Goal: Transaction & Acquisition: Purchase product/service

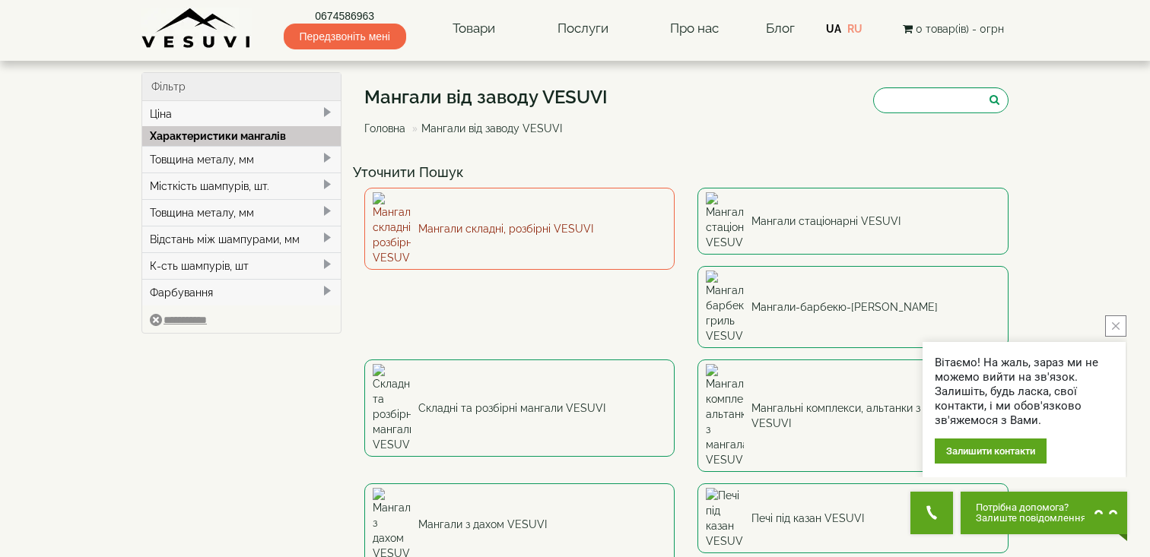
click at [492, 228] on link "Мангали складні, розбірні VESUVI" at bounding box center [519, 229] width 311 height 82
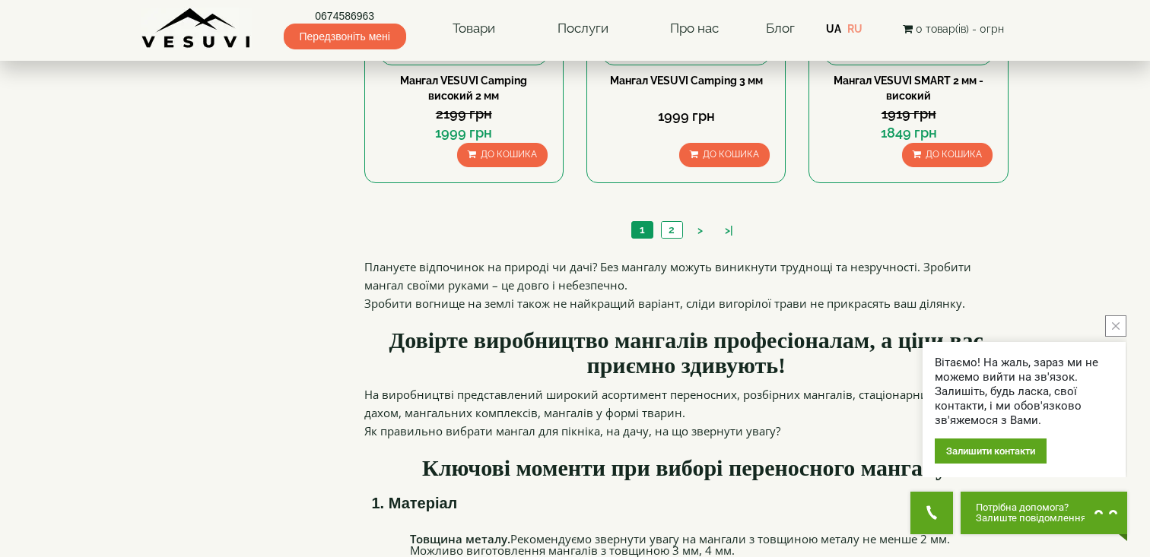
scroll to position [1622, 0]
click at [678, 230] on link "2" at bounding box center [671, 231] width 21 height 16
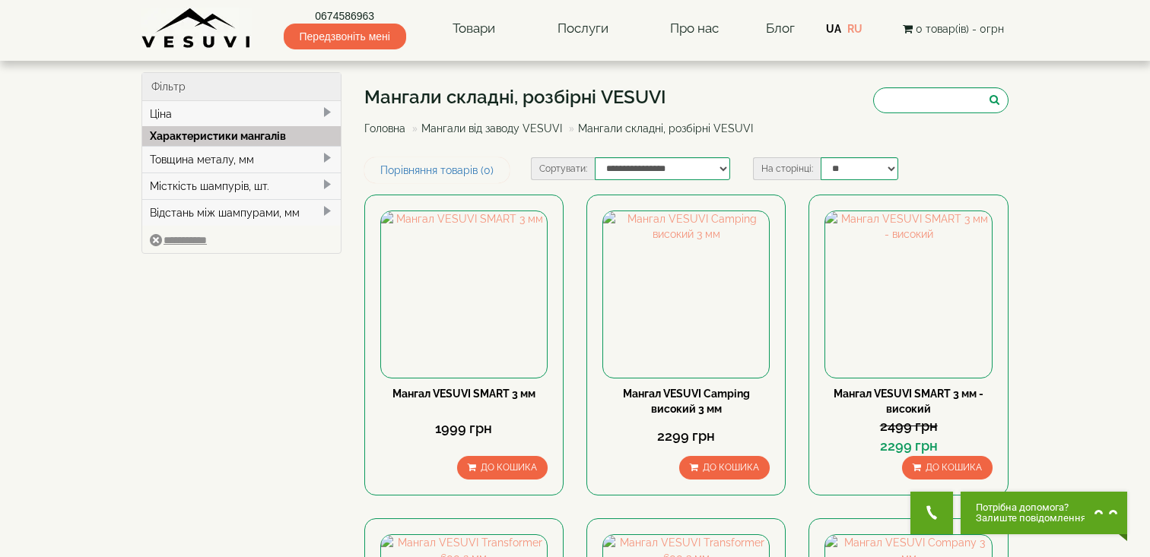
type input "***"
type input "*****"
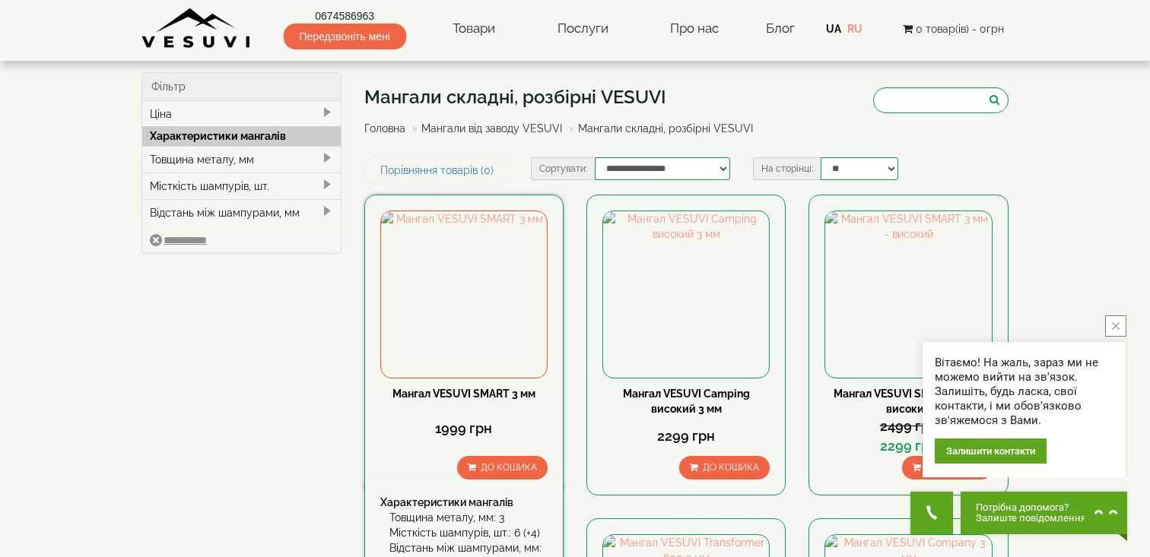
click at [427, 391] on link "Мангал VESUVI SMART 3 мм" at bounding box center [463, 394] width 143 height 12
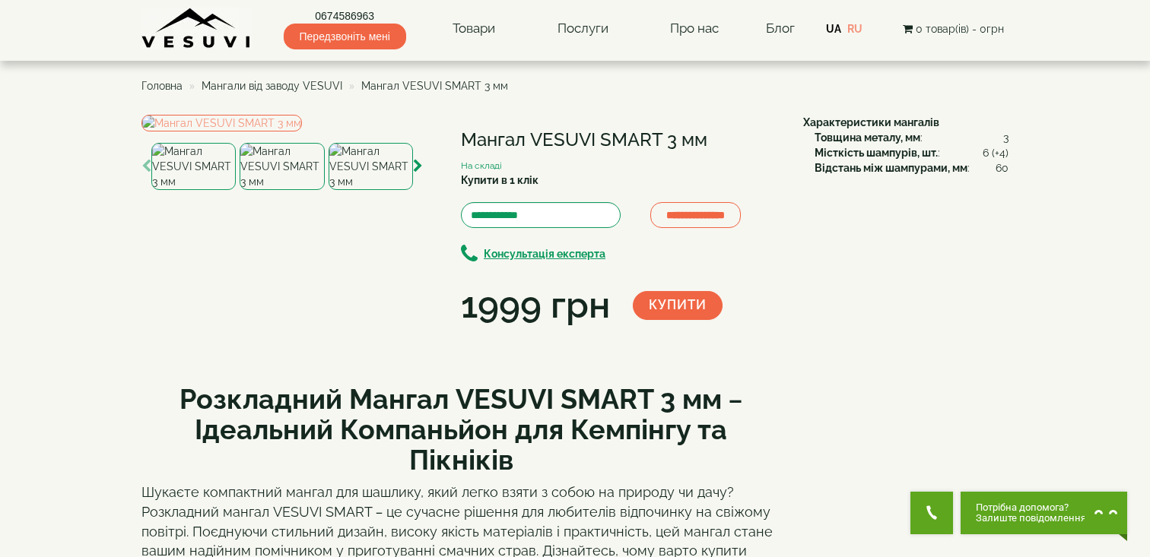
click at [288, 190] on img at bounding box center [282, 166] width 84 height 47
click at [357, 190] on img at bounding box center [371, 166] width 84 height 47
click at [414, 173] on icon "button" at bounding box center [418, 167] width 10 height 14
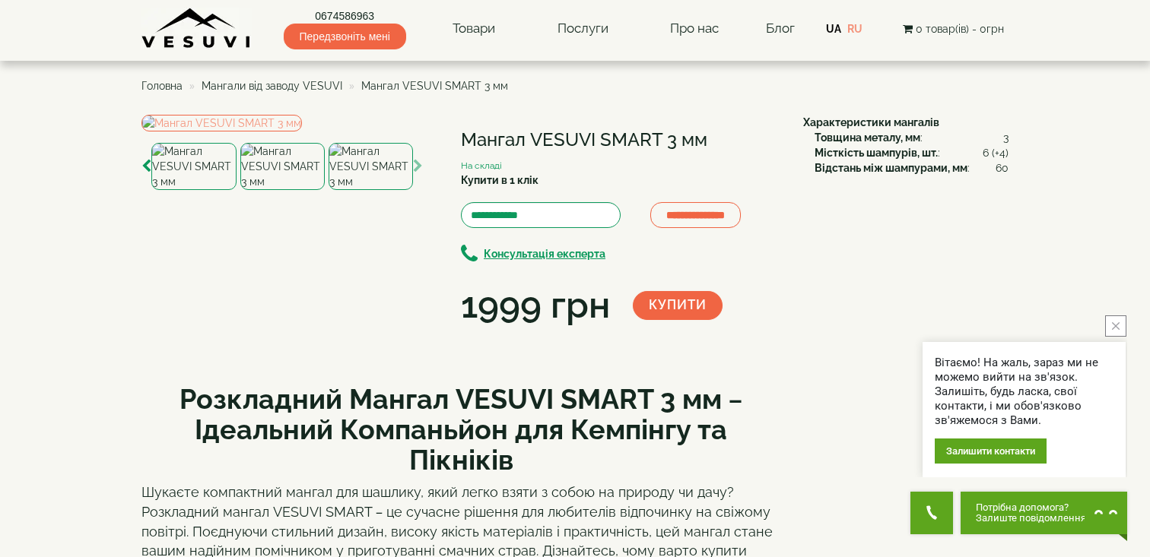
click at [385, 190] on img at bounding box center [371, 166] width 84 height 47
click at [422, 173] on icon "button" at bounding box center [418, 167] width 10 height 14
click at [415, 173] on icon "button" at bounding box center [418, 167] width 10 height 14
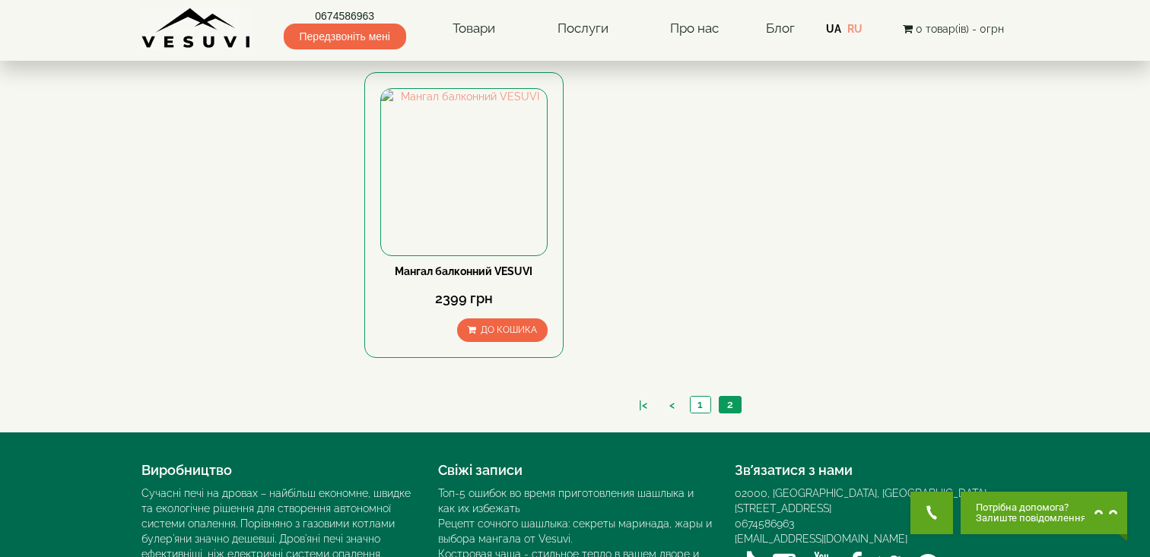
scroll to position [1216, 0]
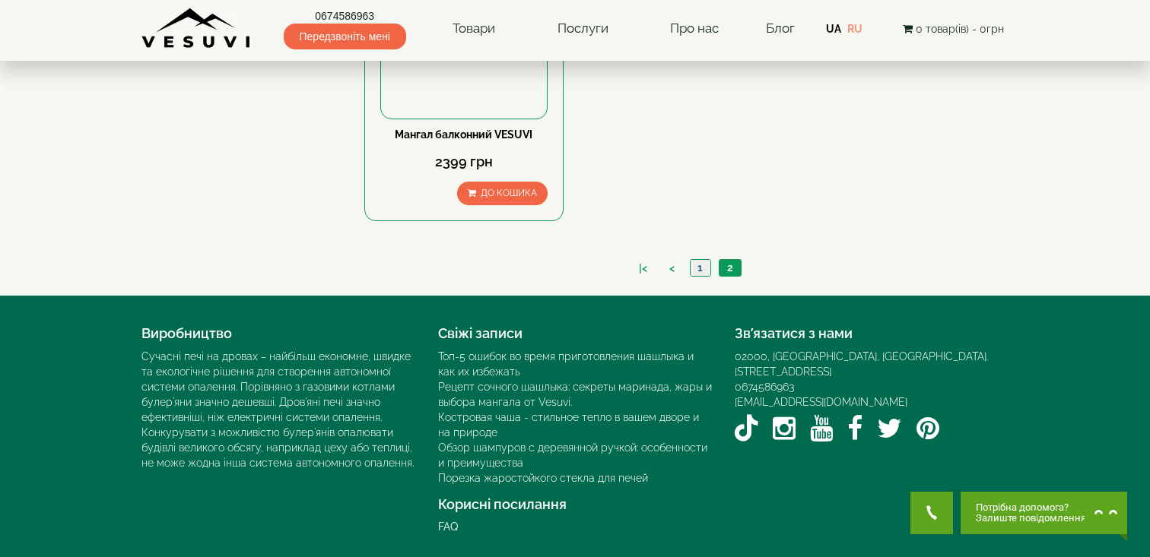
click at [691, 263] on link "1" at bounding box center [700, 268] width 21 height 16
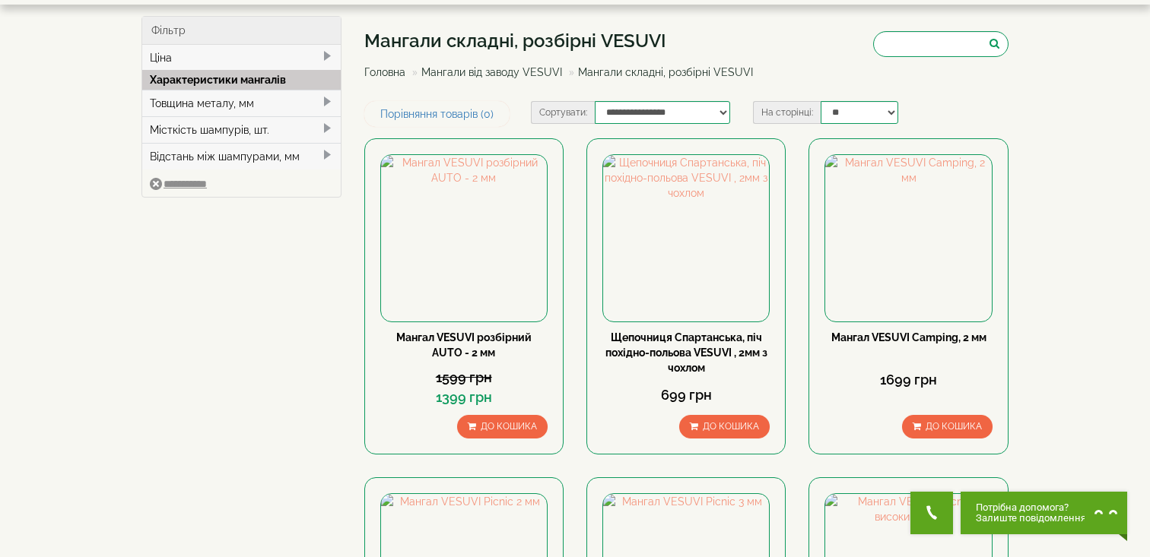
scroll to position [65, 0]
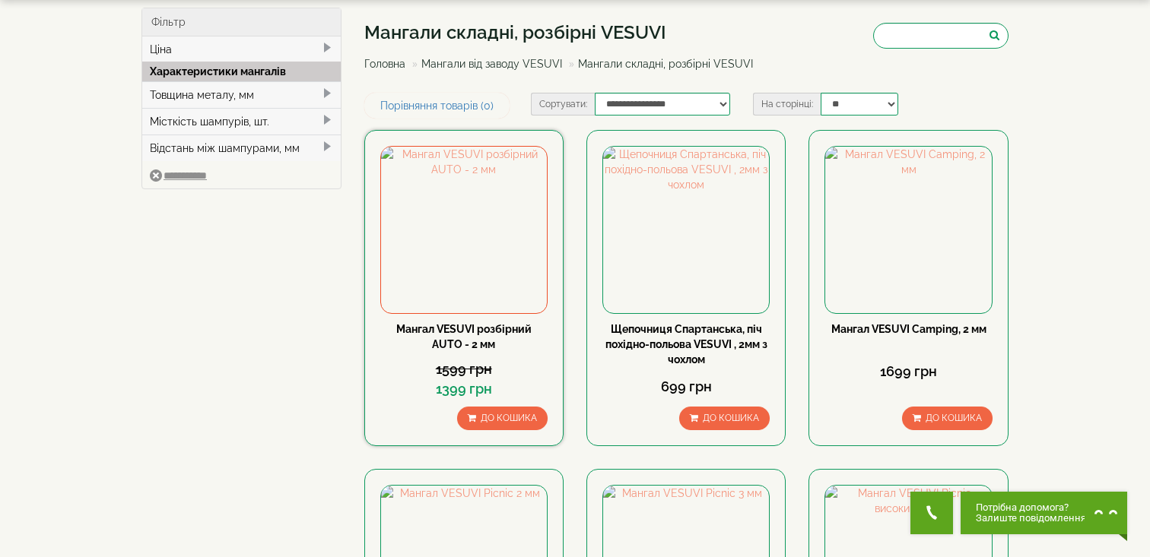
click at [488, 323] on link "Мангал VESUVI розбірний AUTO - 2 мм" at bounding box center [463, 336] width 135 height 27
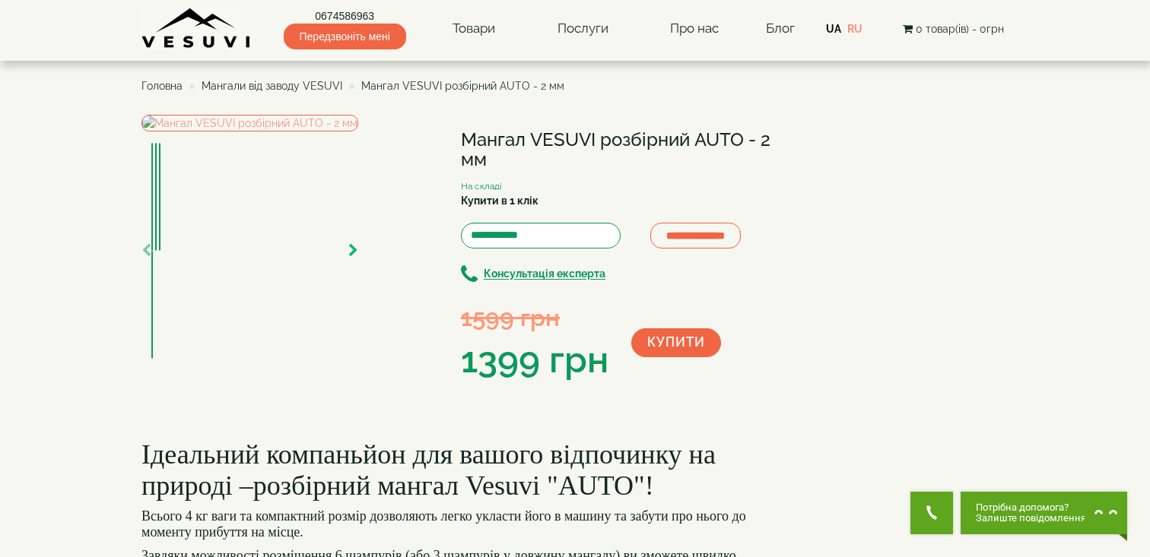
click at [358, 258] on icon "button" at bounding box center [353, 251] width 10 height 14
click at [148, 258] on icon "button" at bounding box center [146, 251] width 10 height 14
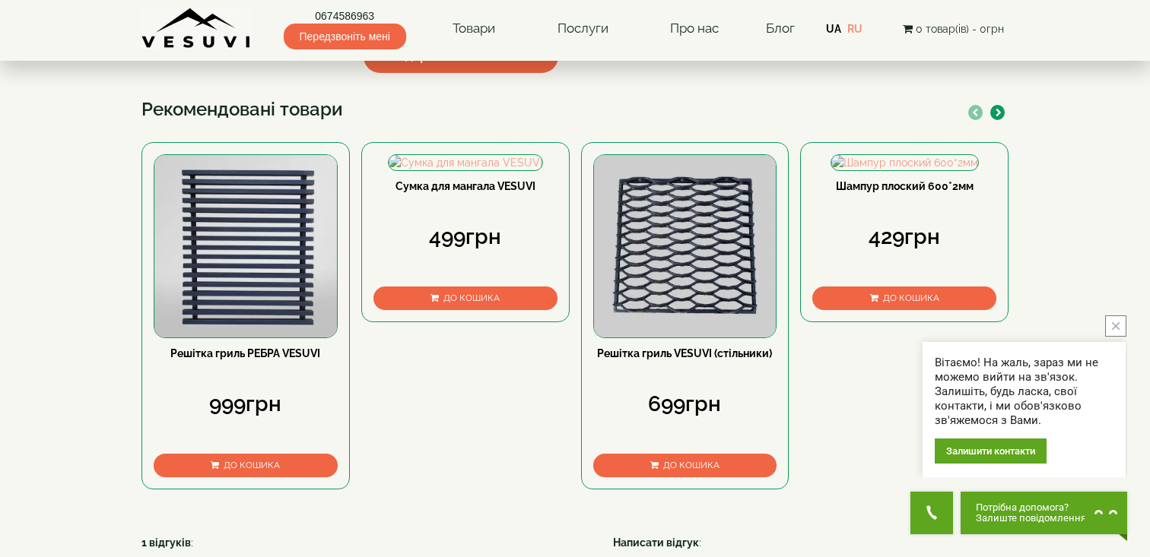
scroll to position [782, 0]
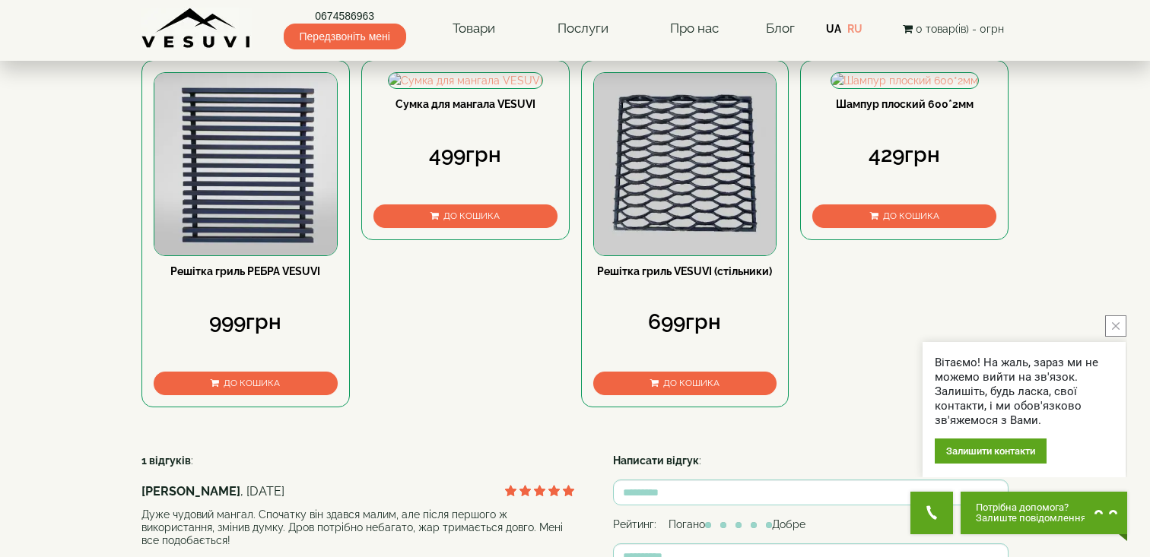
click at [1115, 323] on icon "close button" at bounding box center [1116, 326] width 8 height 8
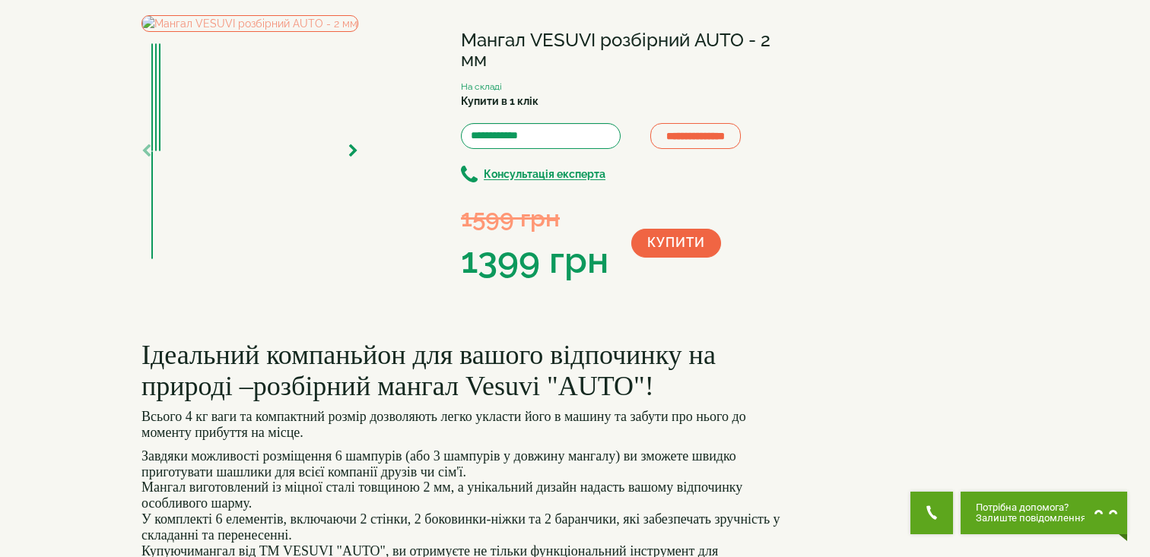
scroll to position [0, 0]
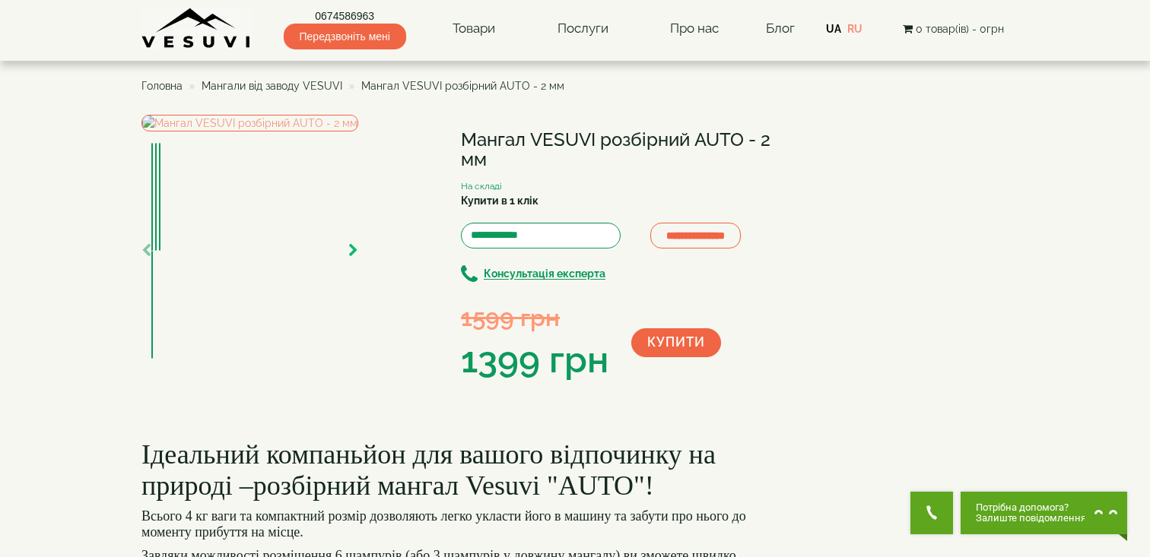
click at [358, 258] on icon "button" at bounding box center [353, 251] width 10 height 14
click at [329, 132] on img at bounding box center [249, 123] width 217 height 17
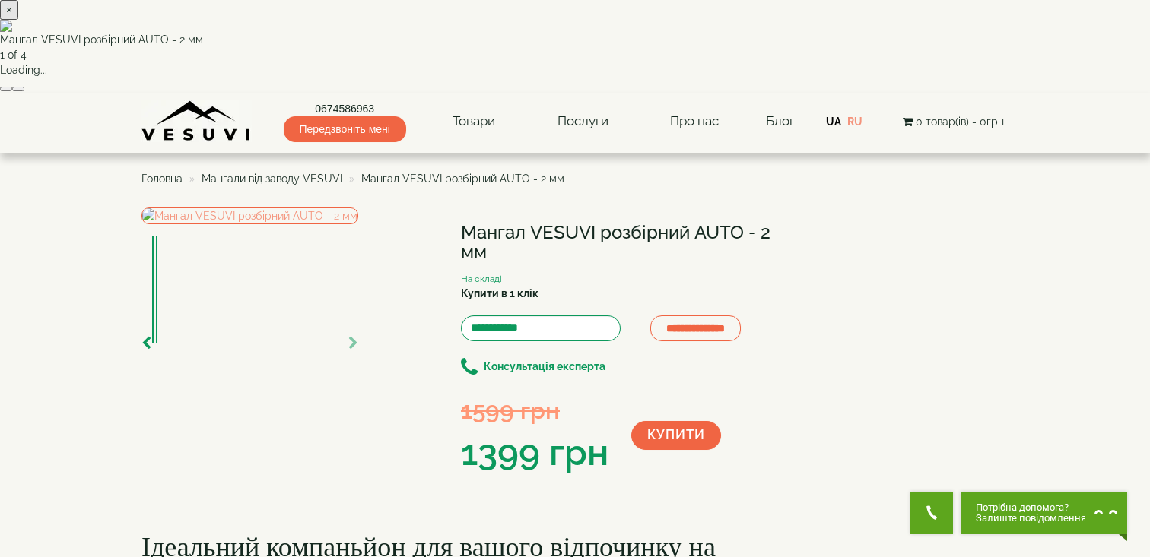
click at [24, 91] on button "button" at bounding box center [18, 89] width 12 height 5
click at [912, 93] on div "× Мангал VESUVI розбірний AUTO - 2 мм 4 of 4 Loading..." at bounding box center [575, 46] width 1150 height 93
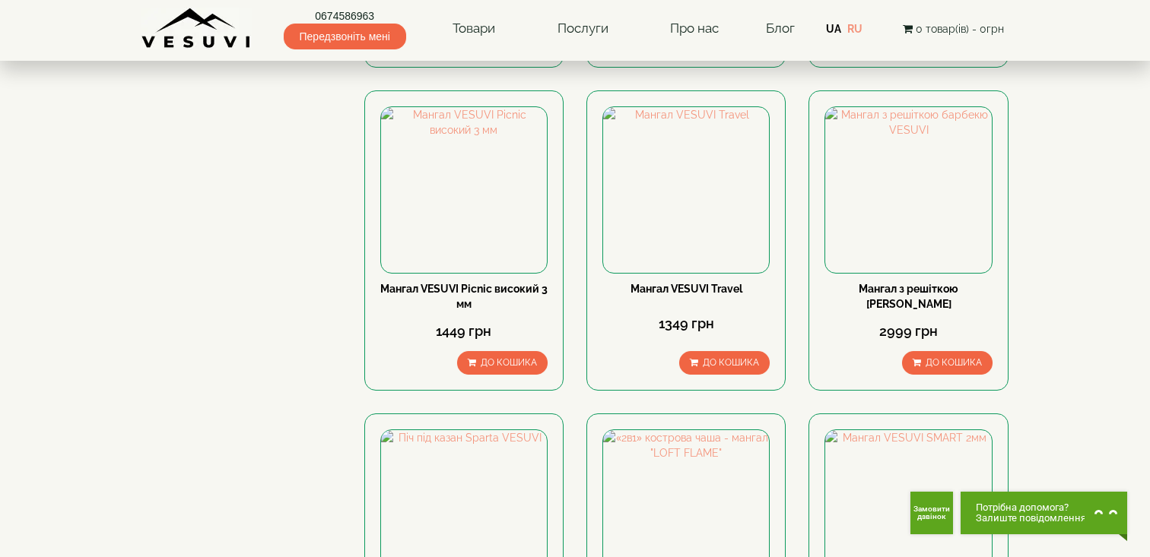
scroll to position [771, 0]
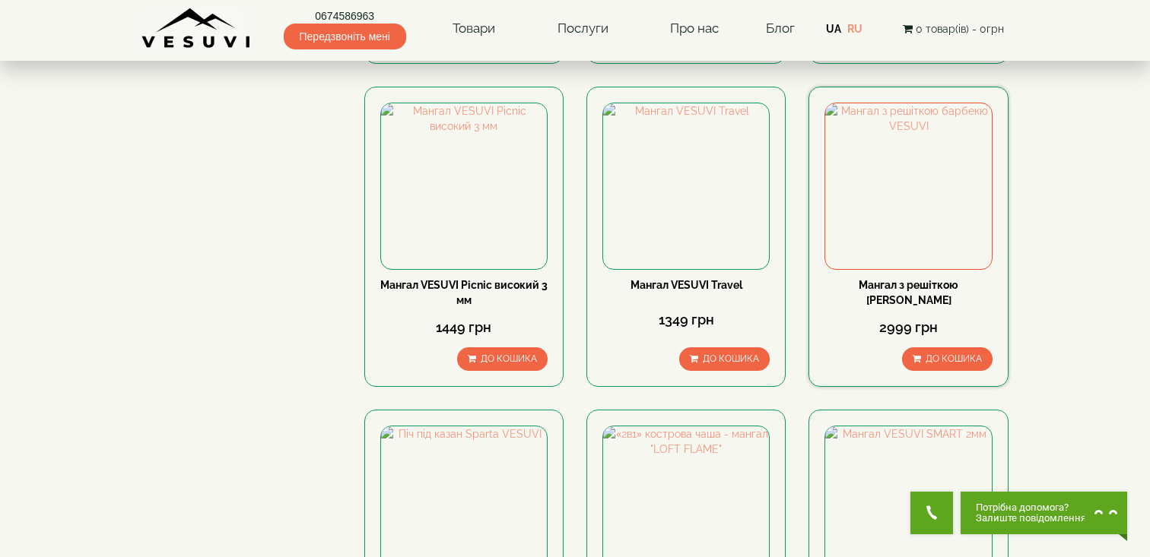
click at [944, 290] on link "Мангал з решіткою [PERSON_NAME]" at bounding box center [909, 292] width 100 height 27
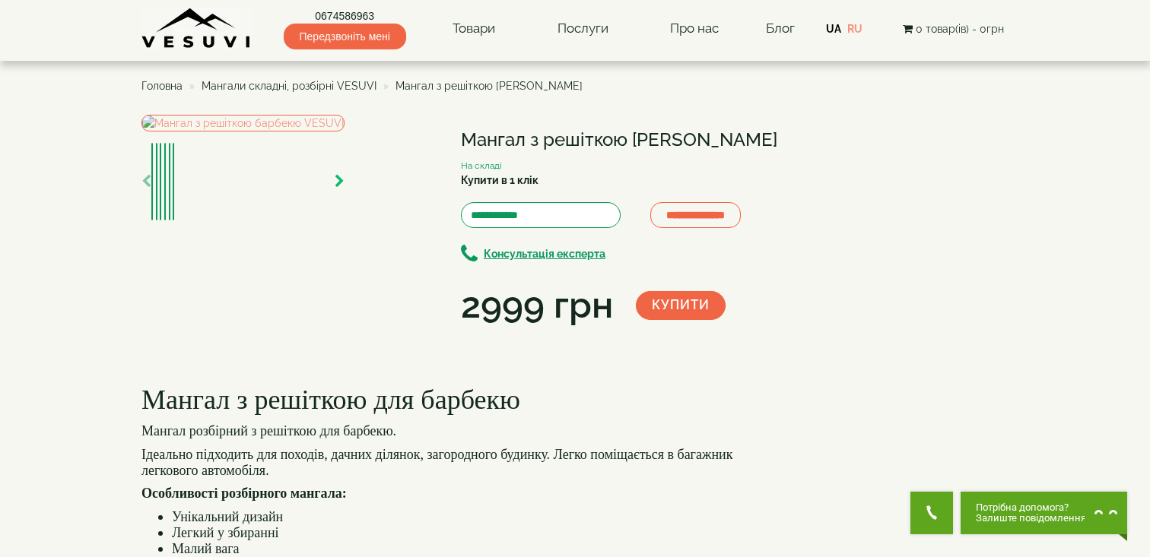
click at [344, 189] on icon "button" at bounding box center [340, 182] width 10 height 14
click at [326, 132] on img at bounding box center [242, 123] width 203 height 17
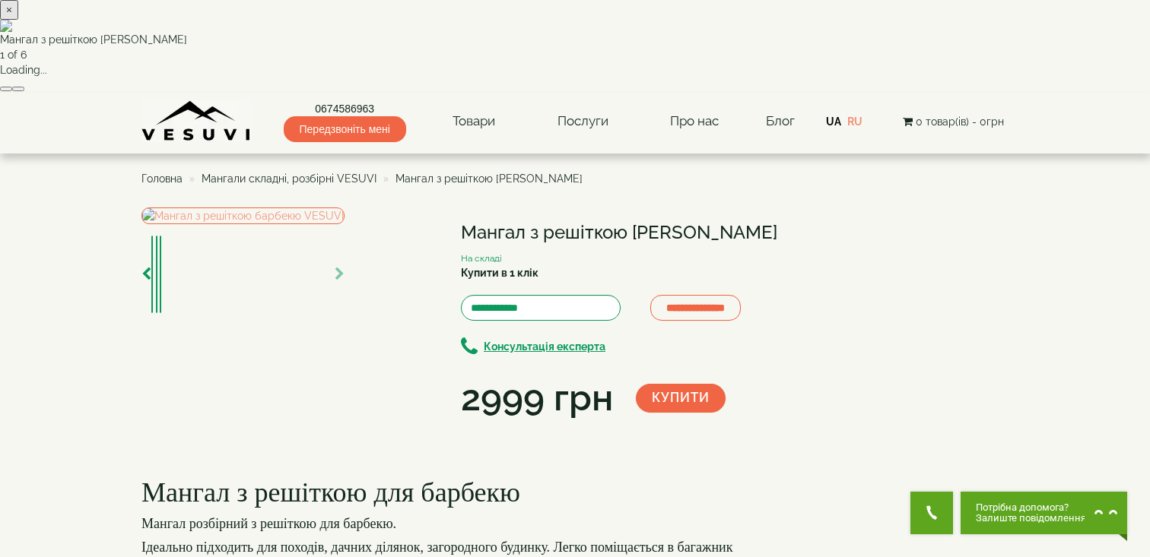
click at [24, 91] on button "button" at bounding box center [18, 89] width 12 height 5
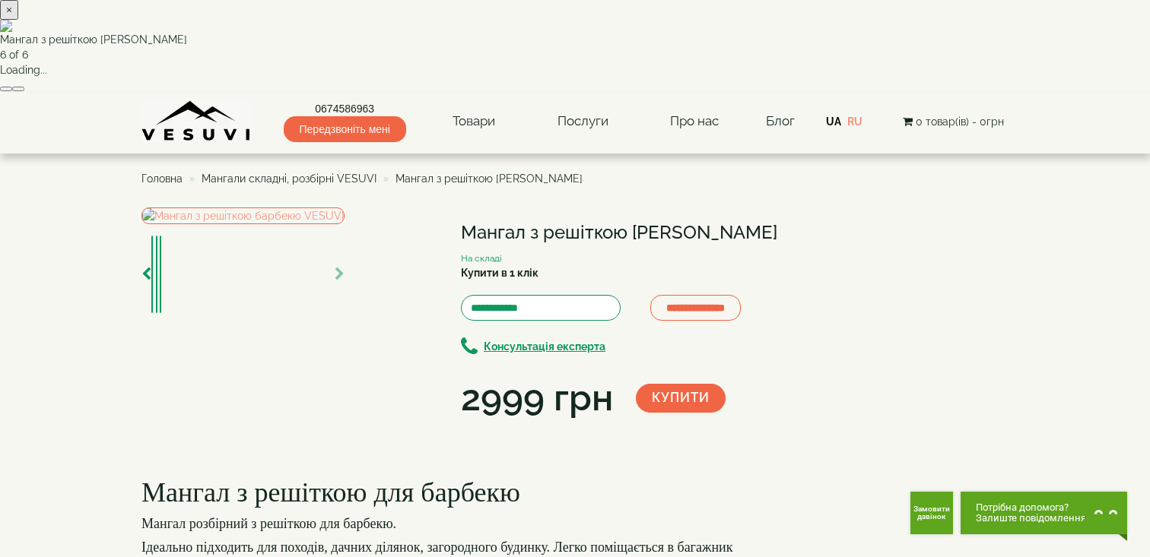
click at [24, 91] on button "button" at bounding box center [18, 89] width 12 height 5
click at [871, 93] on div "× Мангал з решіткою барбекю VESUVI 4 of 6 Loading..." at bounding box center [575, 46] width 1150 height 93
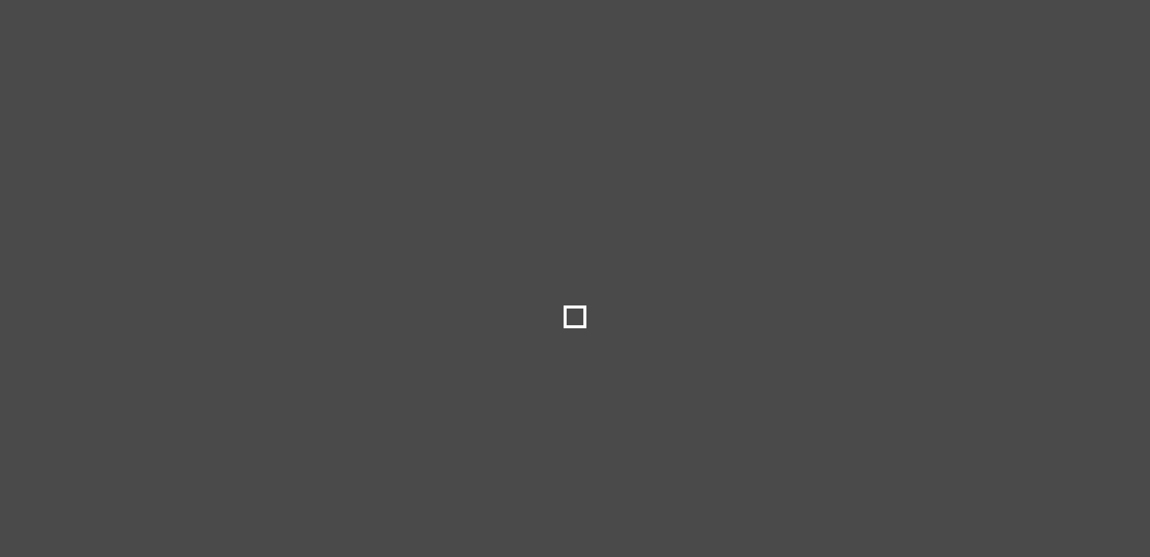
select select
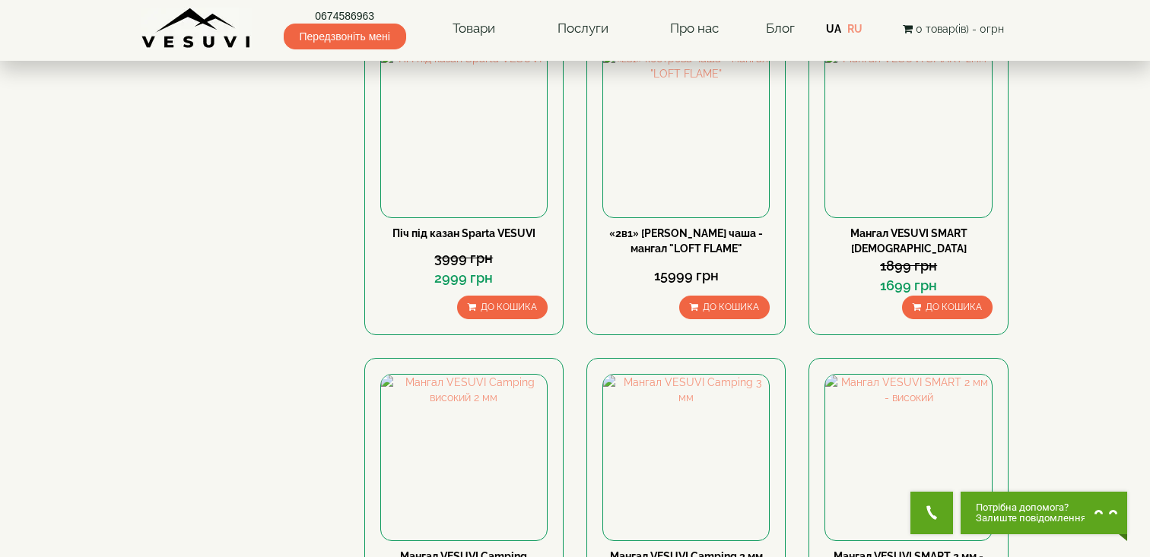
scroll to position [1313, 0]
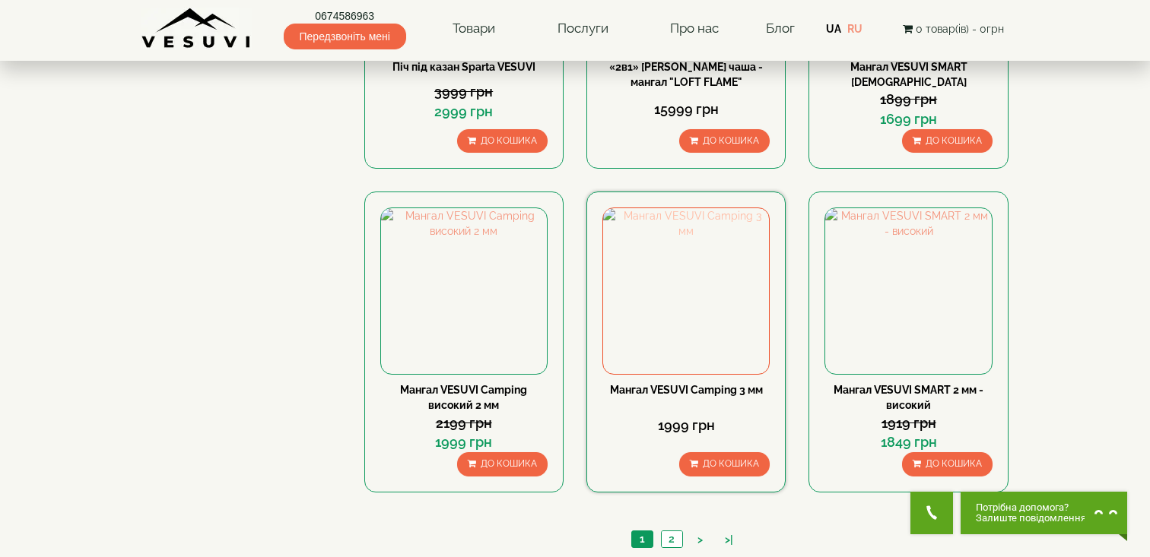
click at [690, 312] on img at bounding box center [686, 291] width 166 height 166
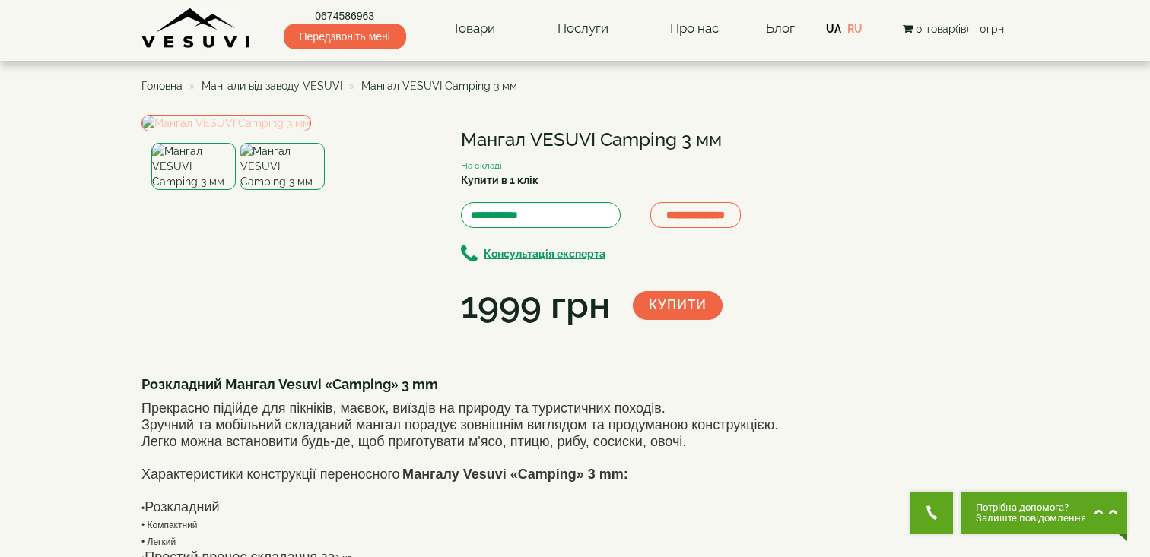
click at [269, 132] on img at bounding box center [226, 123] width 170 height 17
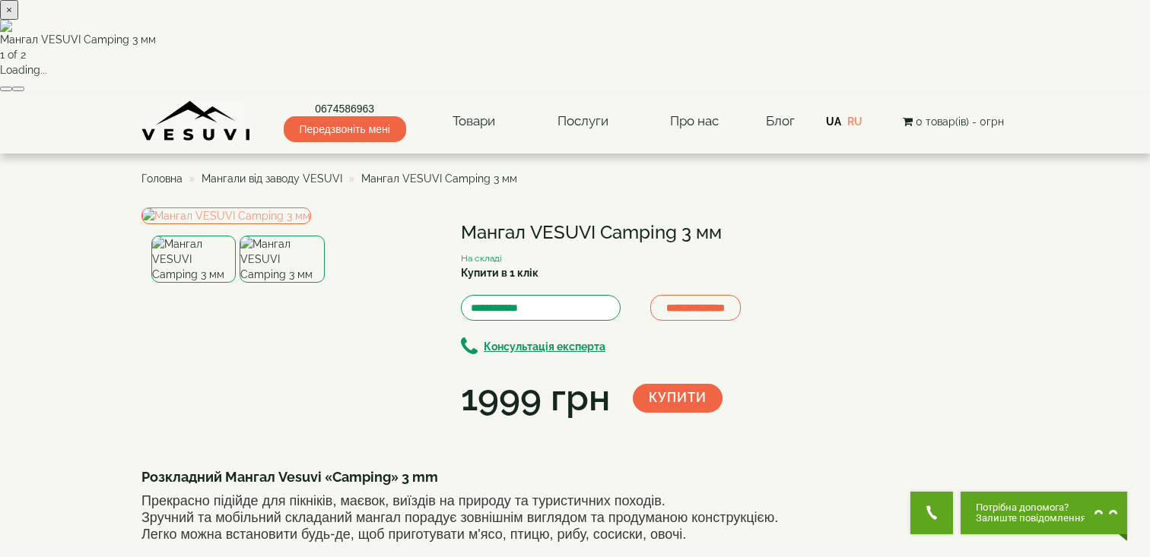
click at [24, 91] on button "button" at bounding box center [18, 89] width 12 height 5
click at [967, 93] on div "× Мангал VESUVI Camping 3 мм 2 of 2 Loading..." at bounding box center [575, 46] width 1150 height 93
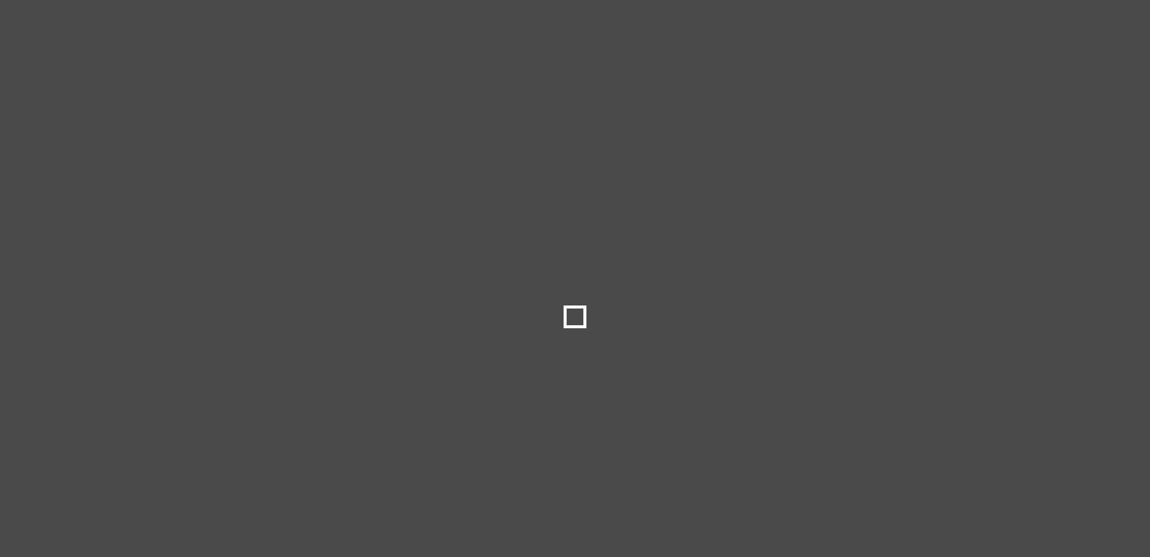
select select
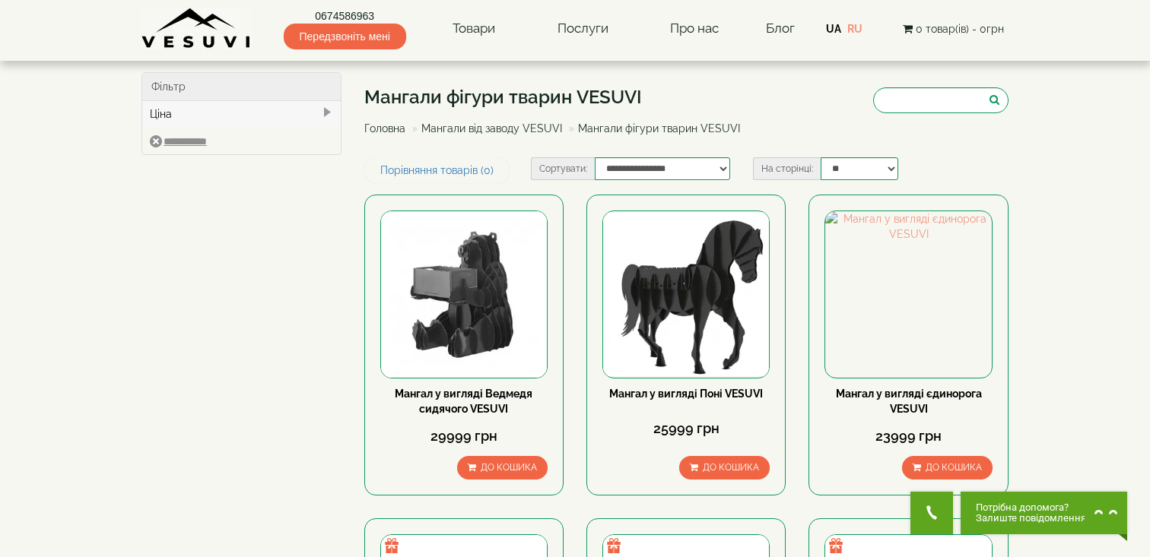
click at [182, 19] on img at bounding box center [196, 29] width 110 height 42
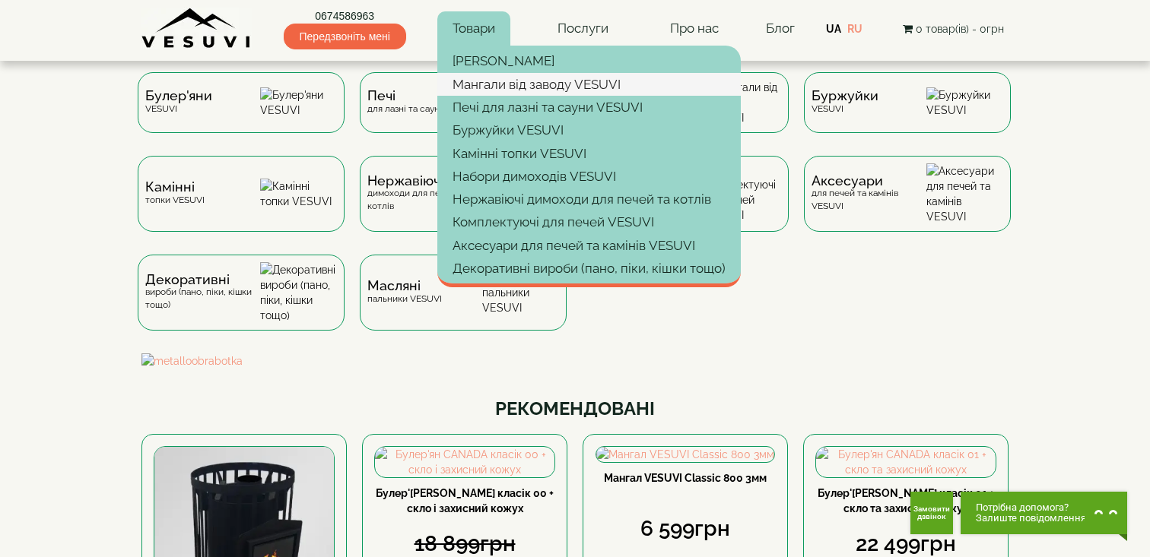
click at [497, 91] on link "Мангали від заводу VESUVI" at bounding box center [588, 84] width 303 height 23
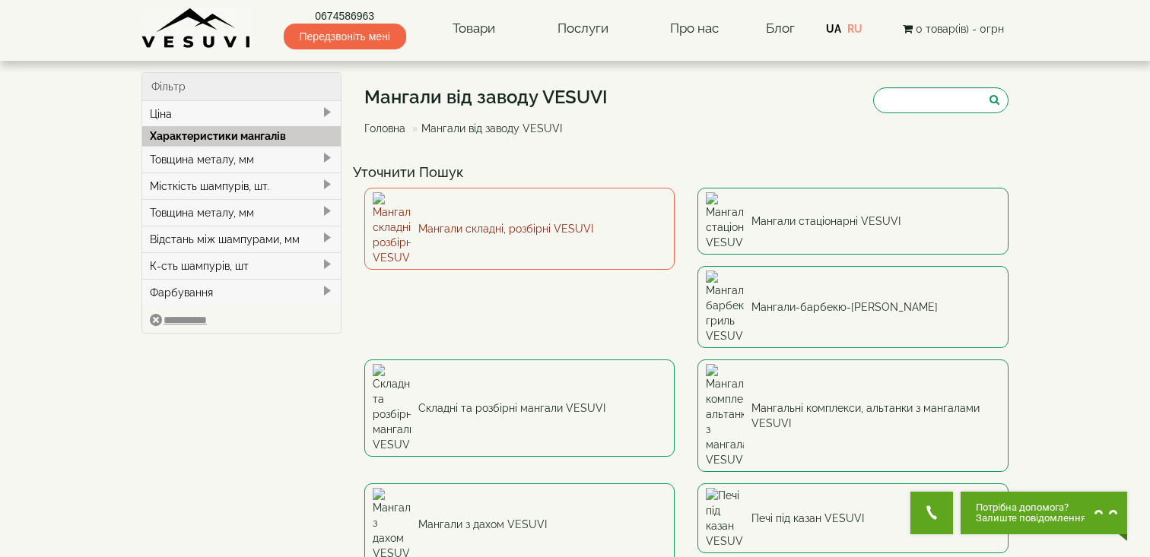
click at [500, 215] on link "Мангали складні, розбірні VESUVI" at bounding box center [519, 229] width 311 height 82
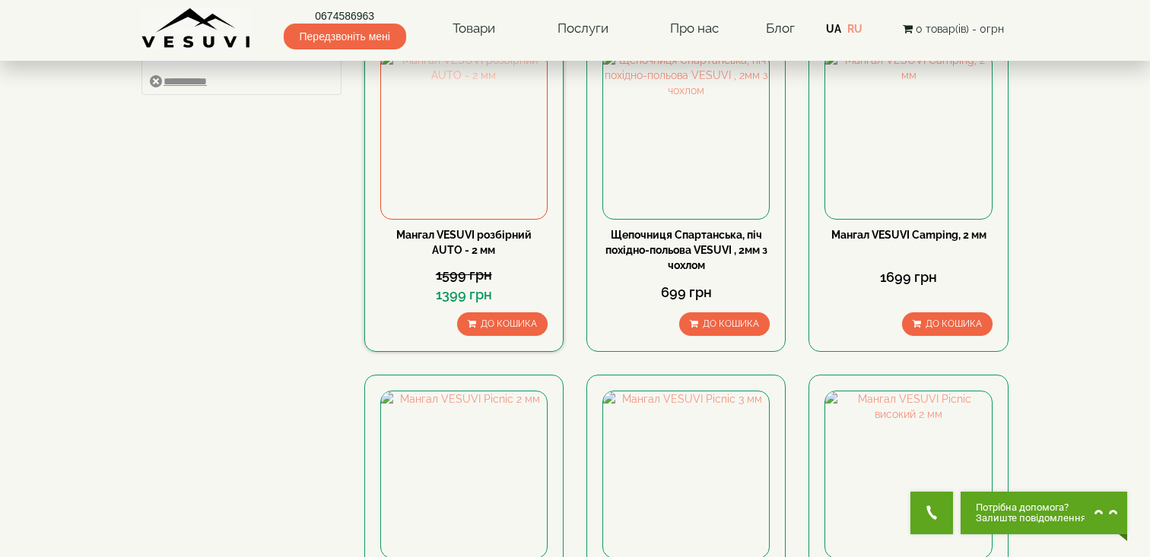
scroll to position [162, 0]
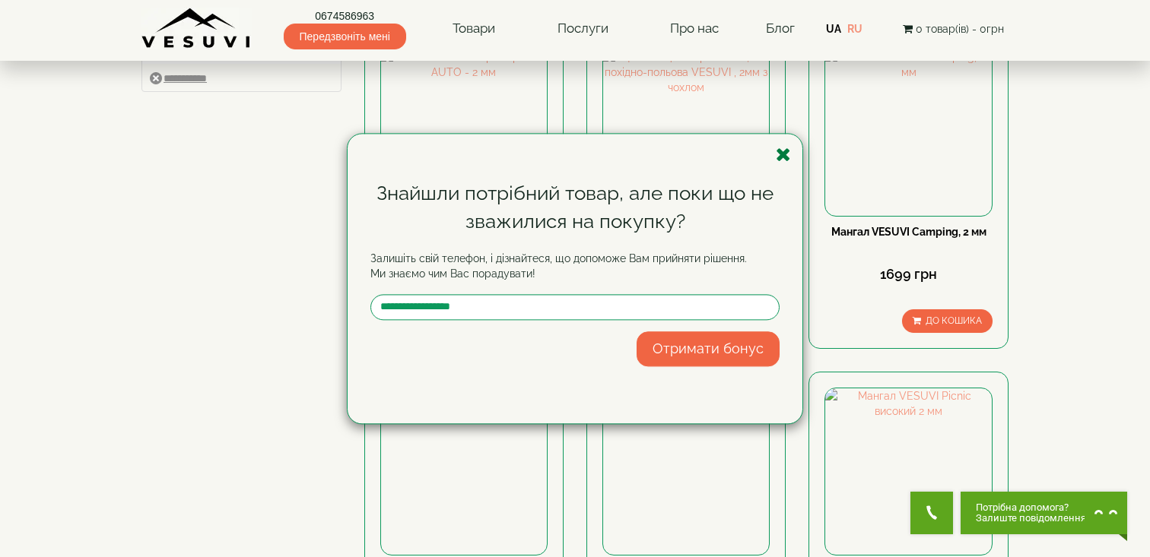
click at [782, 155] on icon "button" at bounding box center [783, 154] width 15 height 19
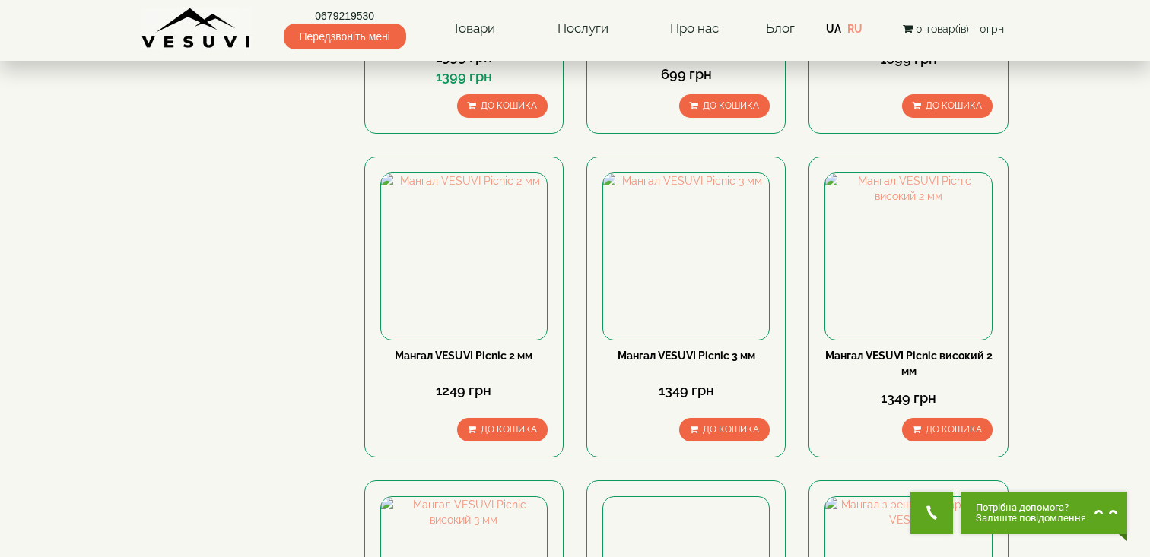
scroll to position [375, 0]
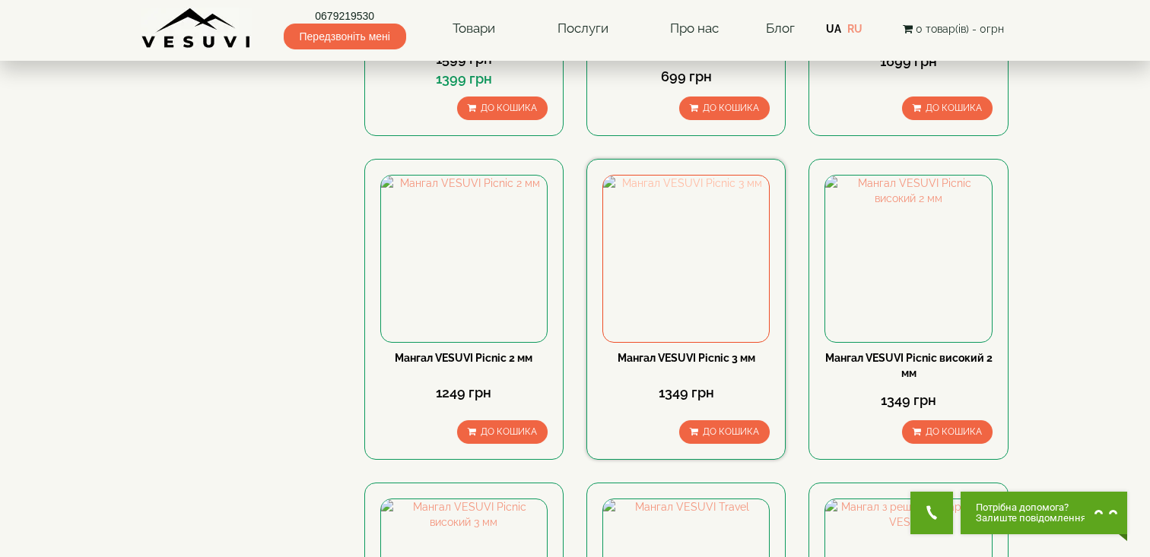
click at [704, 288] on img at bounding box center [686, 259] width 166 height 166
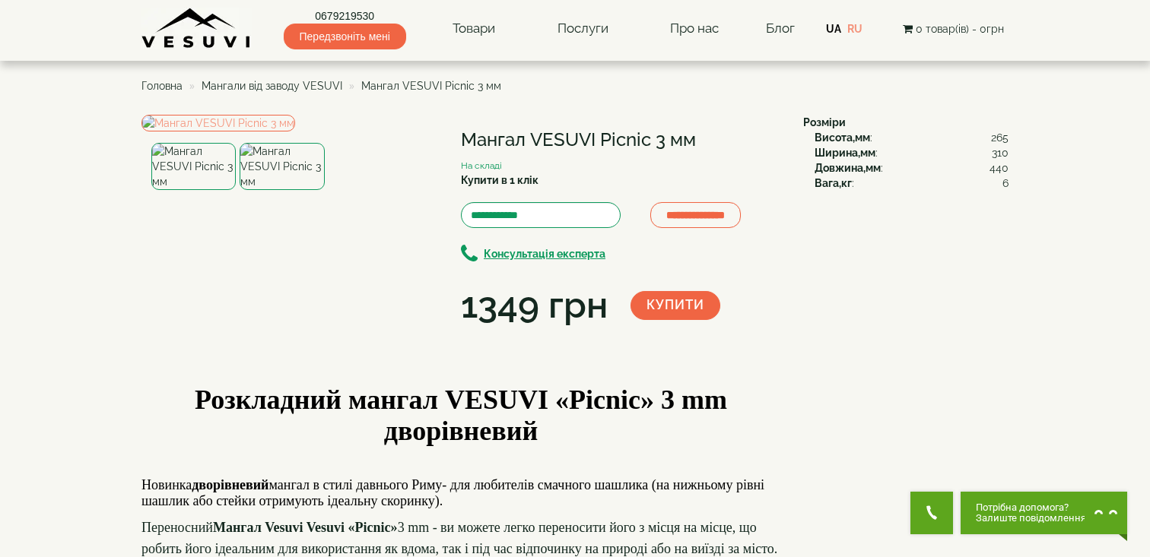
scroll to position [24, 0]
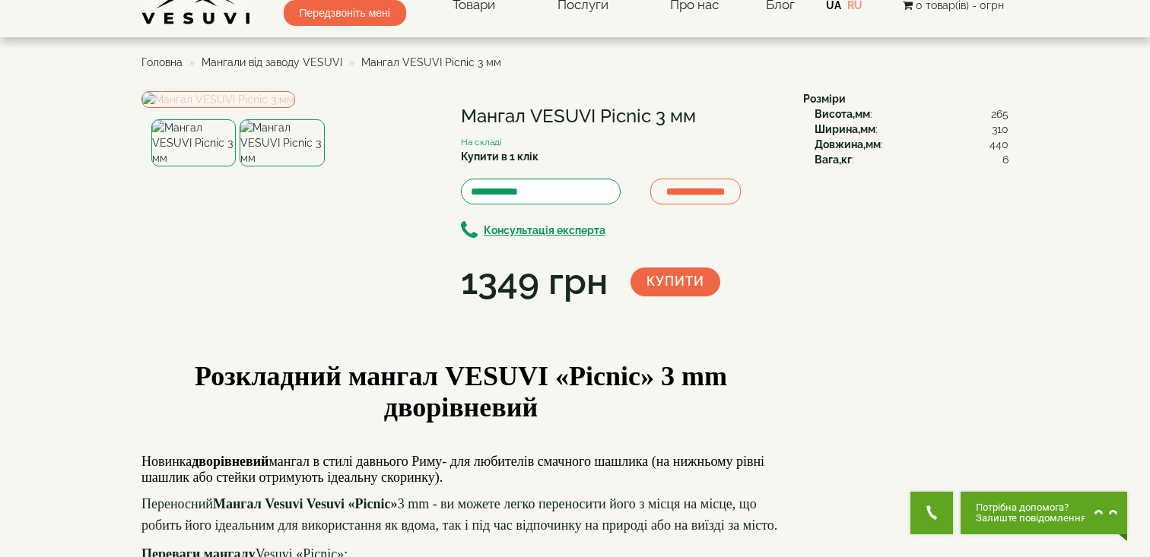
click at [227, 108] on img at bounding box center [218, 99] width 154 height 17
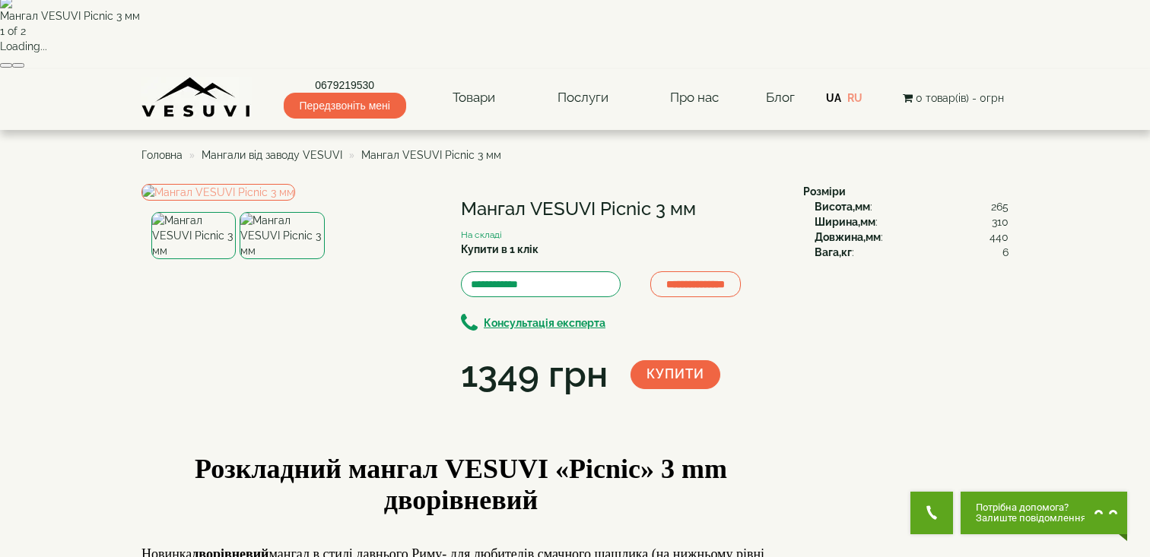
click at [24, 68] on button "button" at bounding box center [18, 65] width 12 height 5
click at [1027, 69] on div "× Мангал VESUVI Picnic 3 мм 1 of 2 Loading..." at bounding box center [575, 22] width 1150 height 93
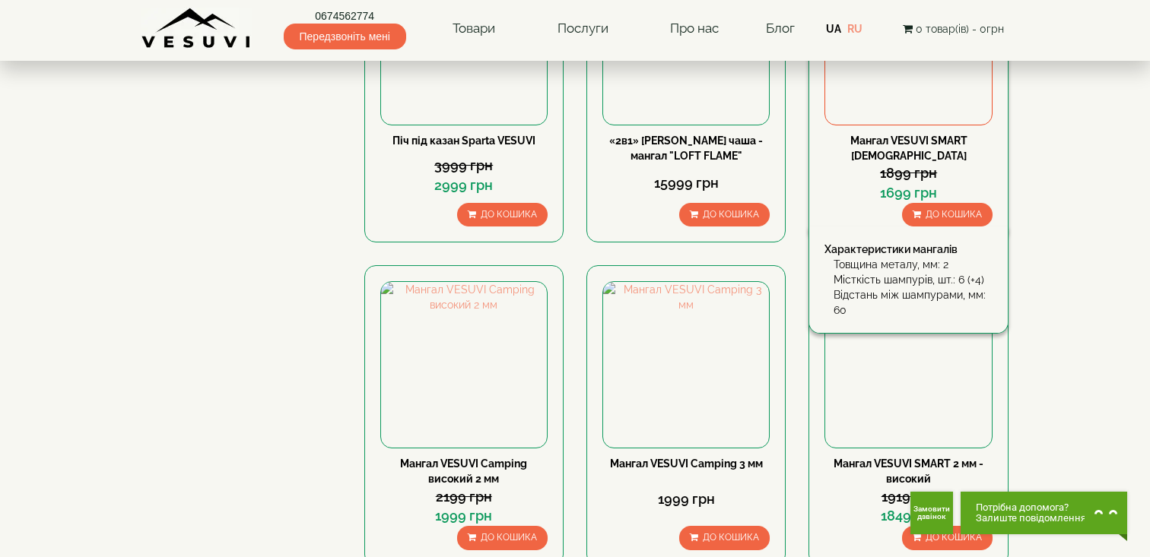
scroll to position [1401, 0]
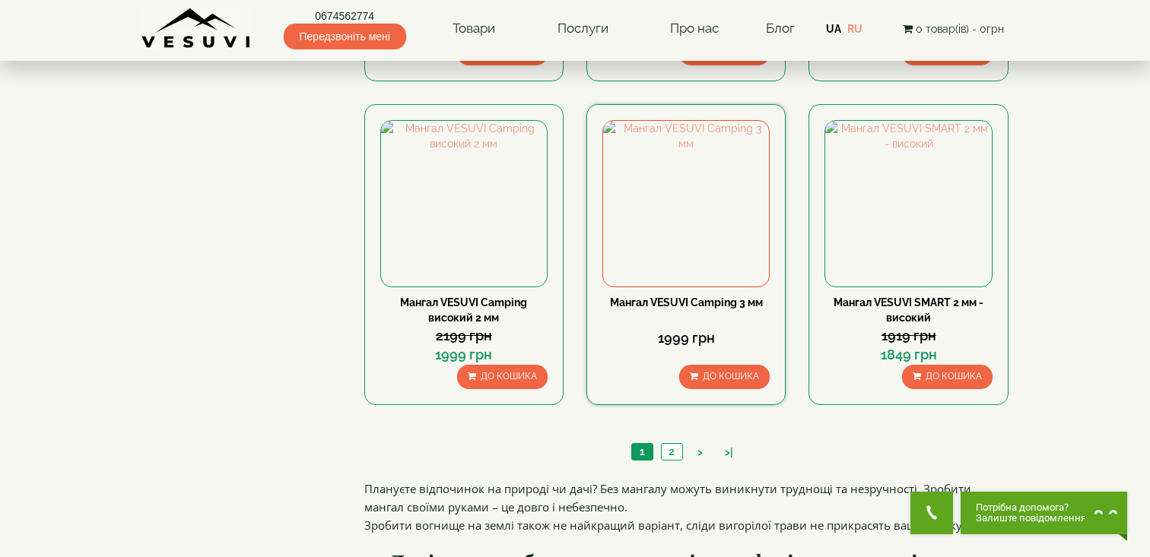
click at [697, 303] on link "Мангал VESUVI Camping 3 мм" at bounding box center [686, 303] width 153 height 12
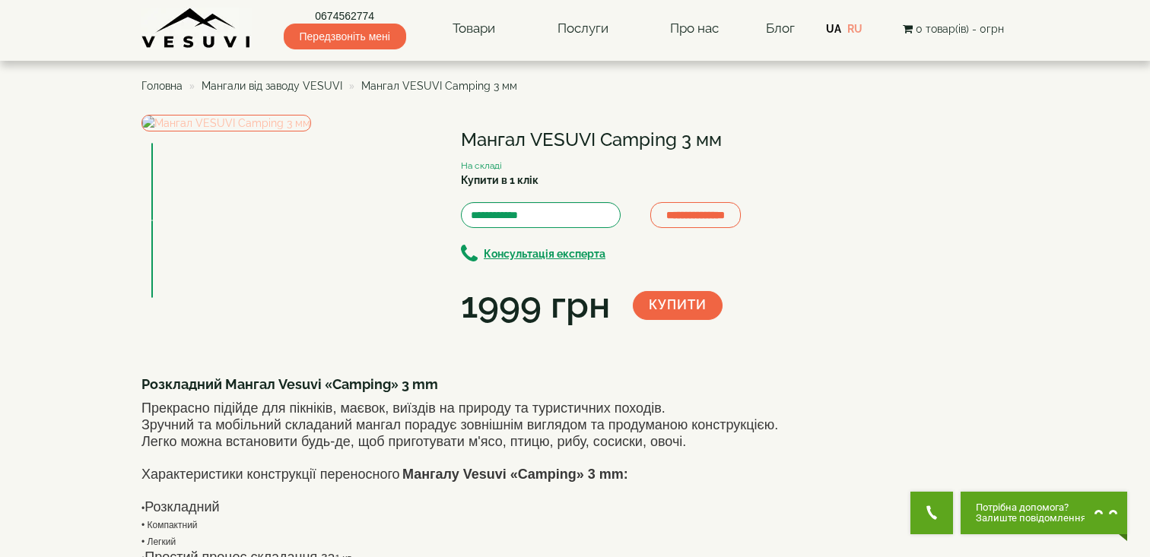
click at [311, 132] on img at bounding box center [226, 123] width 170 height 17
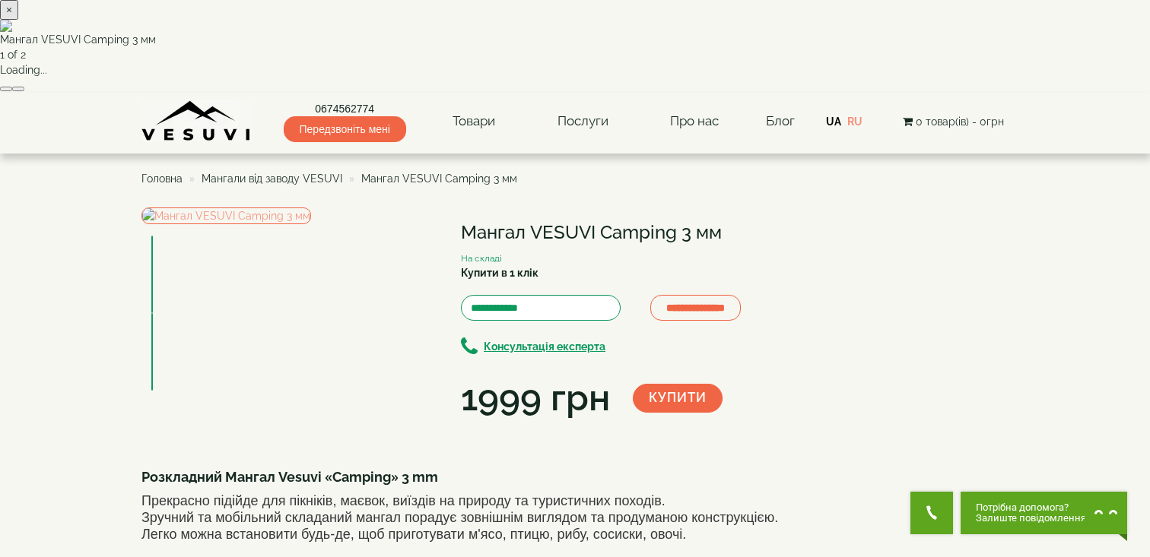
click at [24, 91] on button "button" at bounding box center [18, 89] width 12 height 5
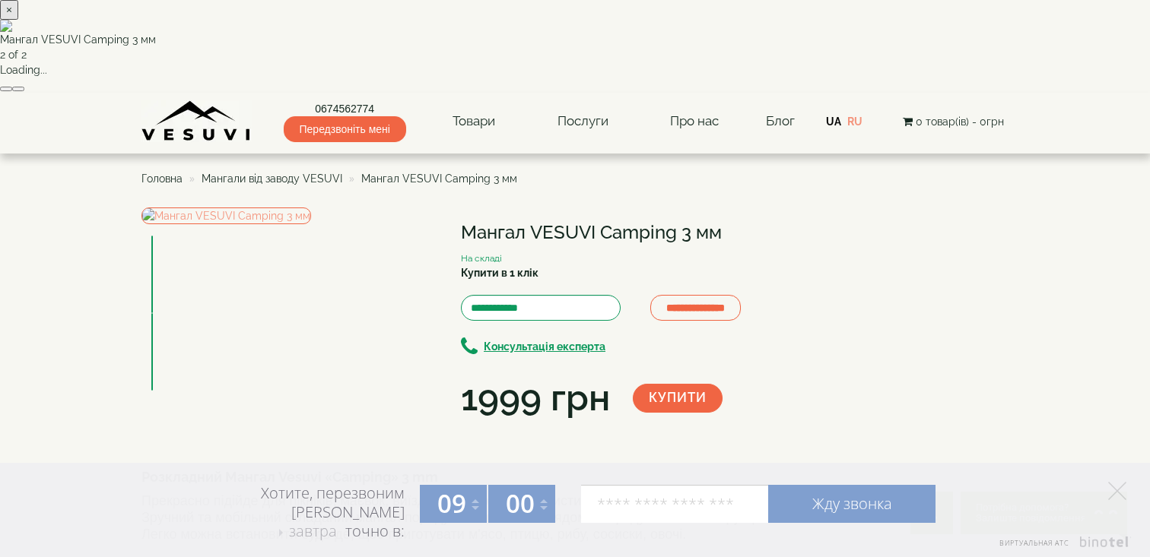
click at [871, 93] on div "× Мангал VESUVI Camping 3 мм 2 of 2 Loading..." at bounding box center [575, 46] width 1150 height 93
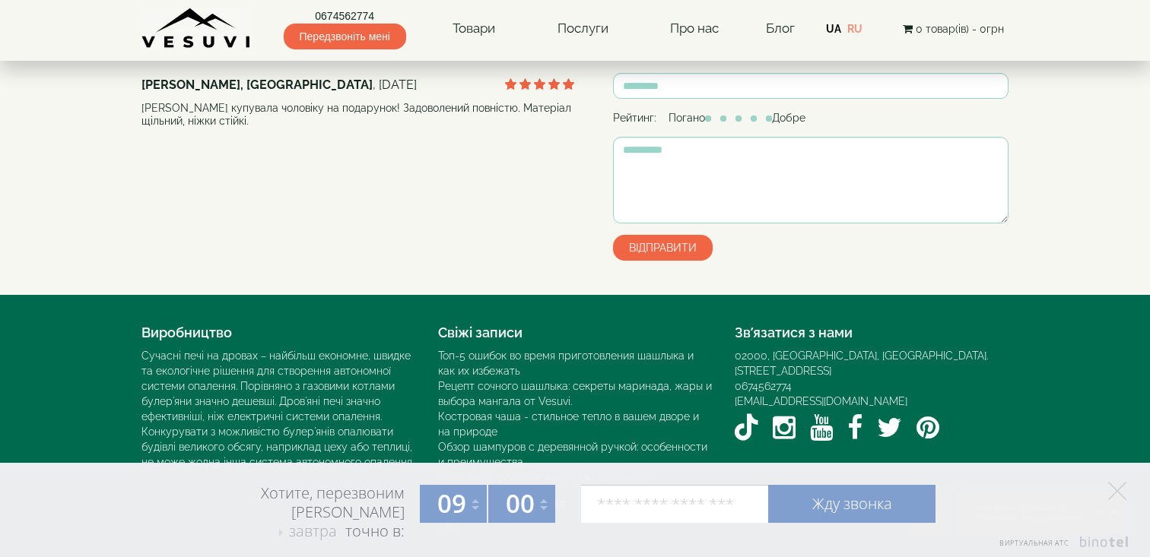
scroll to position [1287, 0]
click at [1114, 494] on polygon at bounding box center [1117, 491] width 18 height 18
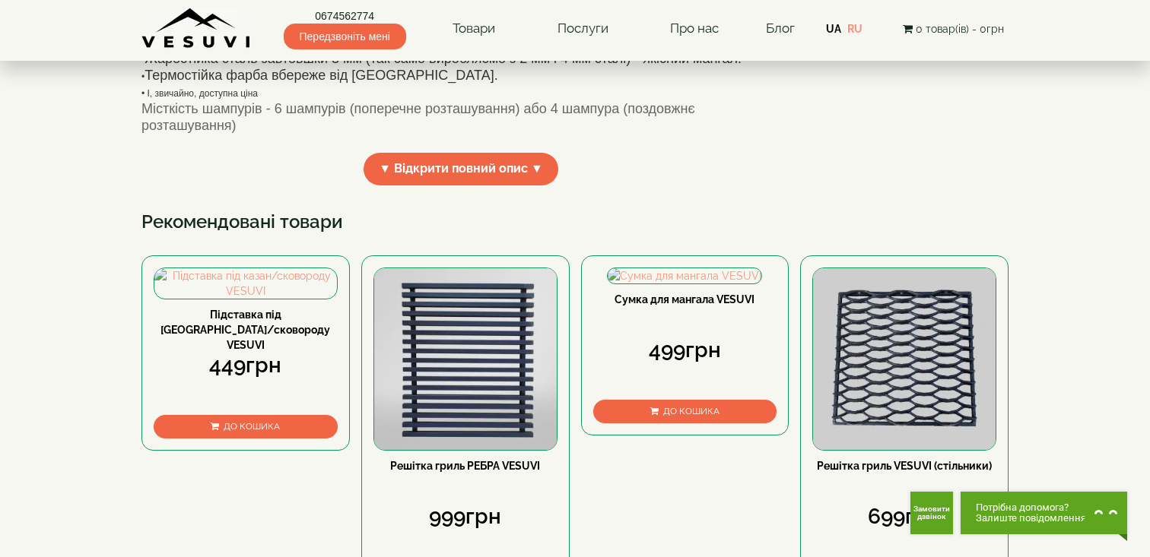
scroll to position [542, 0]
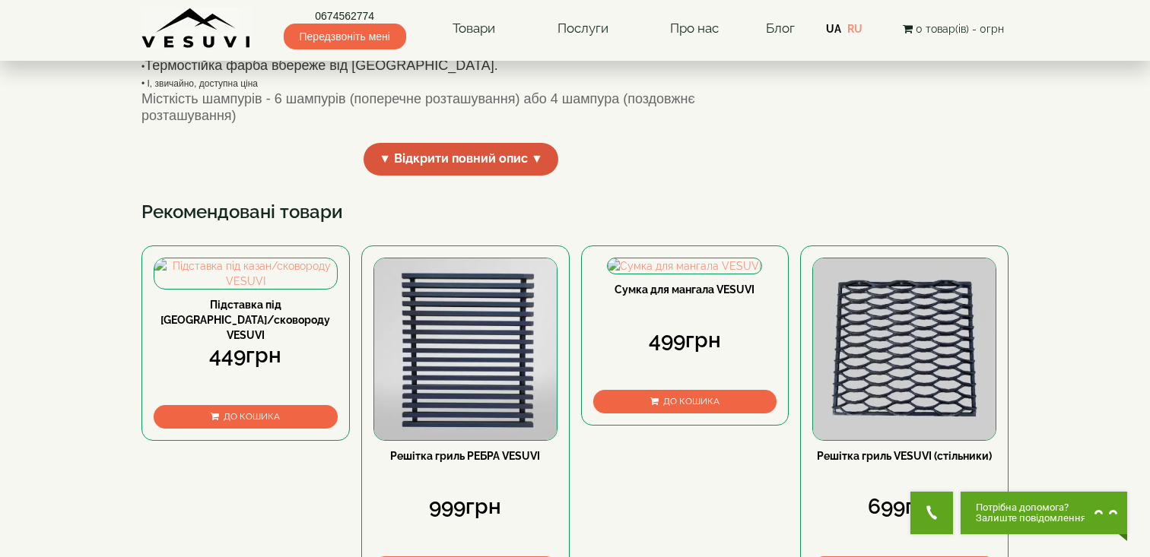
click at [465, 176] on span "▼ Відкрити повний опис ▼" at bounding box center [460, 159] width 195 height 33
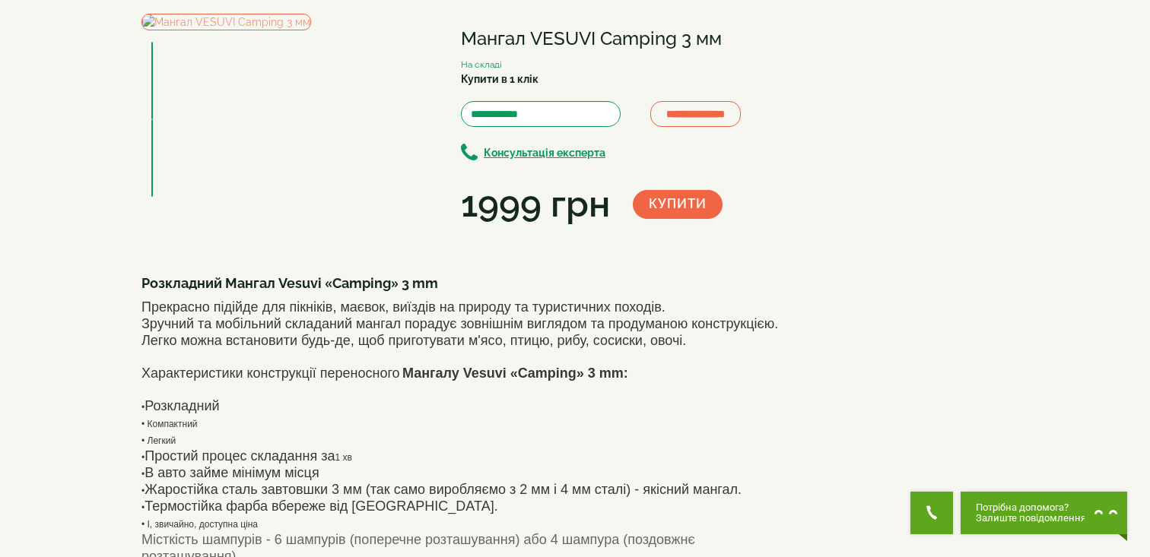
scroll to position [0, 0]
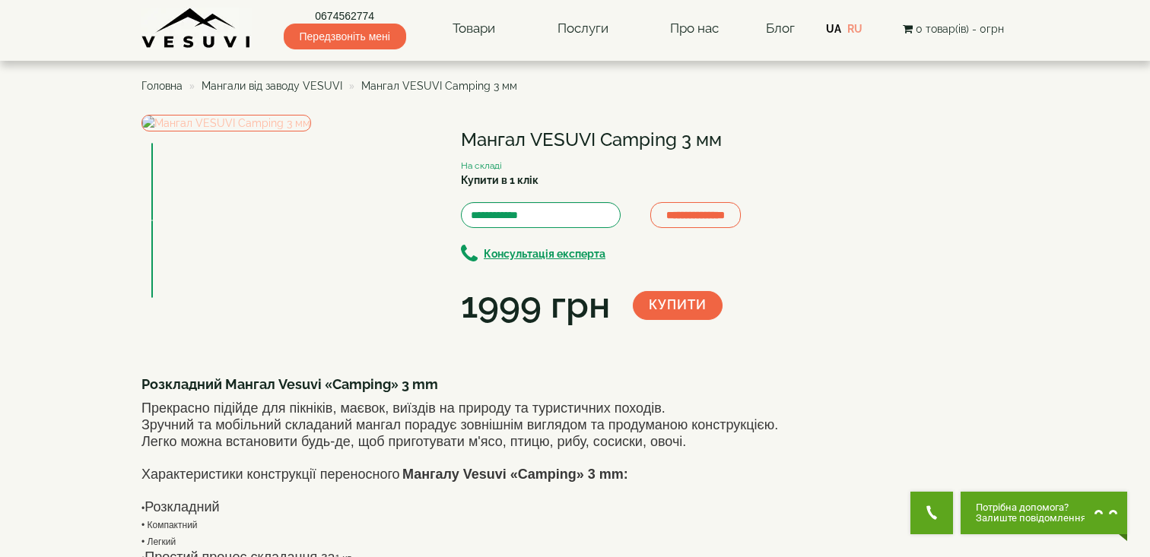
click at [311, 132] on img at bounding box center [226, 123] width 170 height 17
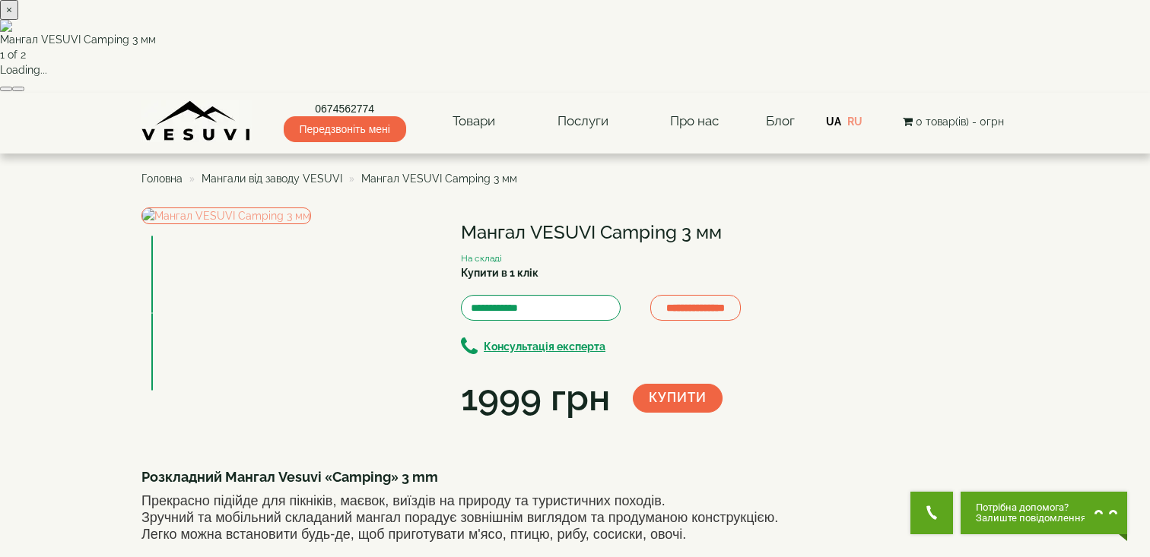
click at [24, 91] on button "button" at bounding box center [18, 89] width 12 height 5
click at [1003, 93] on div "× Мангал VESUVI Camping 3 мм 2 of 2 Loading..." at bounding box center [575, 46] width 1150 height 93
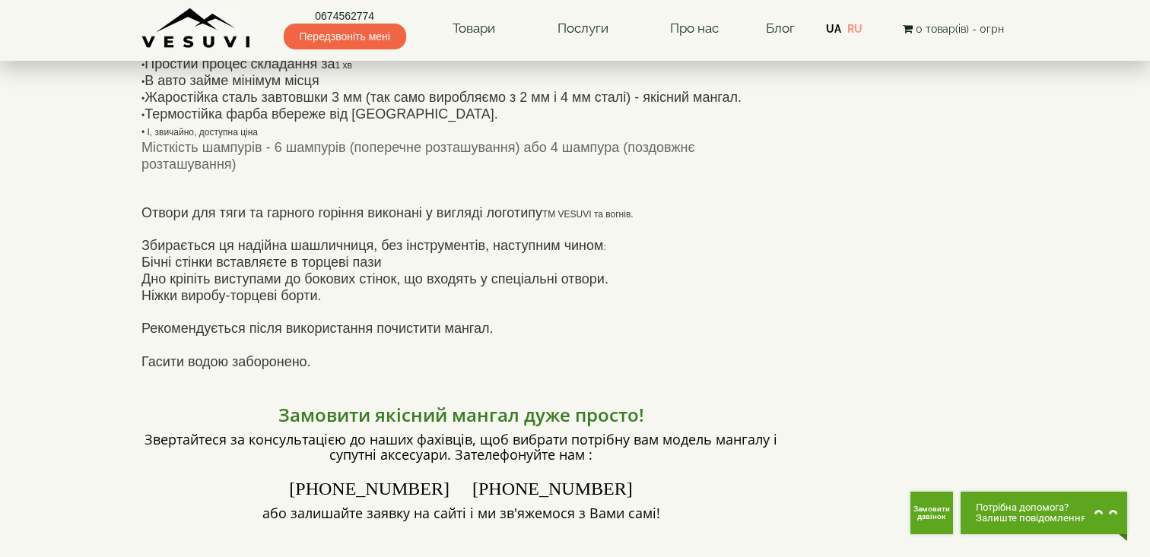
scroll to position [555, 0]
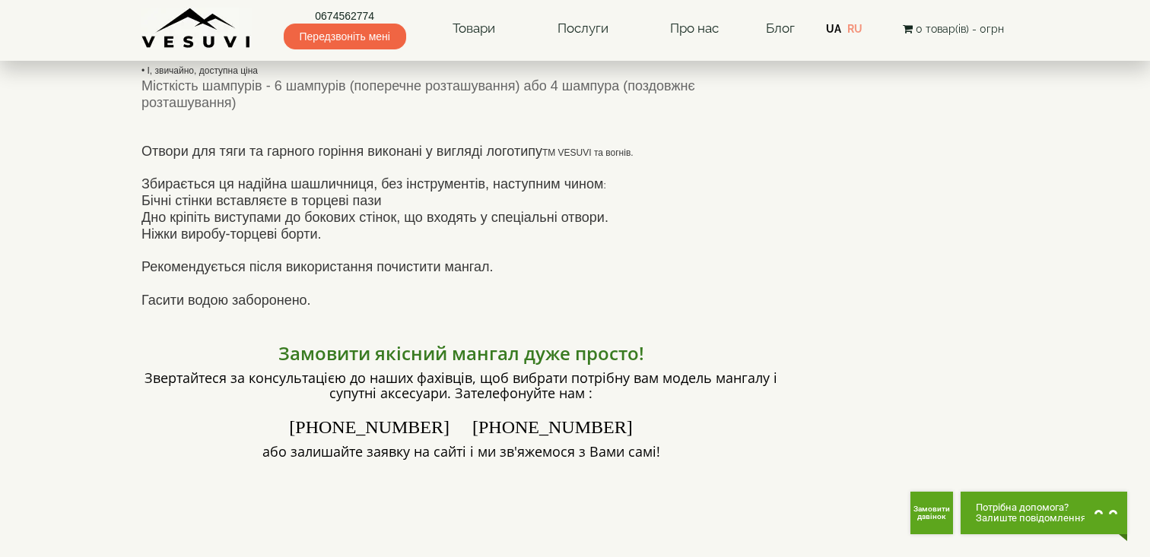
click at [733, 78] on p "• Розкладний • Компактний • Легкий • Простий процес складання за 1 хв • В авто …" at bounding box center [460, 11] width 639 height 134
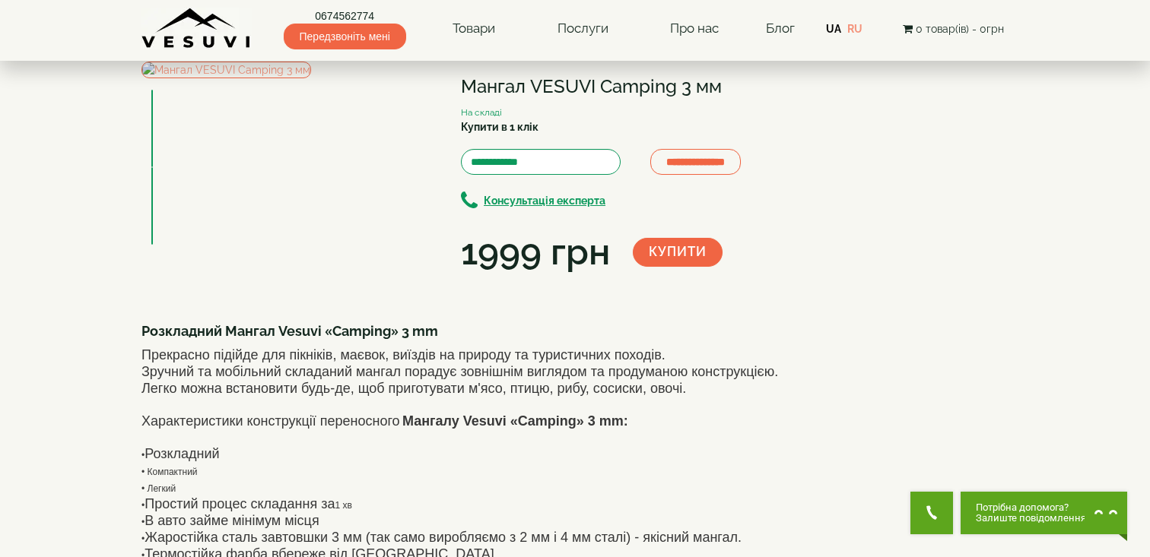
scroll to position [0, 0]
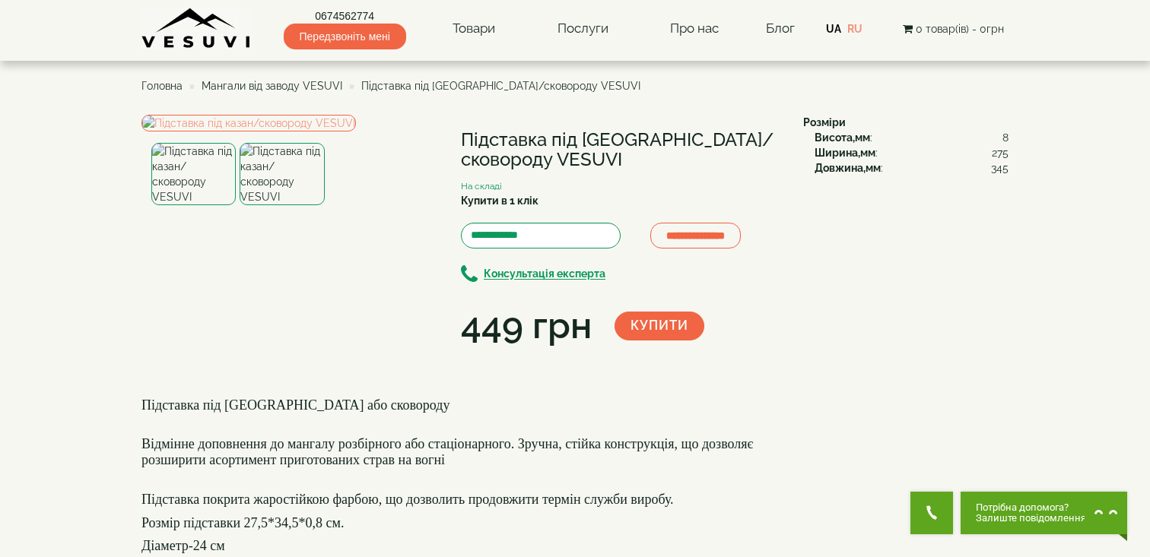
click at [294, 205] on img at bounding box center [282, 174] width 84 height 62
click at [211, 205] on img at bounding box center [193, 174] width 84 height 62
click at [262, 205] on img at bounding box center [282, 174] width 84 height 62
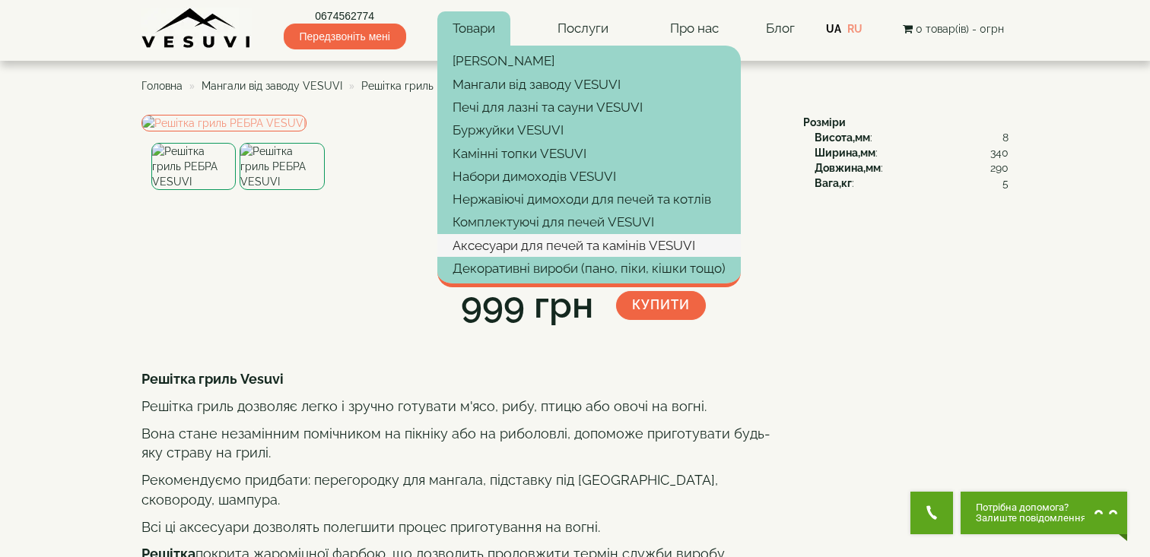
scroll to position [25, 0]
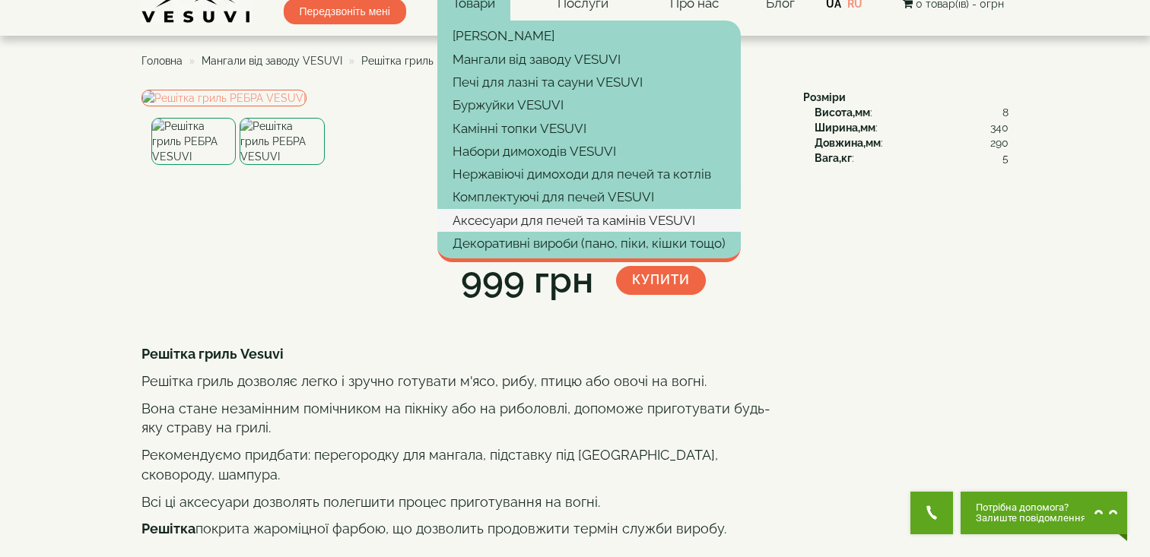
click at [519, 224] on link "Аксесуари для печей та камінів VESUVI" at bounding box center [588, 220] width 303 height 23
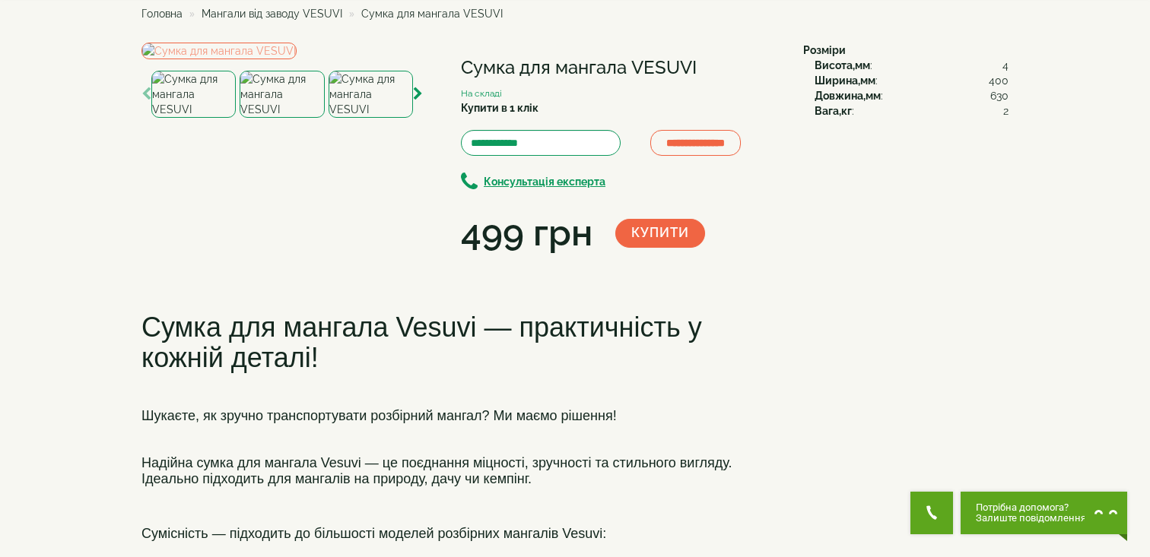
scroll to position [81, 0]
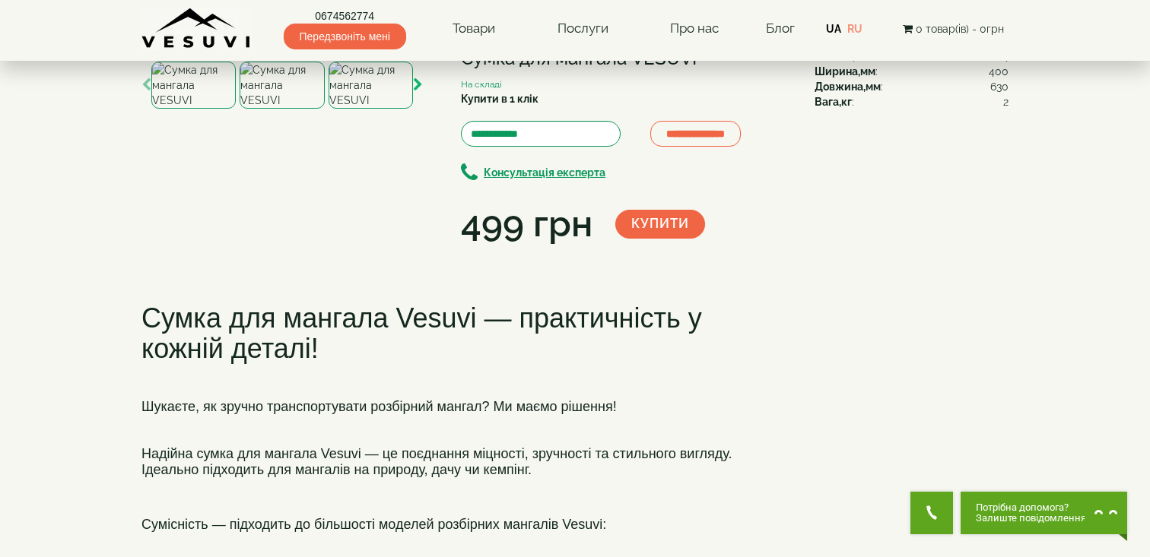
click at [417, 92] on icon "button" at bounding box center [418, 85] width 10 height 14
click at [277, 109] on img at bounding box center [282, 85] width 84 height 47
click at [355, 109] on img at bounding box center [371, 85] width 84 height 47
click at [417, 92] on icon "button" at bounding box center [418, 85] width 10 height 14
click at [313, 109] on img at bounding box center [282, 85] width 84 height 47
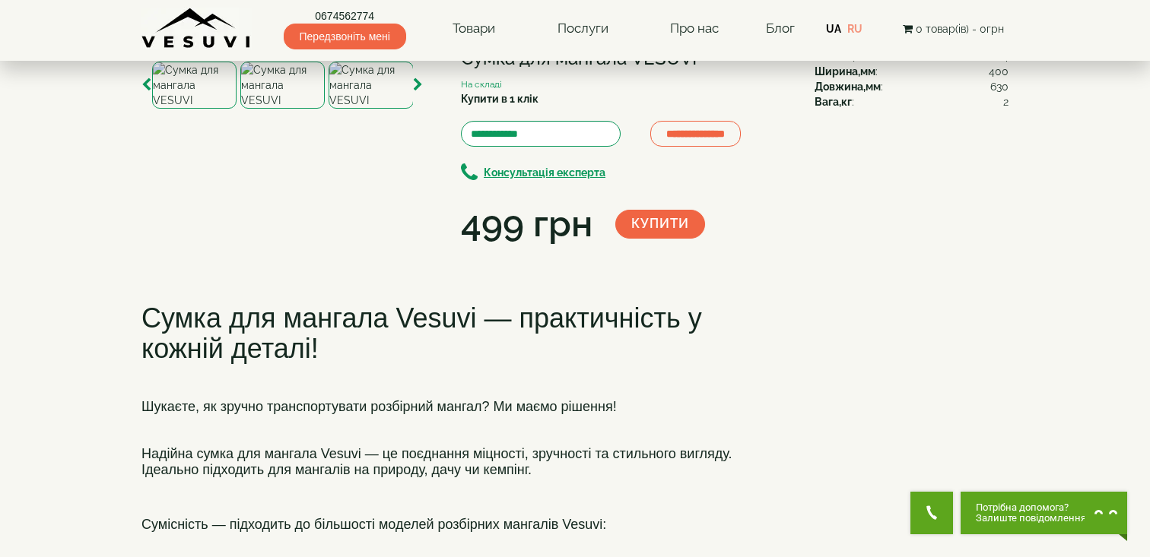
click at [365, 109] on img at bounding box center [371, 85] width 84 height 47
click at [412, 109] on div at bounding box center [371, 85] width 84 height 47
click at [415, 92] on icon "button" at bounding box center [418, 85] width 10 height 14
click at [327, 109] on div at bounding box center [152, 85] width 531 height 47
click at [361, 109] on img at bounding box center [371, 85] width 84 height 47
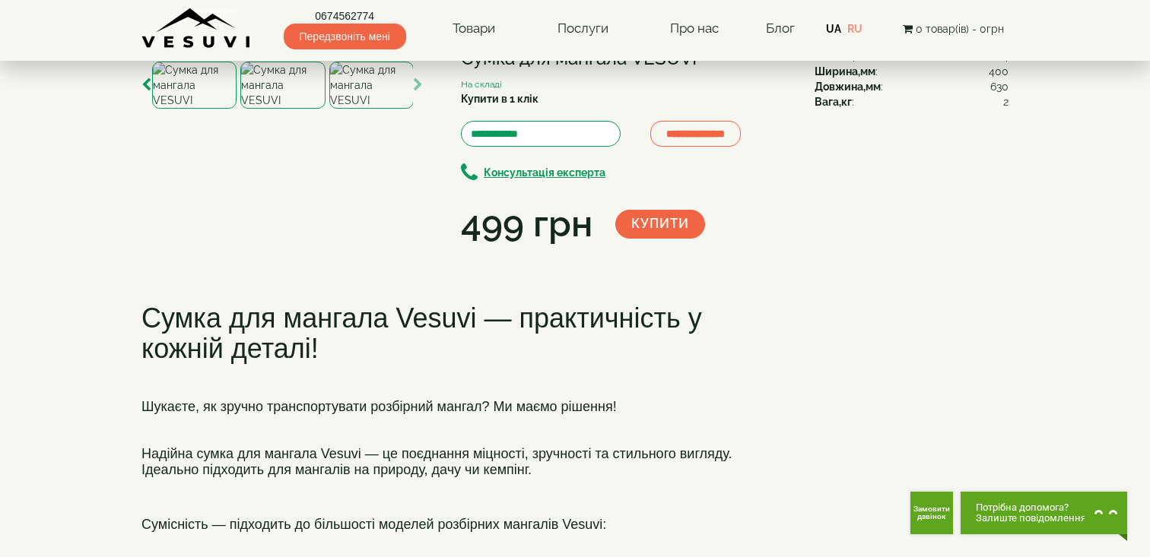
click at [417, 92] on icon "button" at bounding box center [418, 85] width 10 height 14
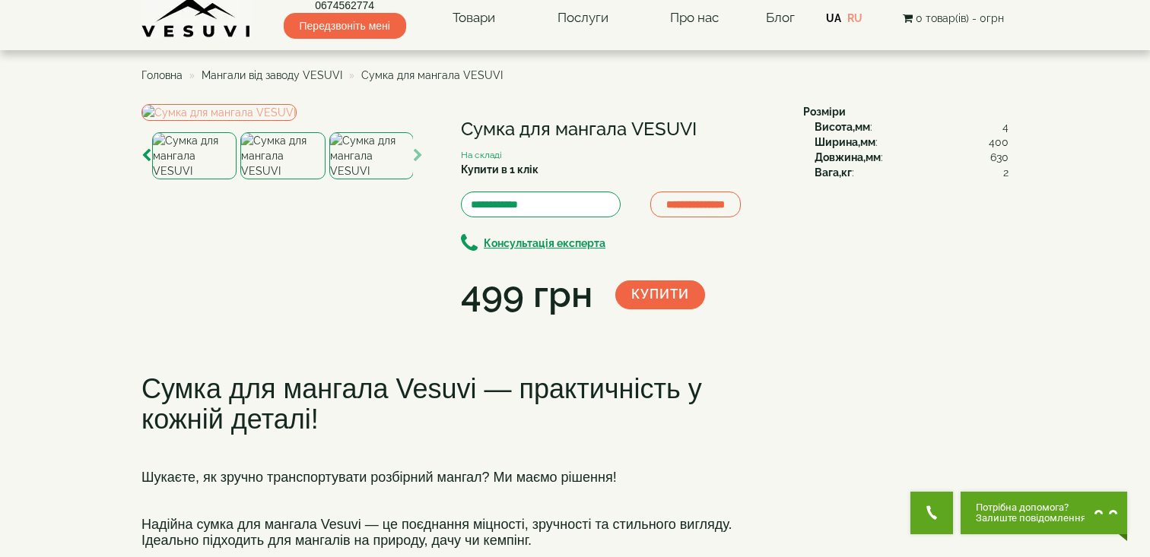
scroll to position [5, 0]
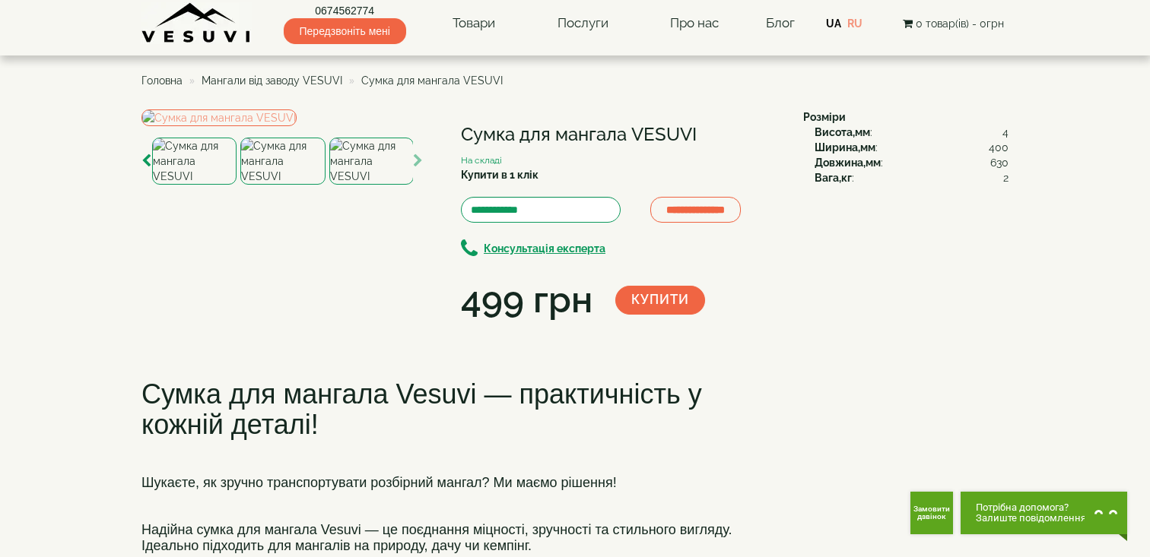
click at [650, 306] on button "Купити" at bounding box center [660, 300] width 90 height 29
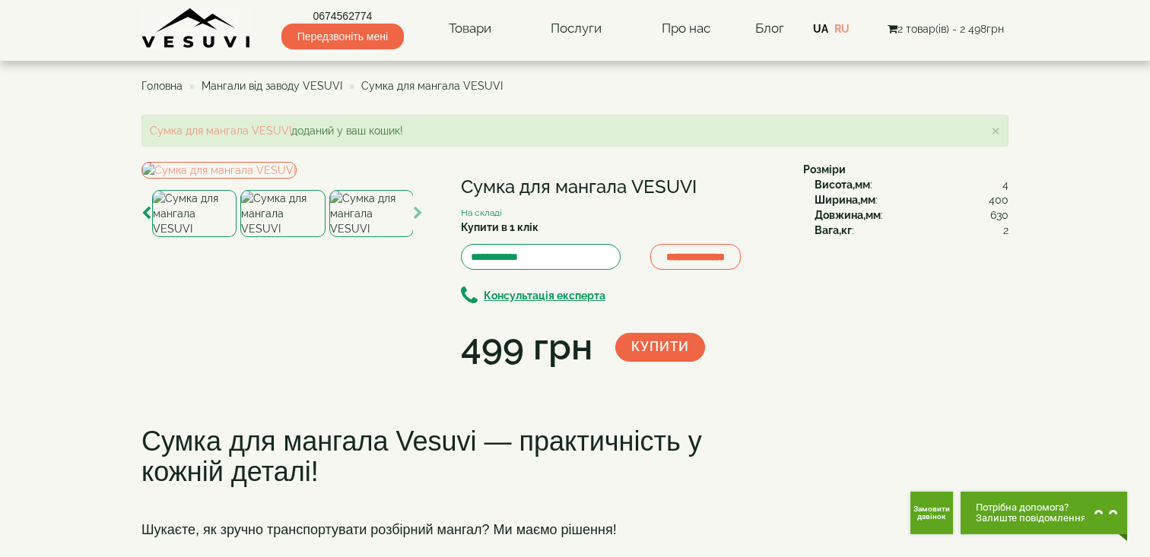
scroll to position [0, 0]
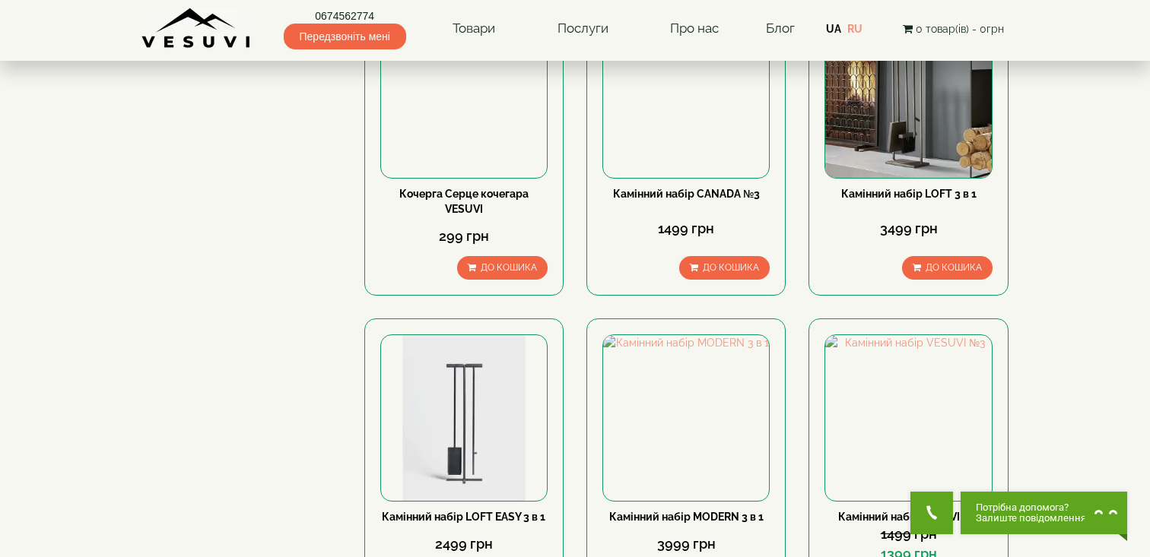
scroll to position [1630, 0]
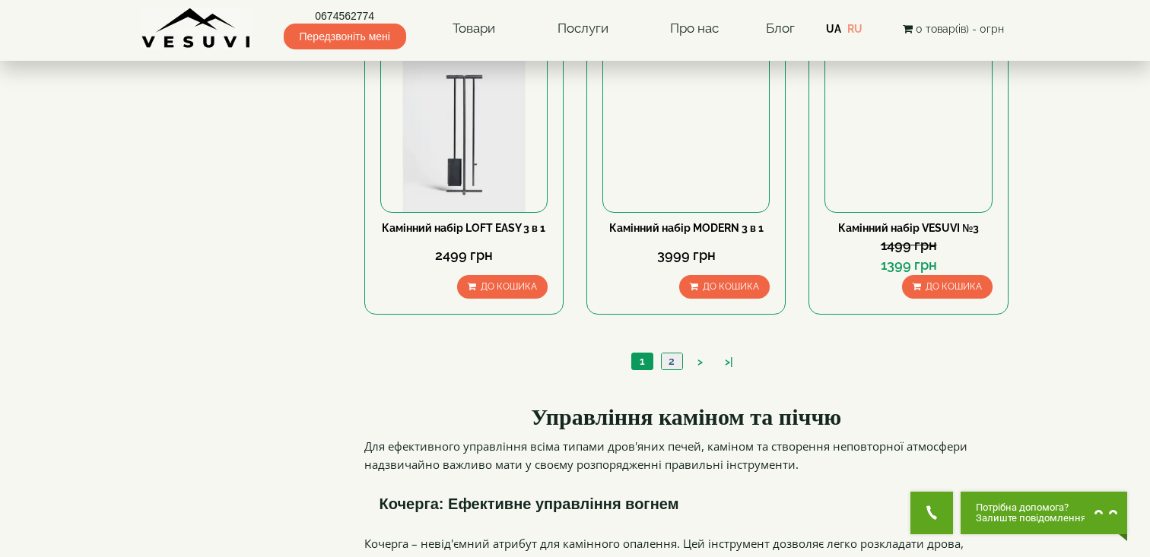
click at [672, 354] on link "2" at bounding box center [671, 362] width 21 height 16
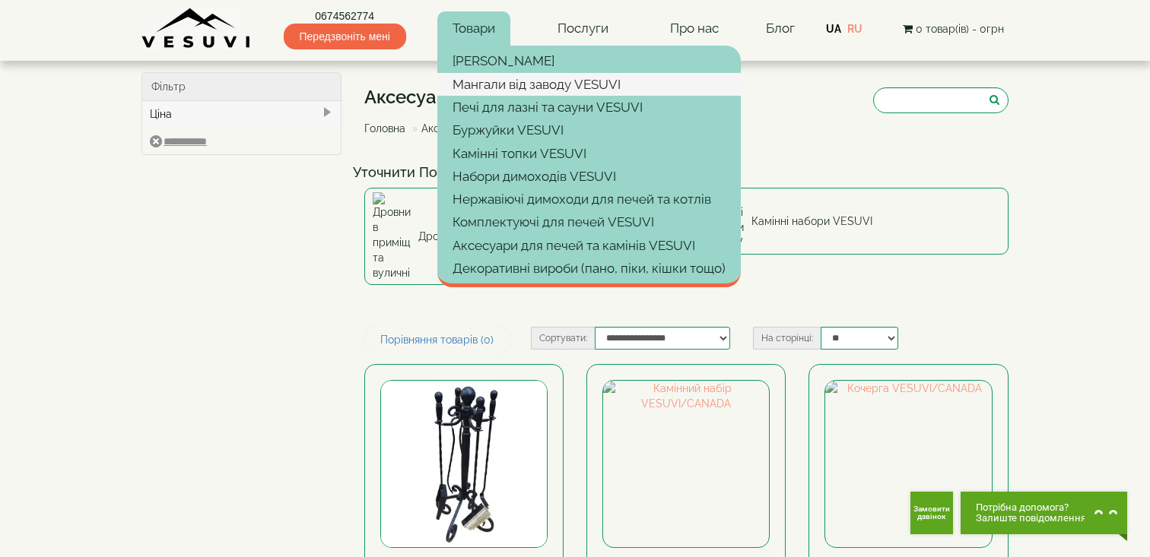
click at [488, 78] on link "Мангали від заводу VESUVI" at bounding box center [588, 84] width 303 height 23
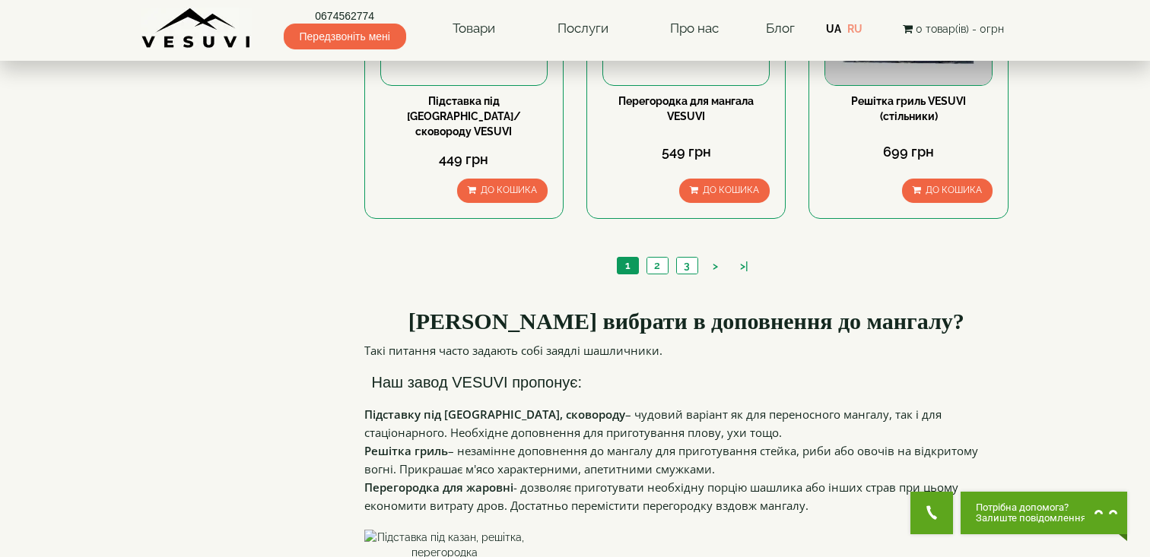
scroll to position [1656, 0]
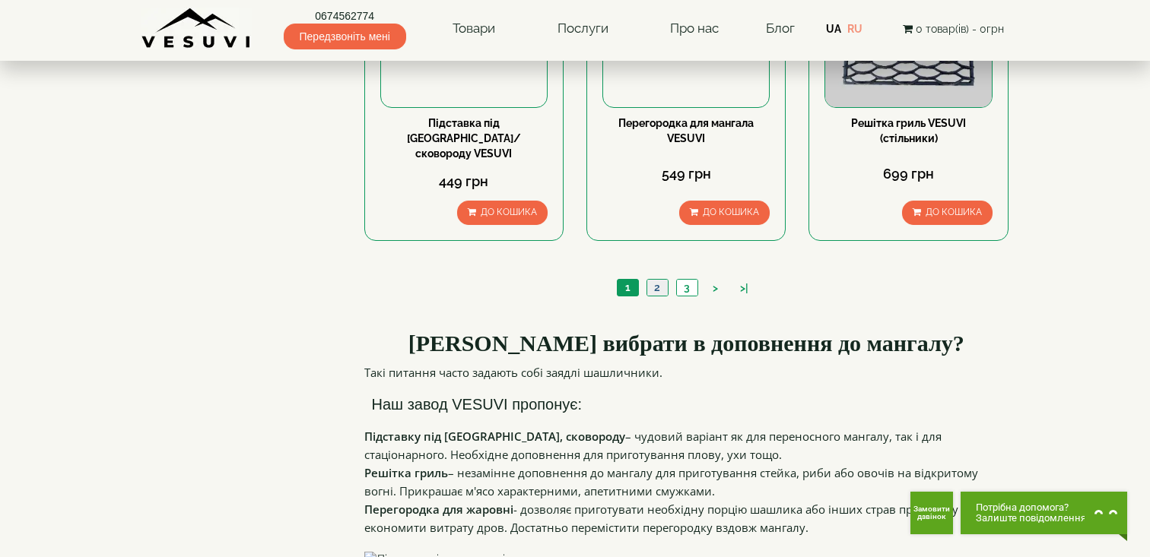
click at [662, 280] on link "2" at bounding box center [656, 288] width 21 height 16
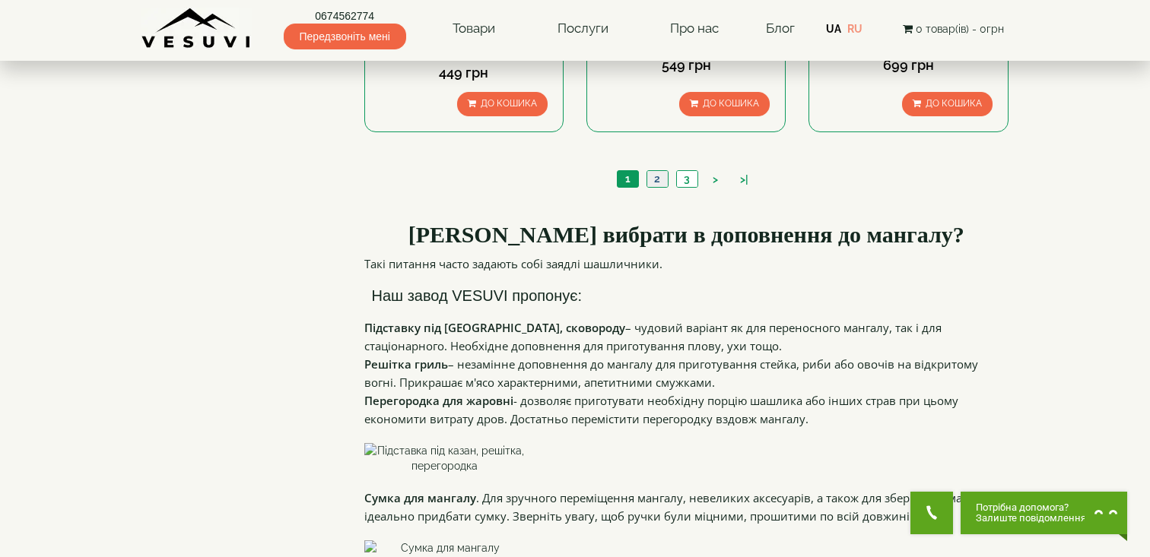
scroll to position [1836, 0]
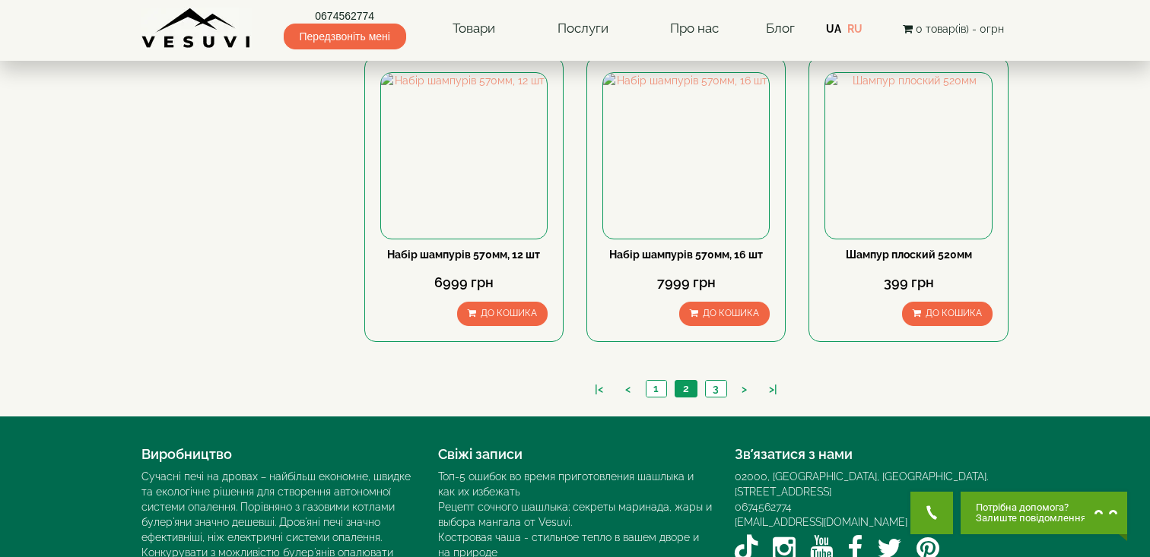
scroll to position [1405, 0]
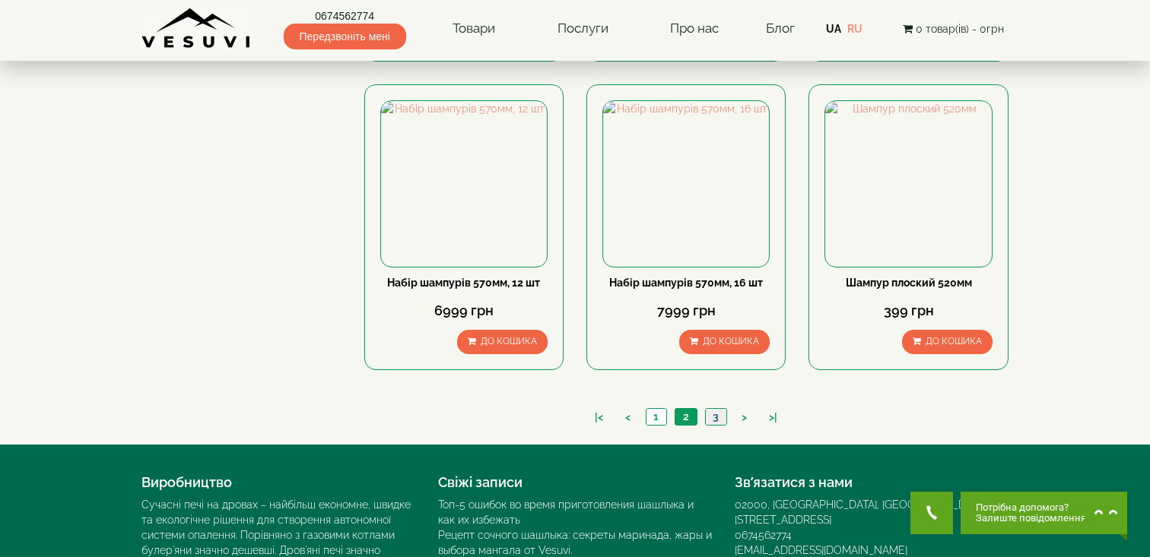
click at [709, 409] on link "3" at bounding box center [715, 417] width 21 height 16
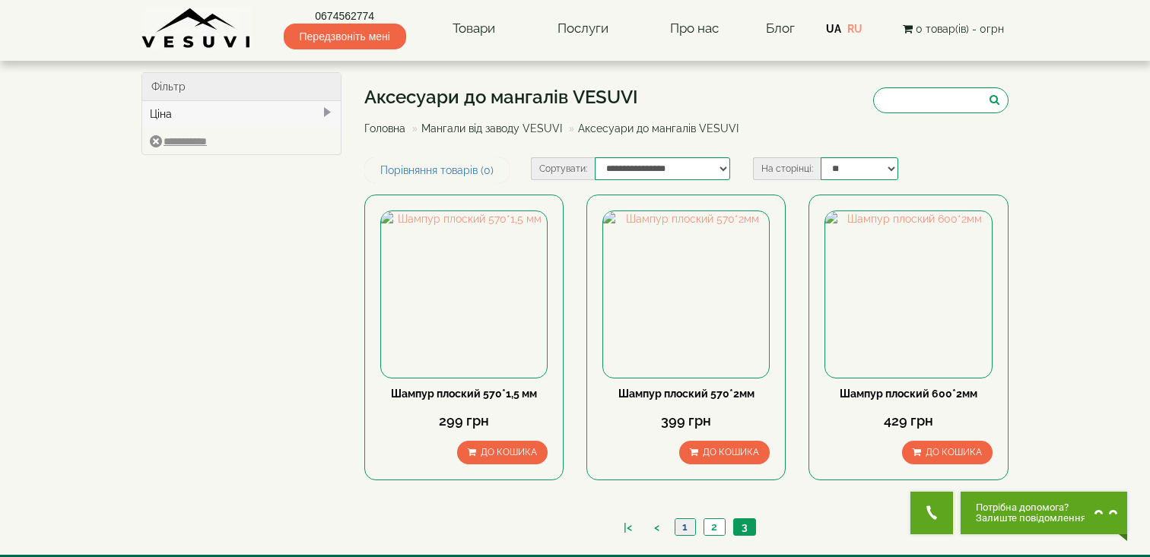
click at [682, 519] on link "1" at bounding box center [684, 527] width 21 height 16
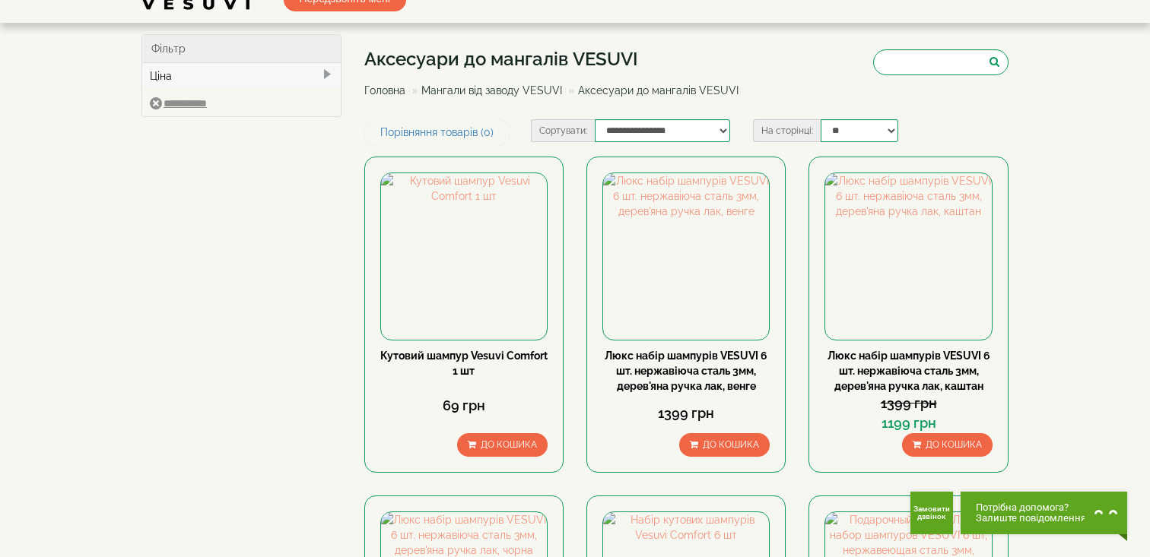
scroll to position [94, 0]
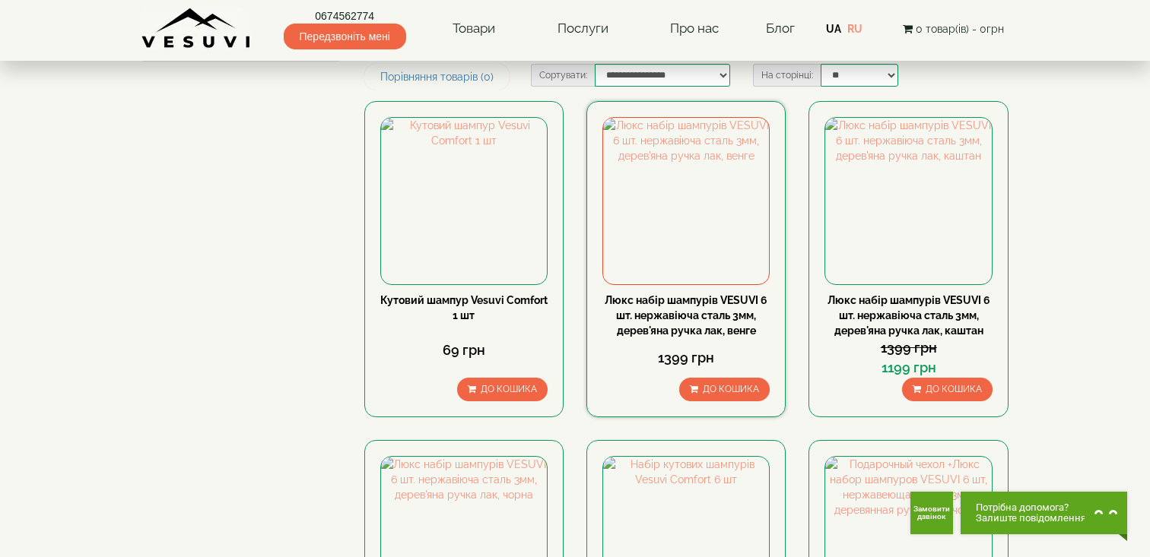
click at [701, 319] on link "Люкс набір шампурів VESUVI 6 шт. нержавіюча сталь 3мм, дерев'яна ручка лак, вен…" at bounding box center [686, 315] width 163 height 43
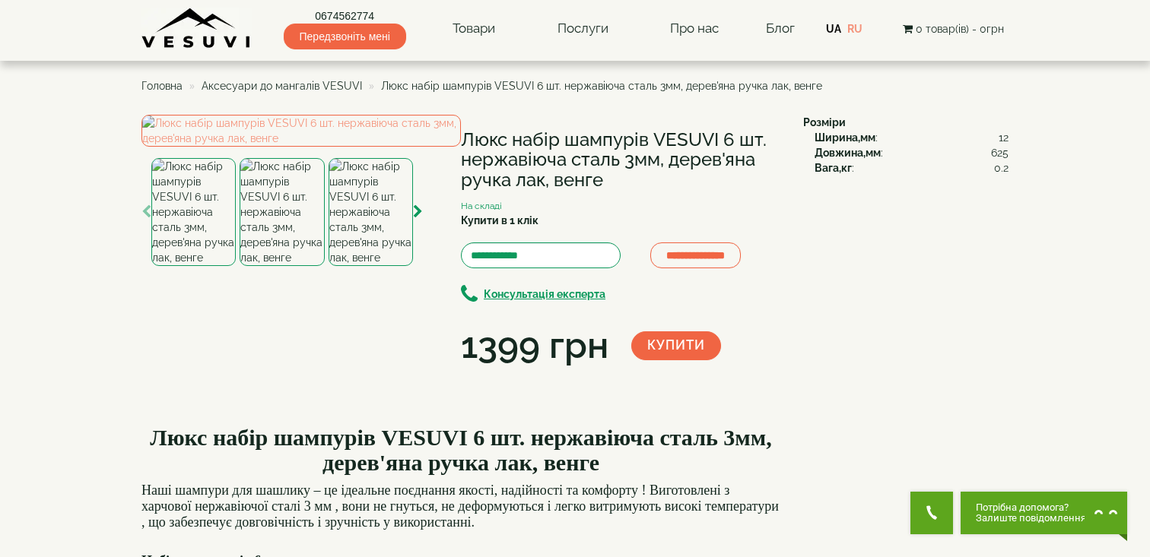
click at [301, 266] on img at bounding box center [282, 212] width 84 height 108
click at [362, 266] on img at bounding box center [371, 212] width 84 height 108
click at [413, 219] on icon "button" at bounding box center [418, 212] width 10 height 14
click at [367, 266] on img at bounding box center [371, 212] width 84 height 108
click at [419, 219] on icon "button" at bounding box center [418, 212] width 10 height 14
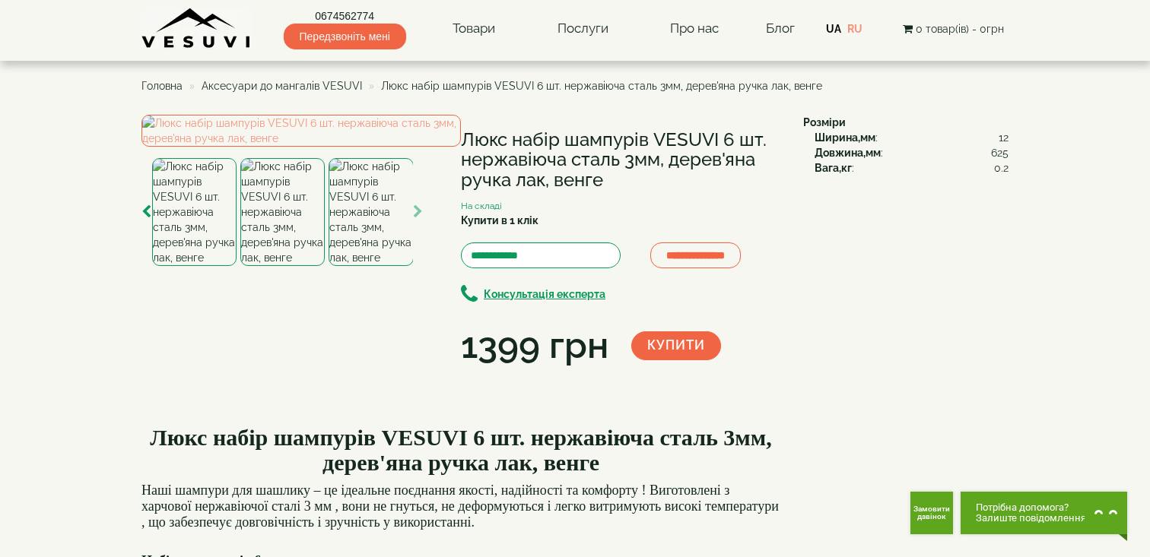
click at [382, 266] on img at bounding box center [371, 212] width 84 height 108
click at [418, 219] on icon "button" at bounding box center [418, 212] width 10 height 14
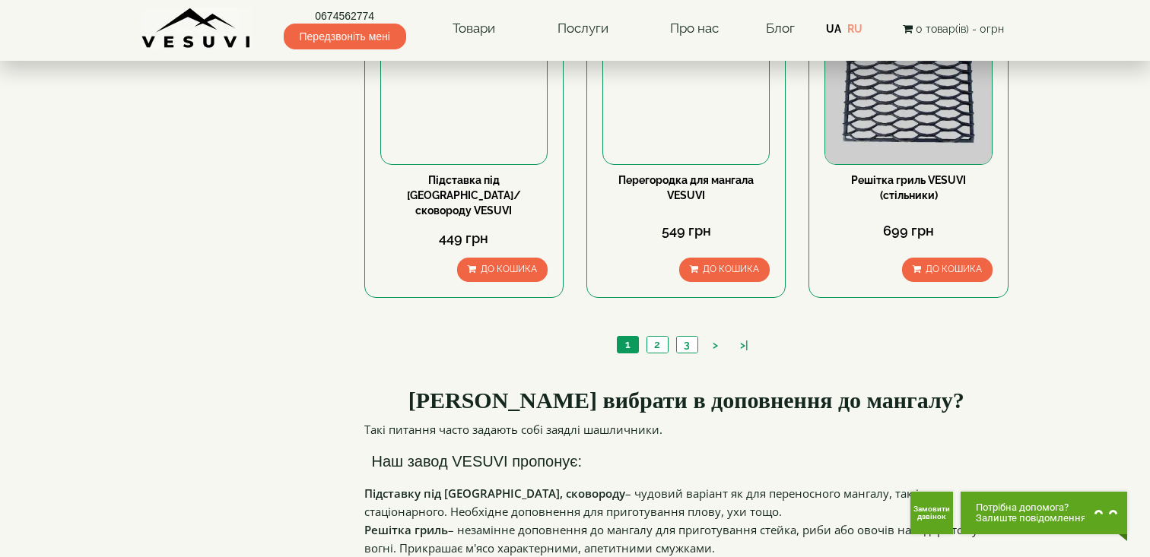
scroll to position [1678, 0]
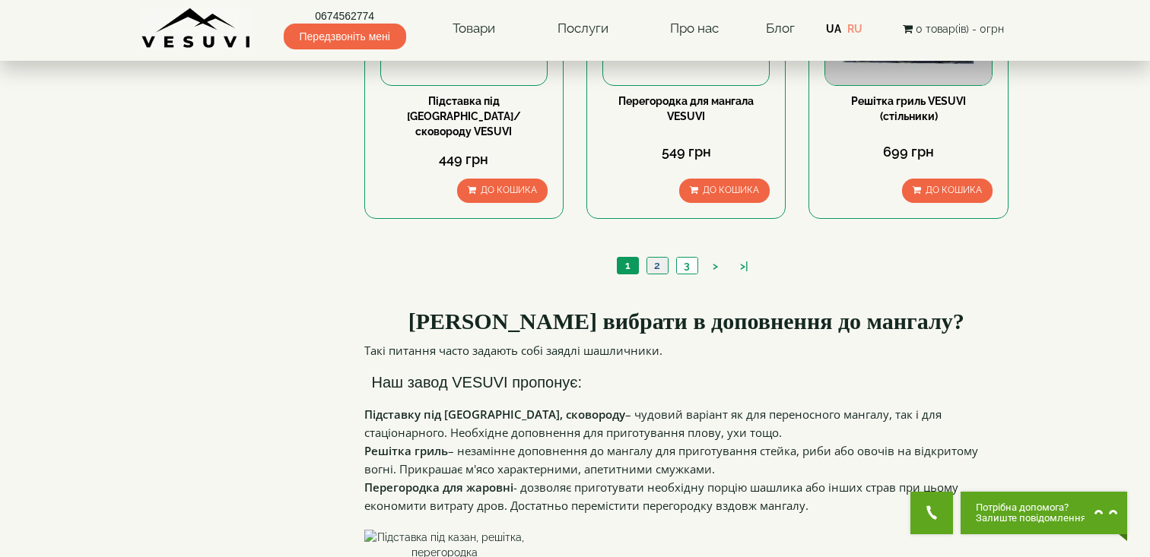
click at [650, 258] on link "2" at bounding box center [656, 266] width 21 height 16
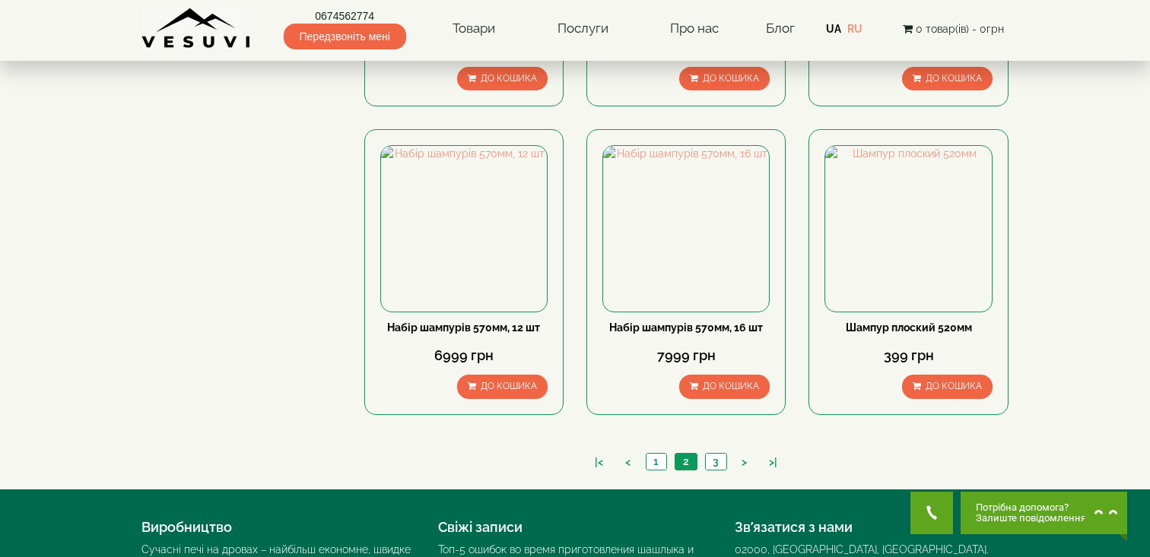
scroll to position [1430, 0]
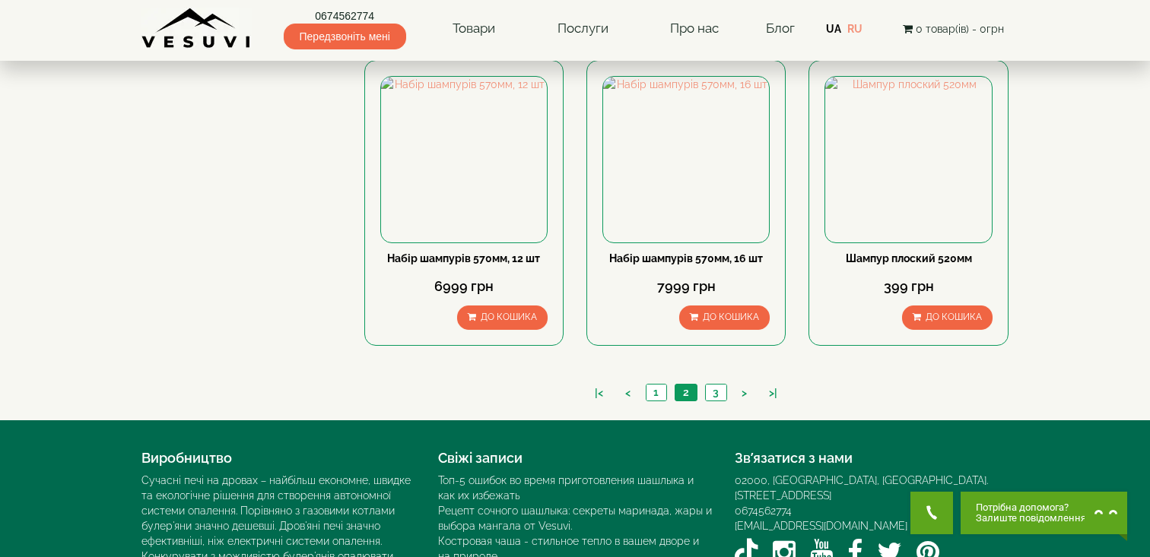
click at [722, 386] on ul "|< < 1 2 3 > >|" at bounding box center [685, 394] width 205 height 21
click at [716, 385] on link "3" at bounding box center [715, 393] width 21 height 16
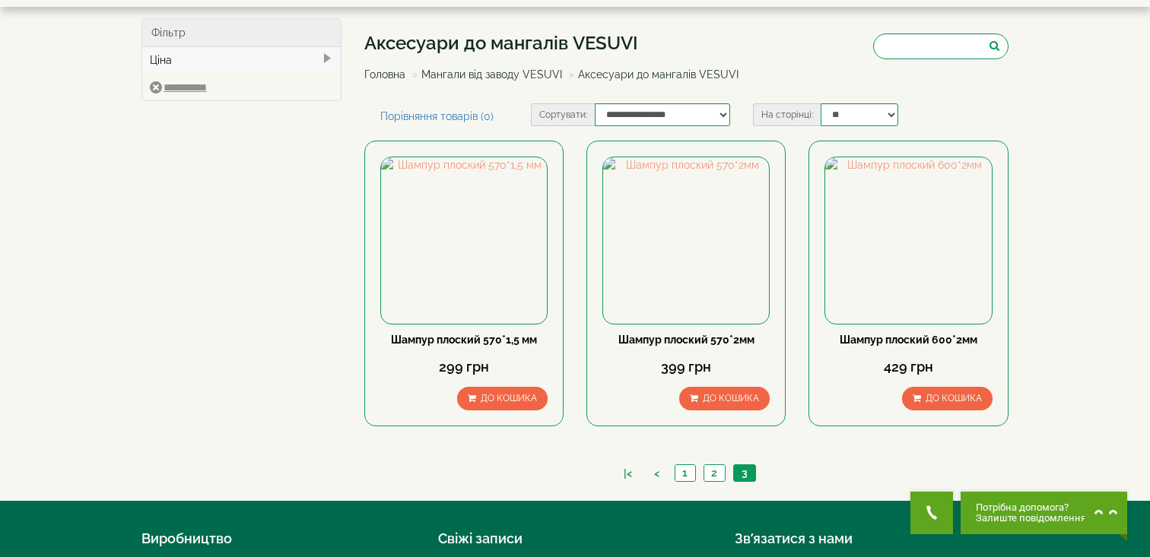
scroll to position [119, 0]
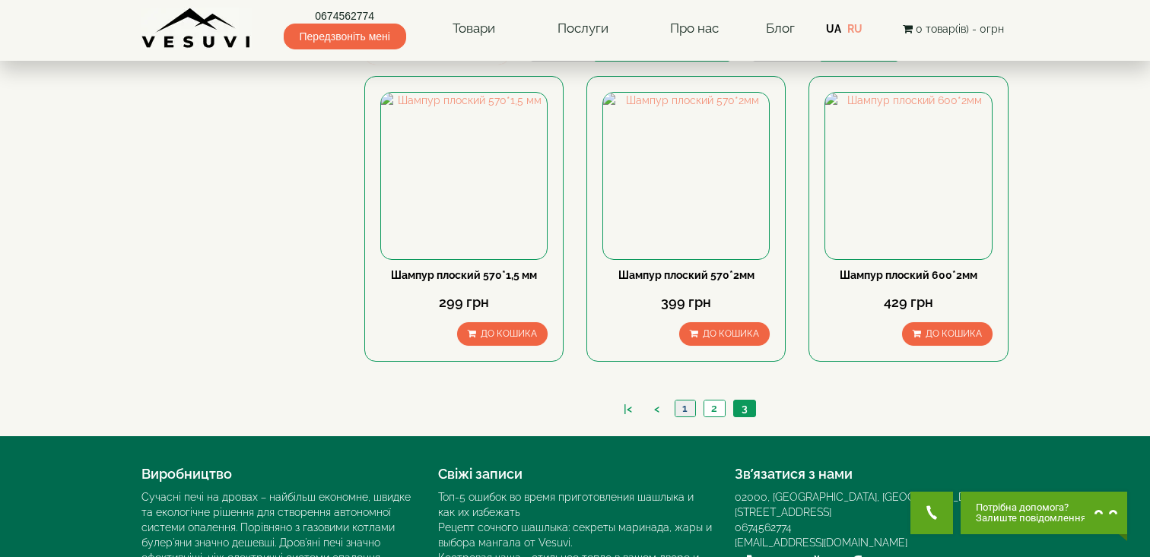
click at [687, 414] on link "1" at bounding box center [684, 409] width 21 height 16
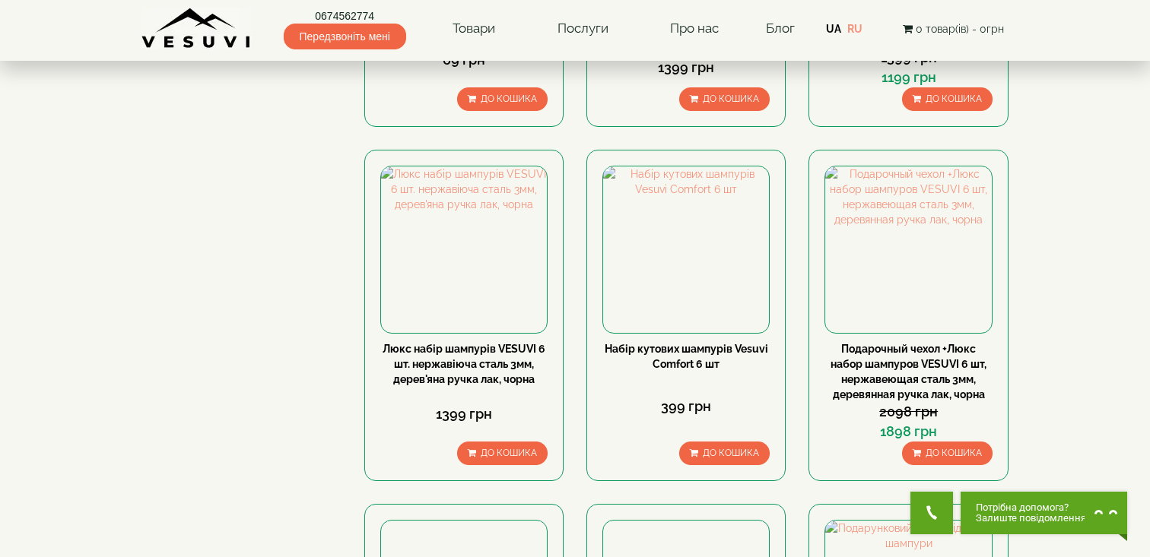
scroll to position [398, 0]
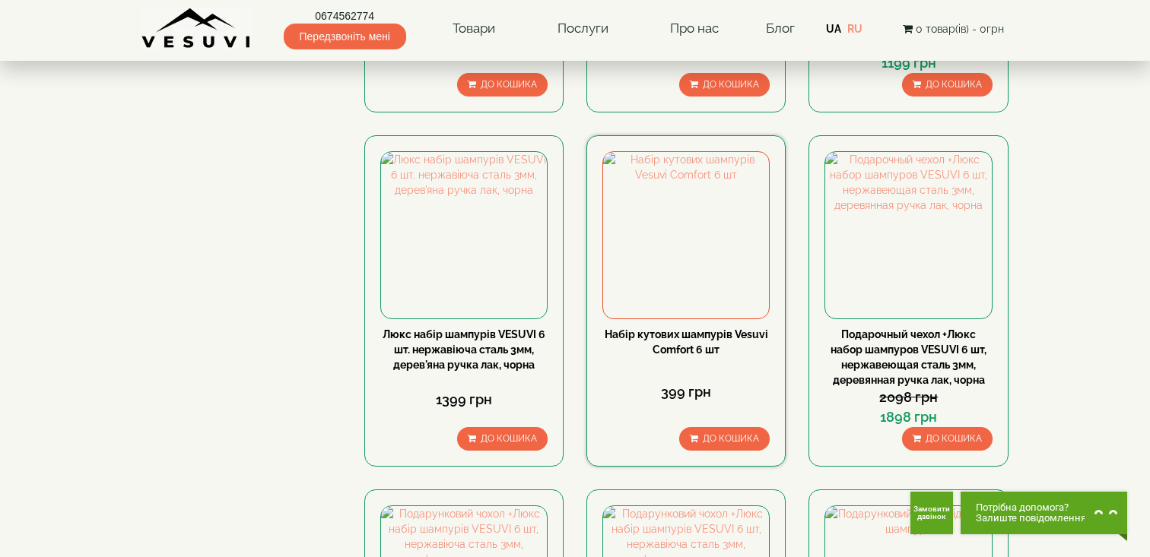
click at [697, 344] on link "Набір кутових шампурів Vesuvi Comfort 6 шт" at bounding box center [686, 342] width 163 height 27
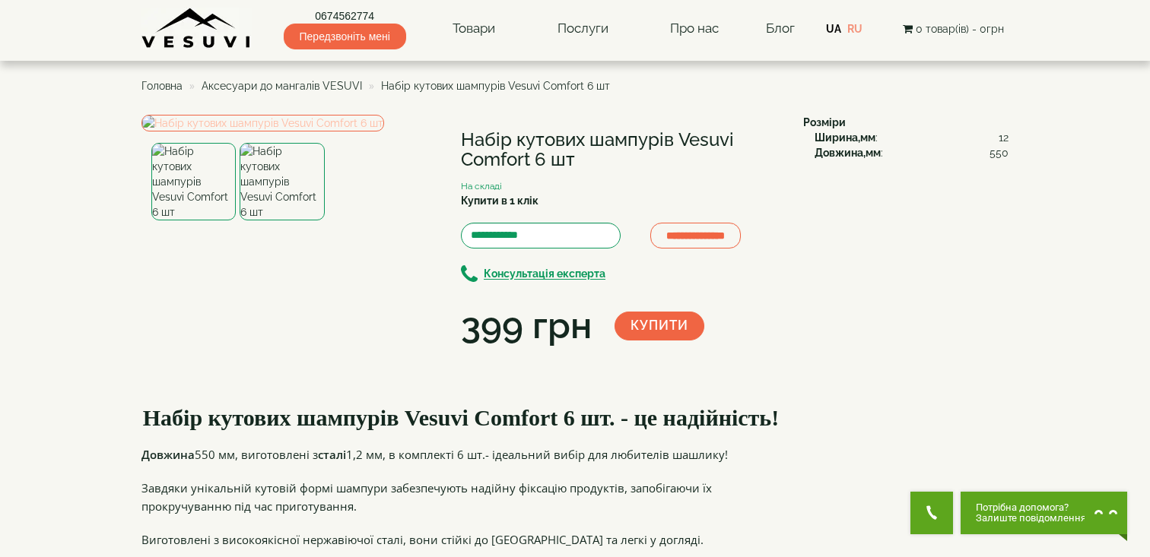
click at [340, 132] on img at bounding box center [262, 123] width 243 height 17
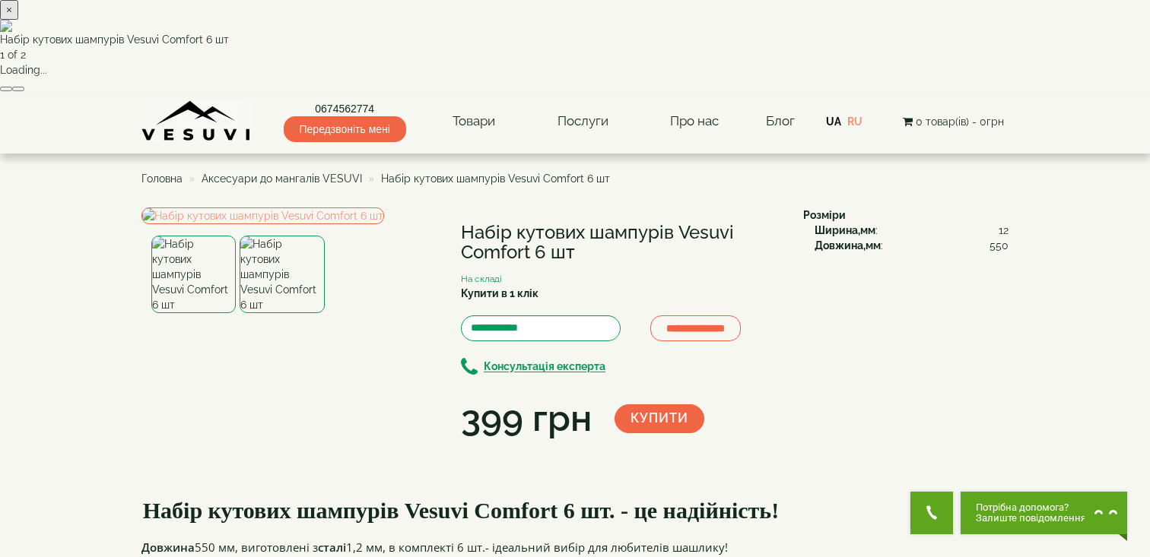
click at [24, 91] on button "button" at bounding box center [18, 89] width 12 height 5
click at [1014, 93] on div "× Набір кутових шампурів Vesuvi Comfort 6 шт 2 of 2 Loading..." at bounding box center [575, 46] width 1150 height 93
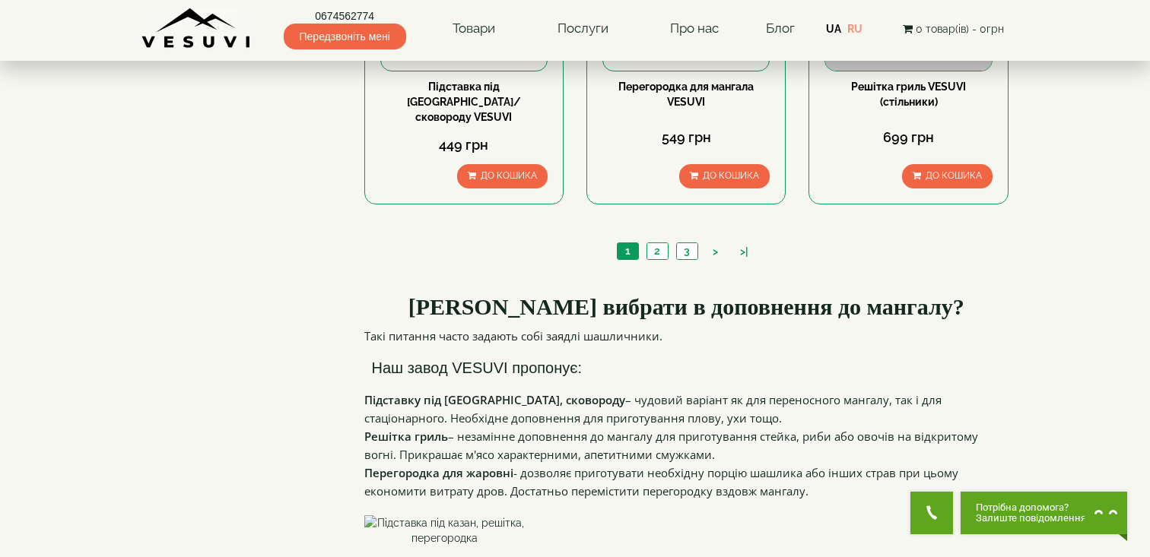
scroll to position [1706, 0]
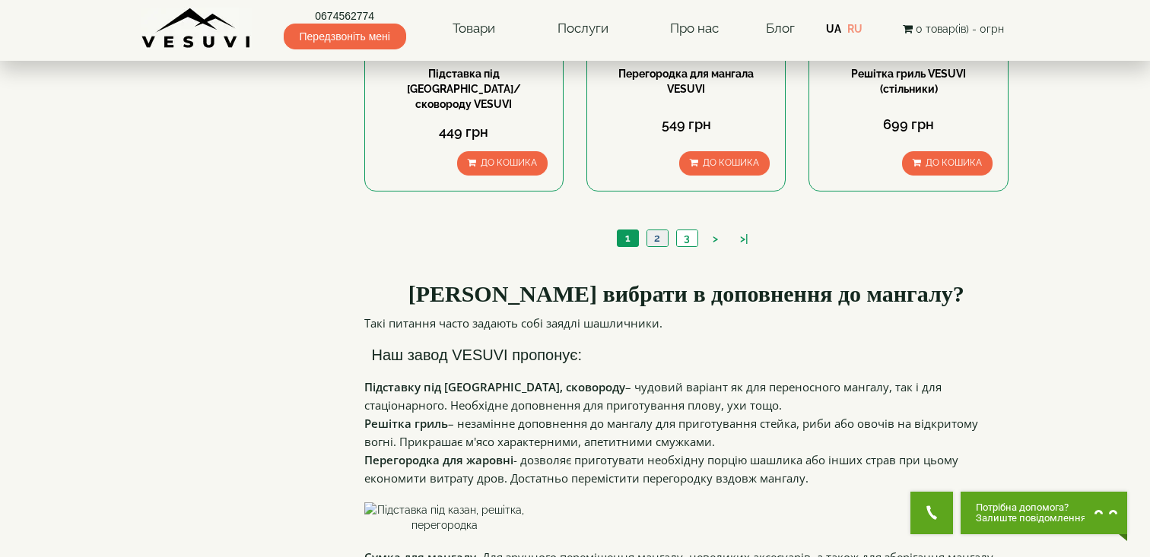
click at [651, 230] on link "2" at bounding box center [656, 238] width 21 height 16
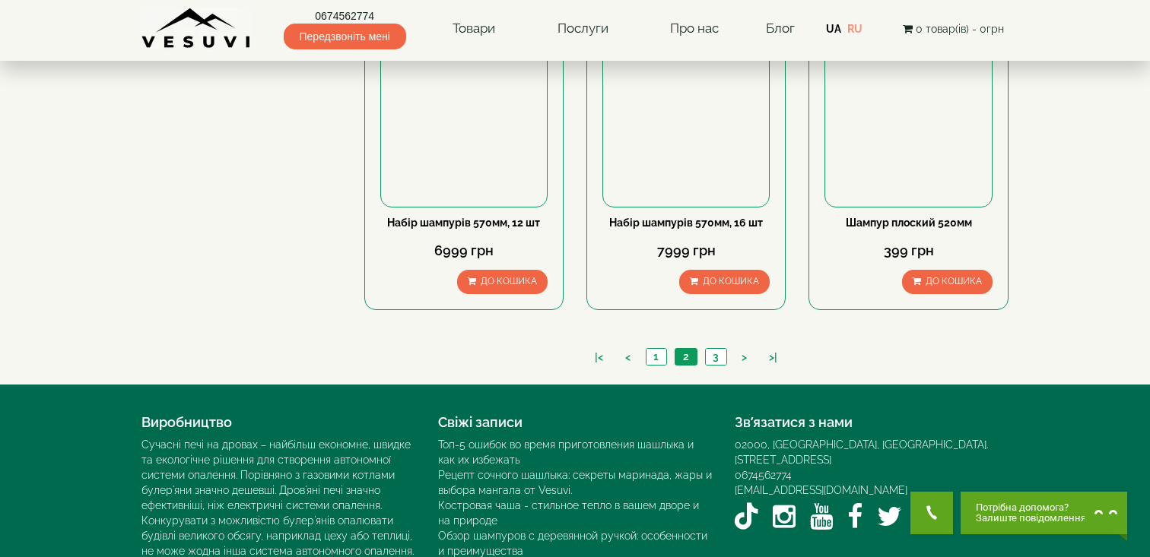
scroll to position [1539, 0]
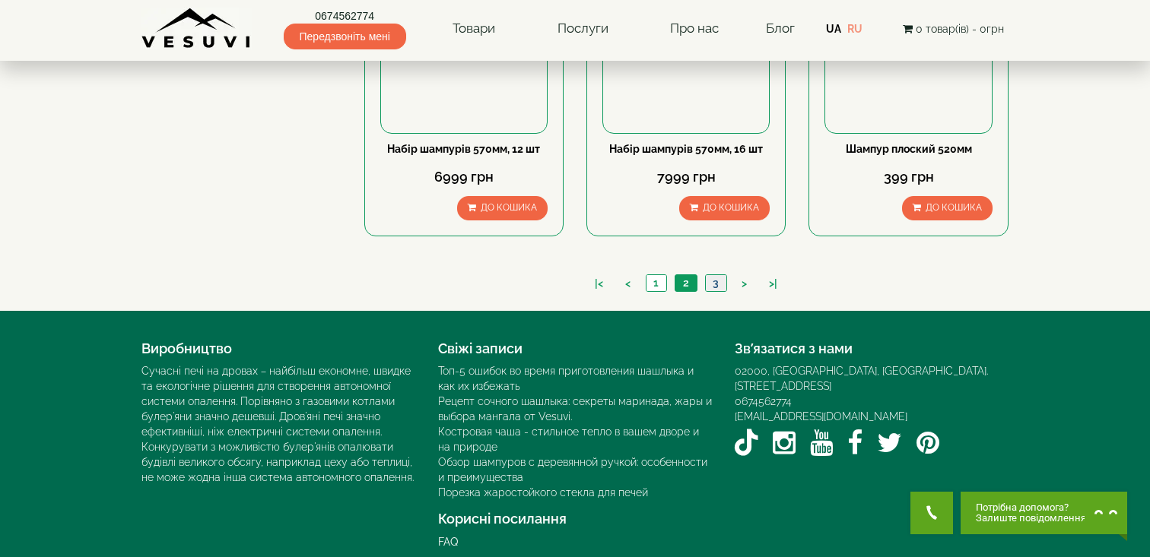
click at [716, 275] on link "3" at bounding box center [715, 283] width 21 height 16
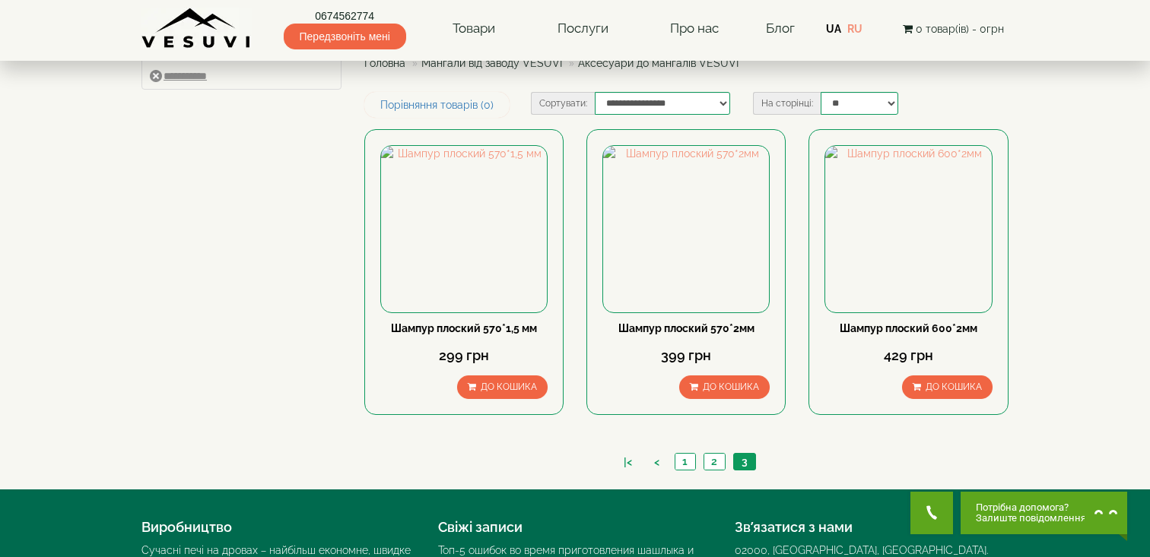
scroll to position [141, 0]
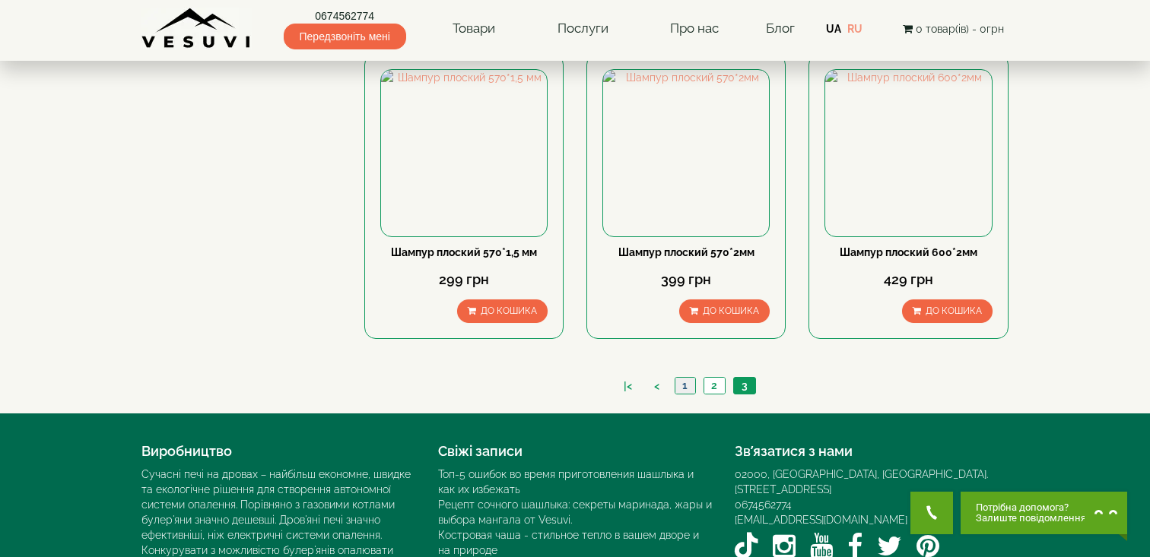
click at [689, 388] on link "1" at bounding box center [684, 386] width 21 height 16
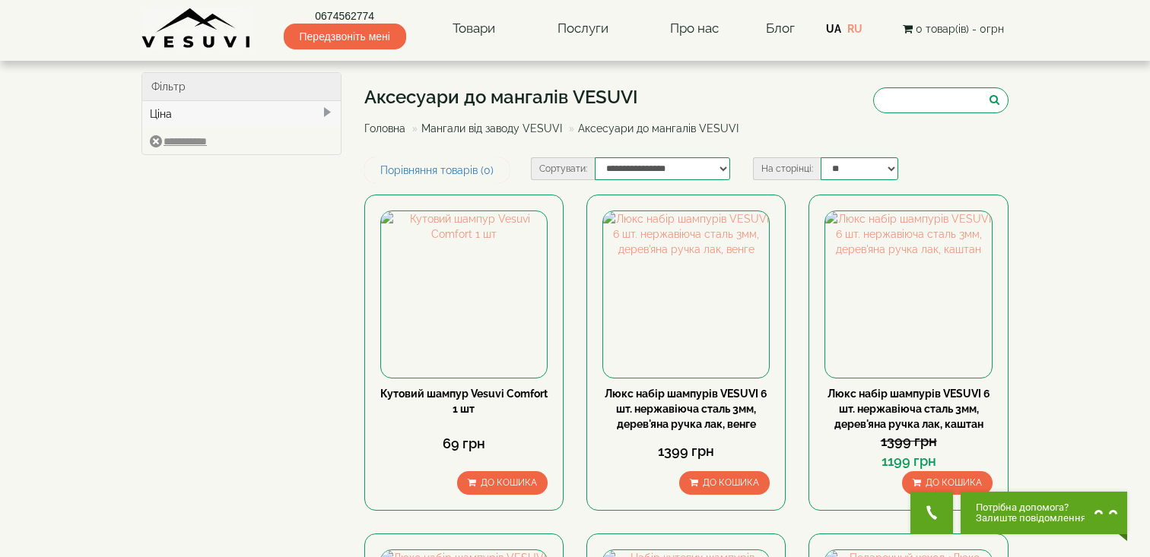
click at [959, 34] on button "0 товар(ів) - 0грн" at bounding box center [953, 29] width 110 height 17
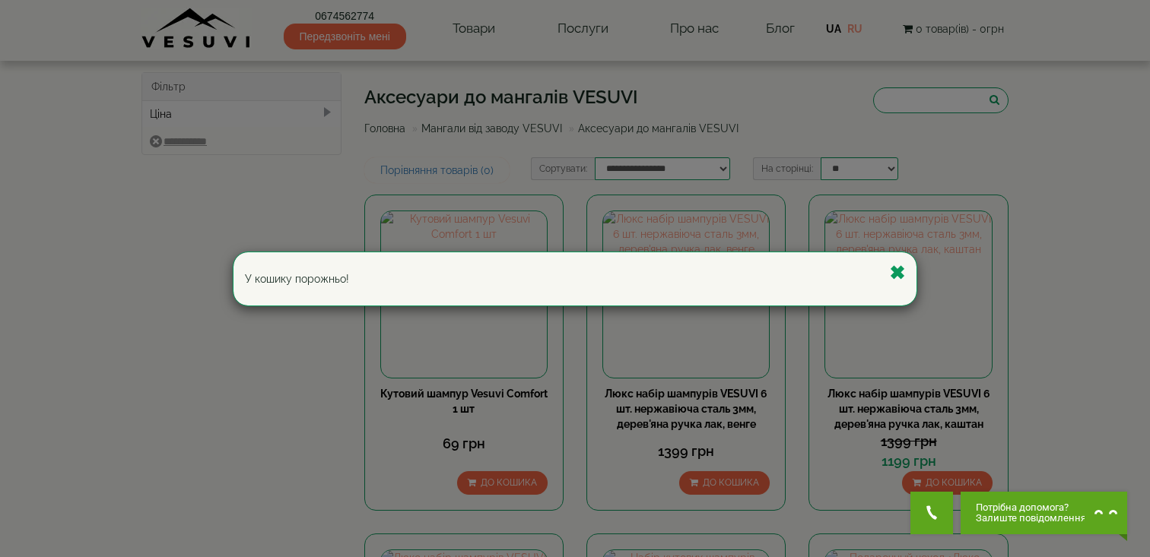
click at [973, 80] on div "У кошику порожньо!" at bounding box center [575, 278] width 1150 height 557
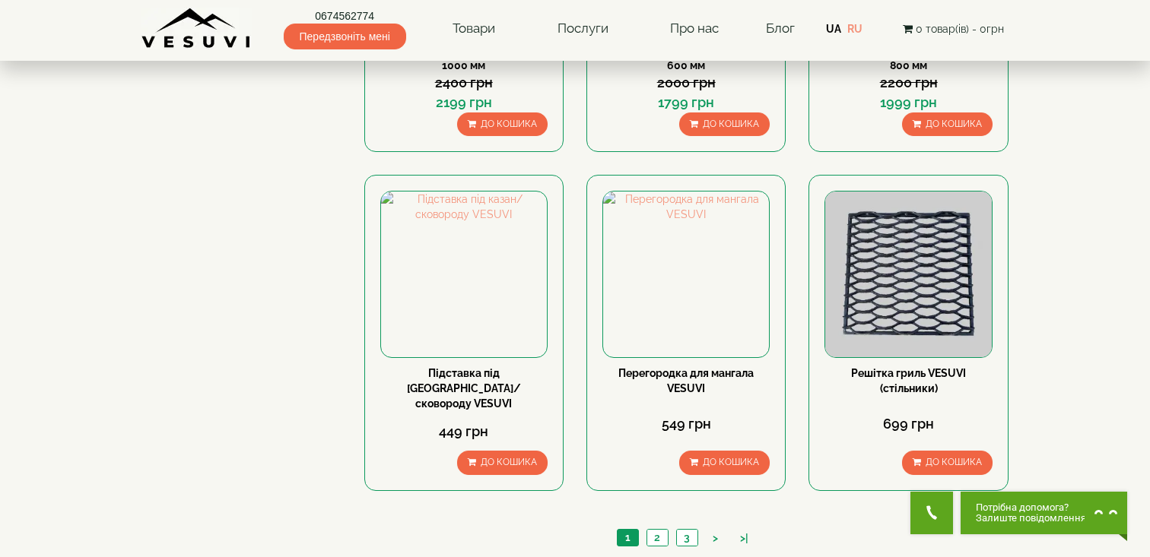
scroll to position [1417, 0]
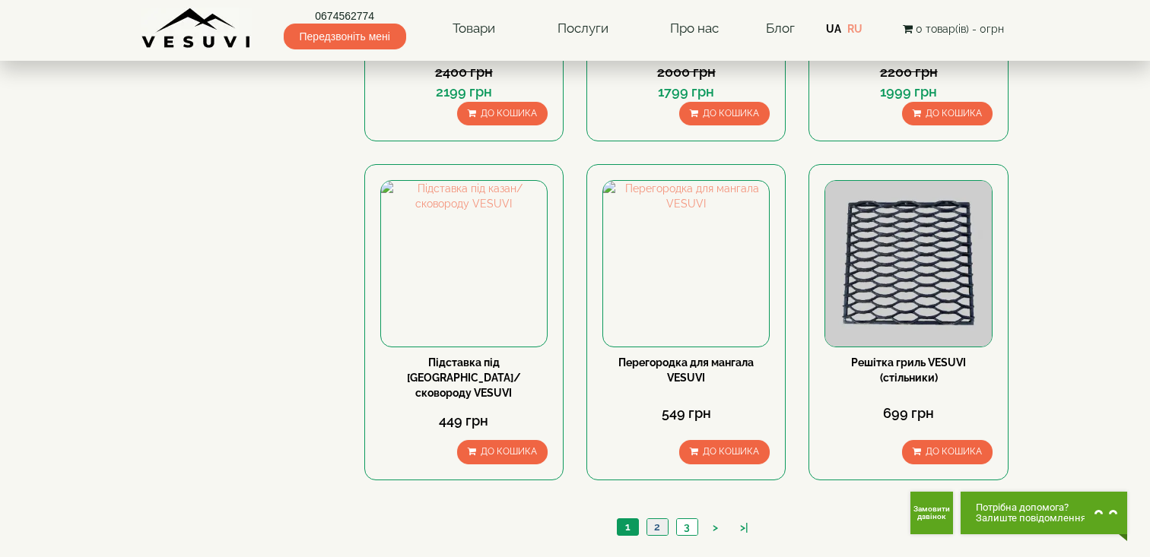
click at [661, 519] on link "2" at bounding box center [656, 527] width 21 height 16
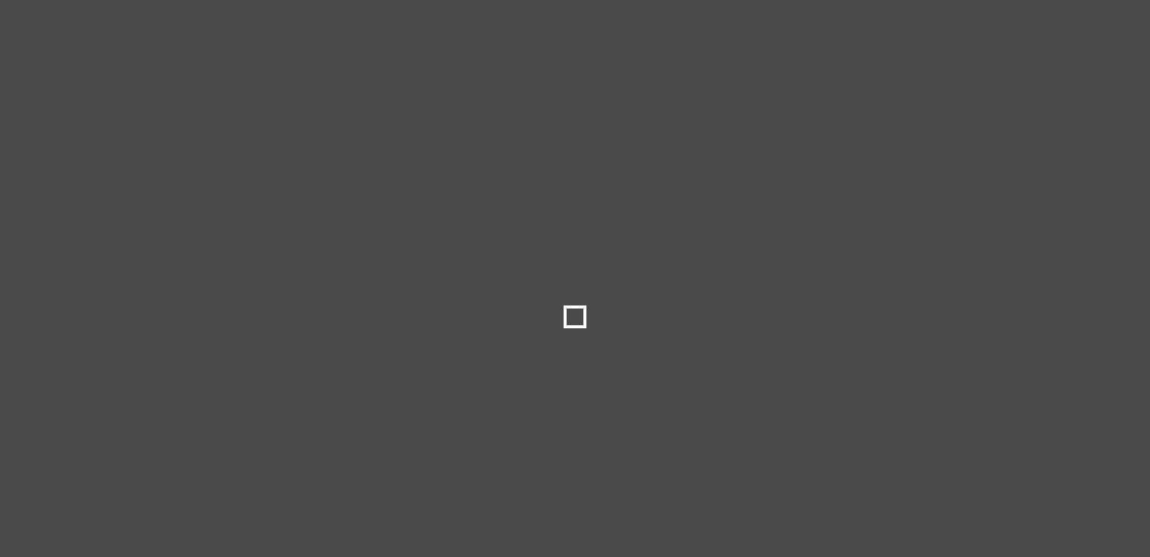
select select
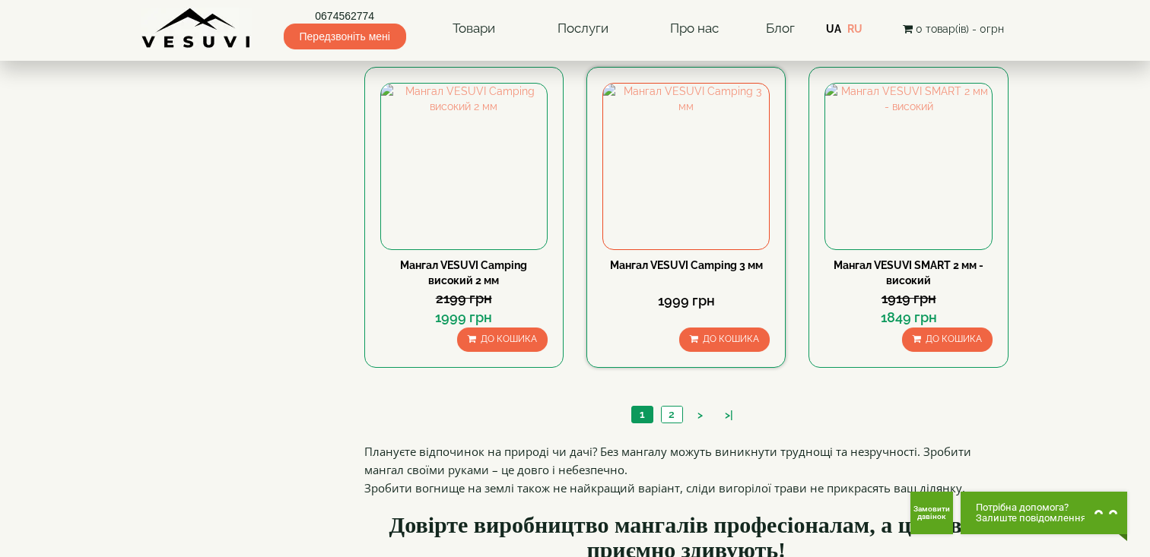
scroll to position [1444, 0]
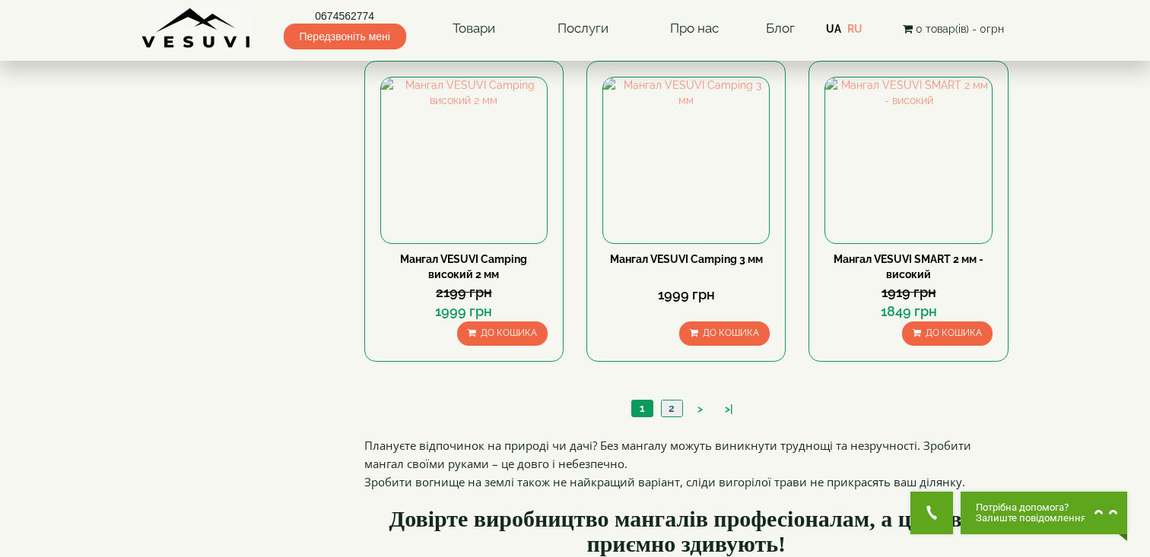
click at [679, 408] on link "2" at bounding box center [671, 409] width 21 height 16
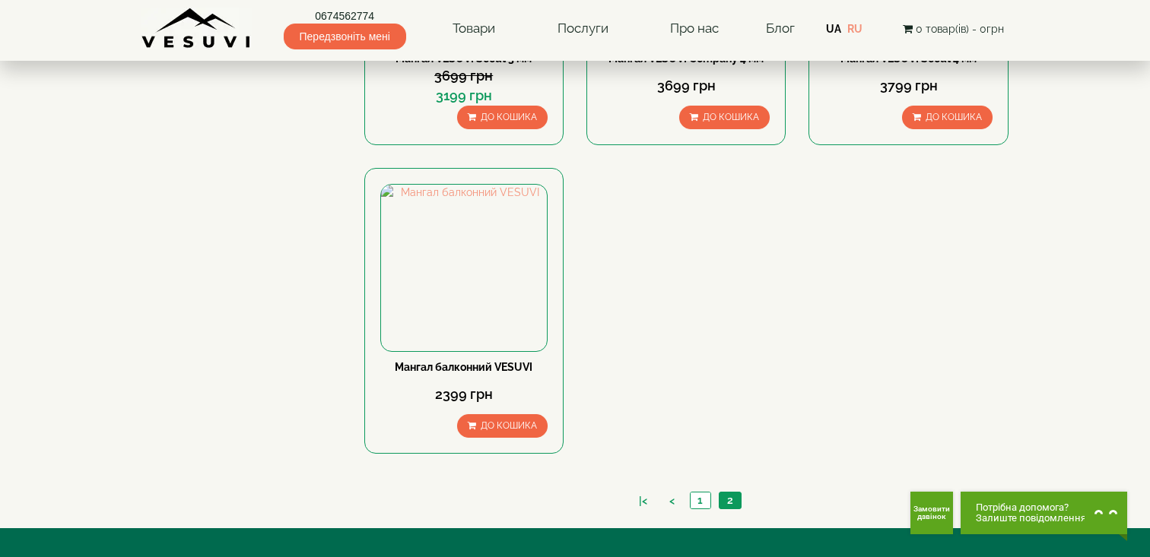
scroll to position [1088, 0]
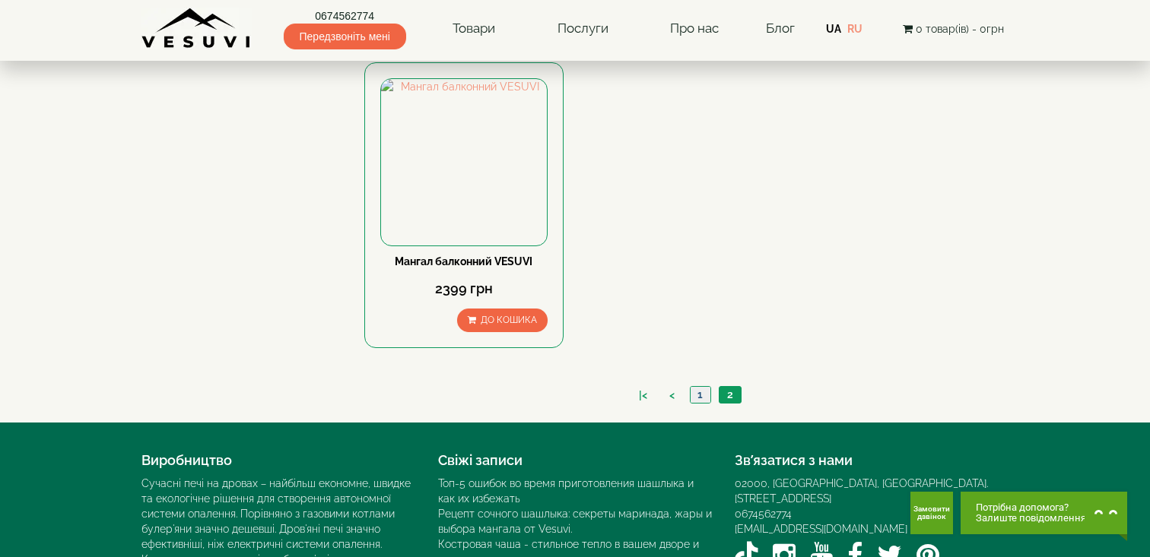
click at [703, 398] on link "1" at bounding box center [700, 395] width 21 height 16
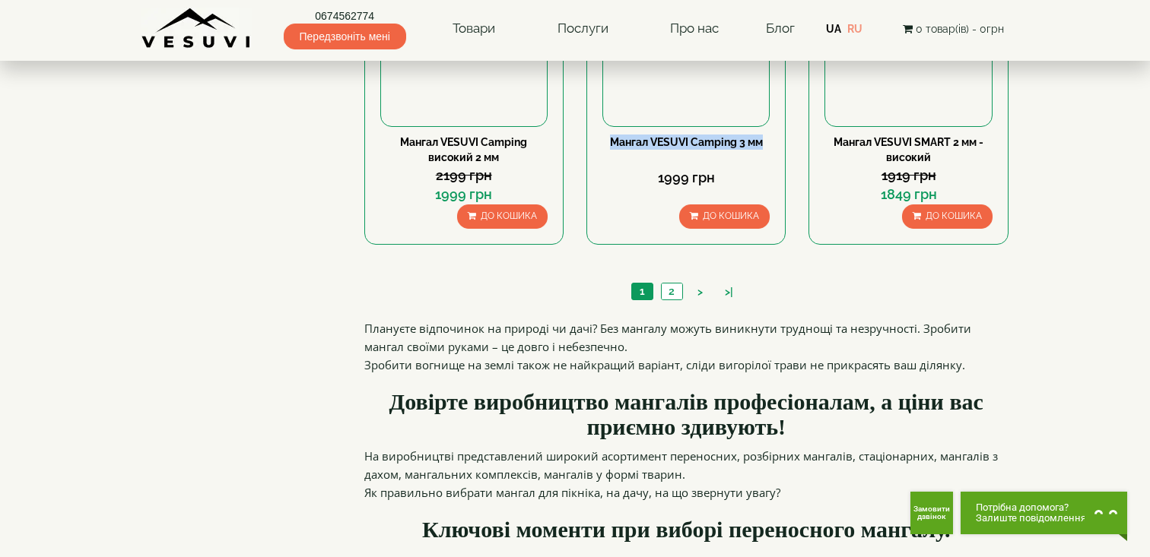
scroll to position [1560, 0]
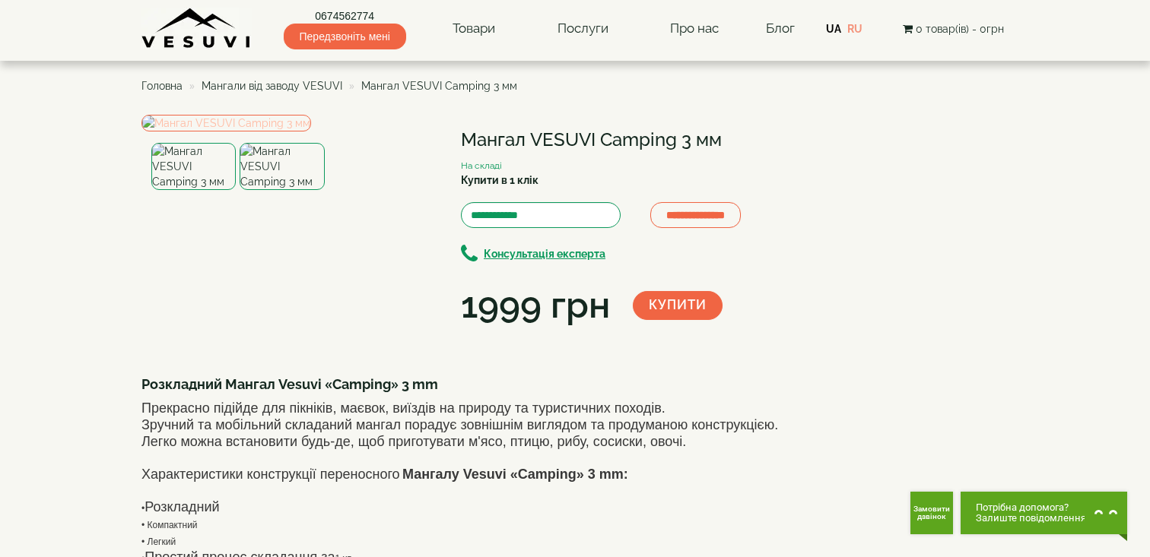
click at [311, 132] on img at bounding box center [226, 123] width 170 height 17
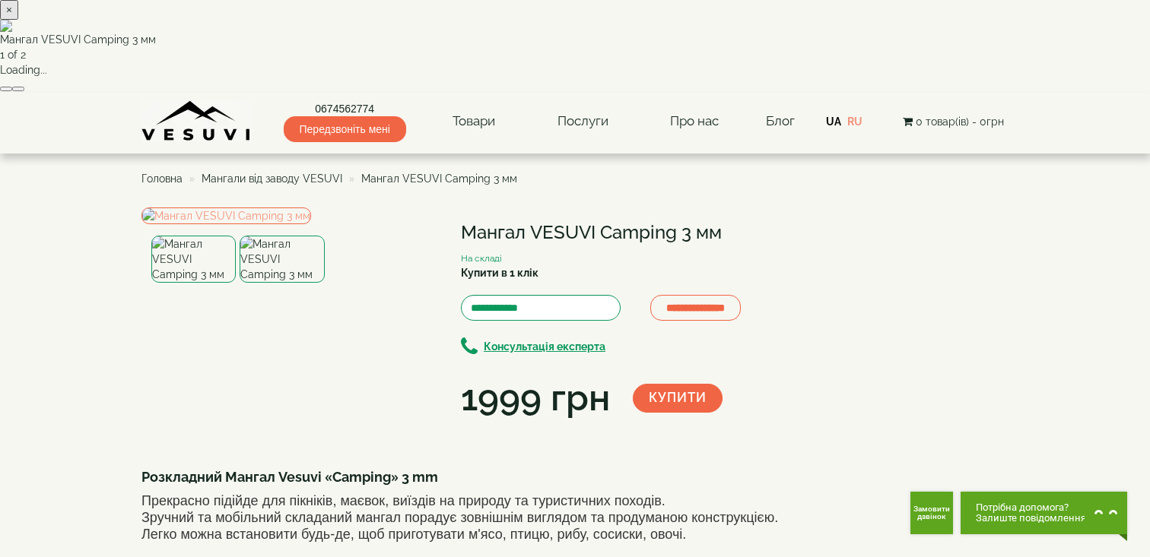
click at [24, 91] on button "button" at bounding box center [18, 89] width 12 height 5
click at [935, 93] on div "× Мангал VESUVI Camping 3 мм 1 of 2 Loading..." at bounding box center [575, 46] width 1150 height 93
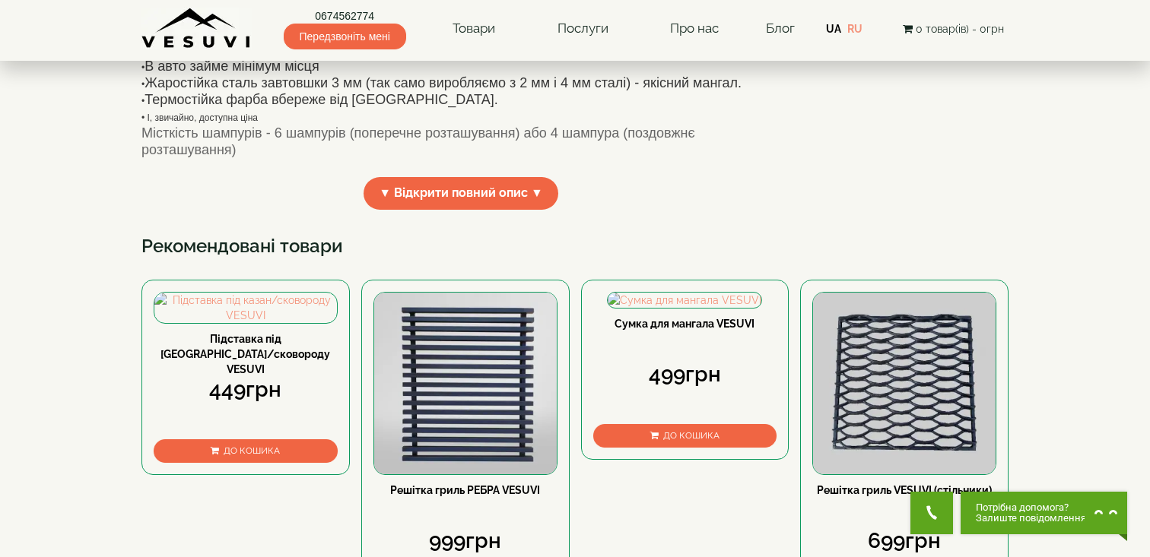
scroll to position [562, 0]
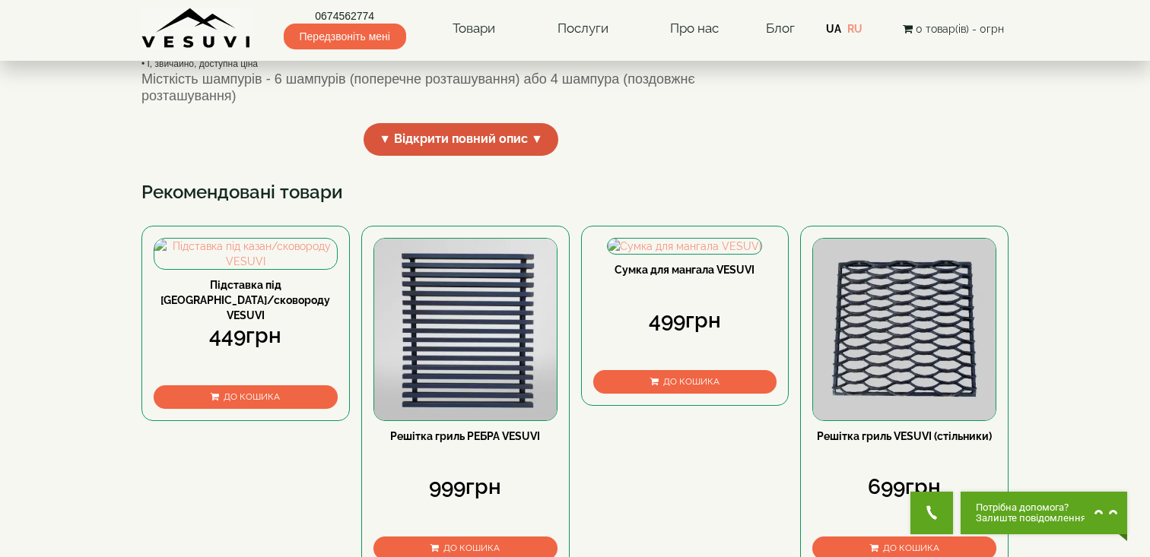
click at [402, 156] on span "▼ Відкрити повний опис ▼" at bounding box center [460, 139] width 195 height 33
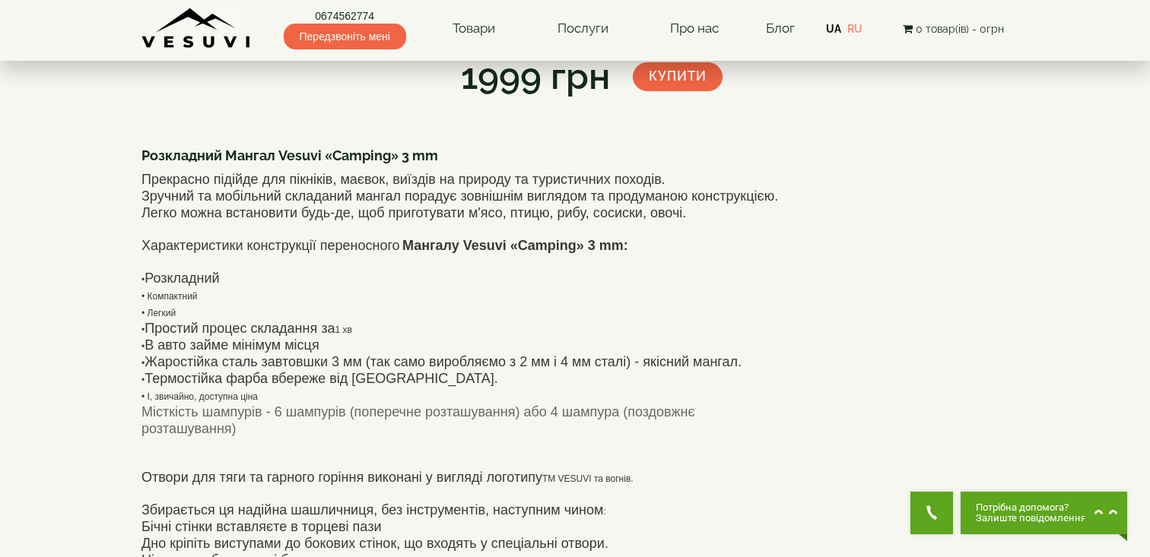
scroll to position [82, 0]
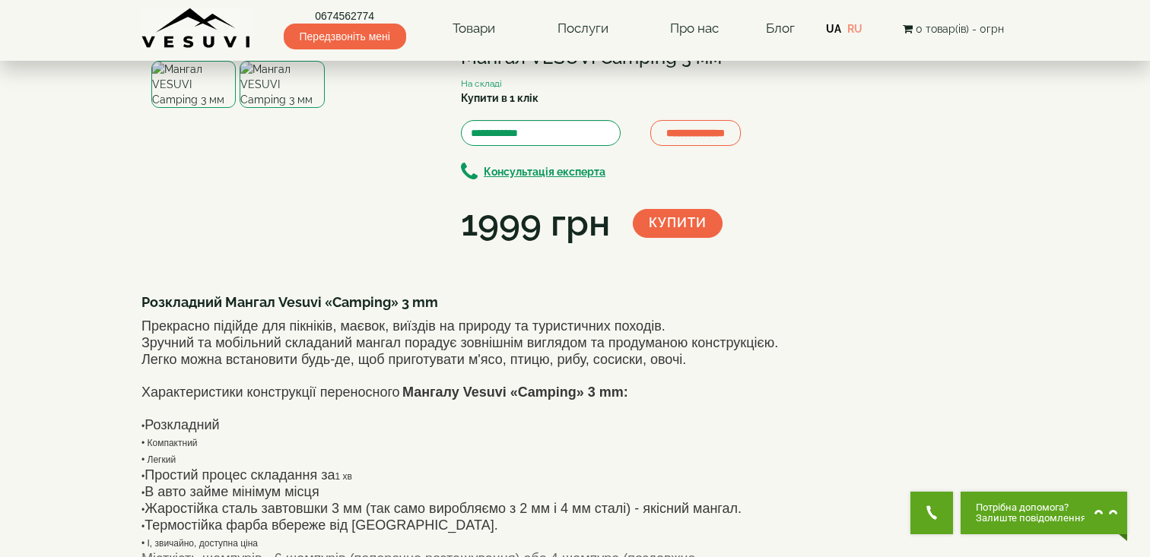
click at [695, 227] on button "Купити" at bounding box center [678, 223] width 90 height 29
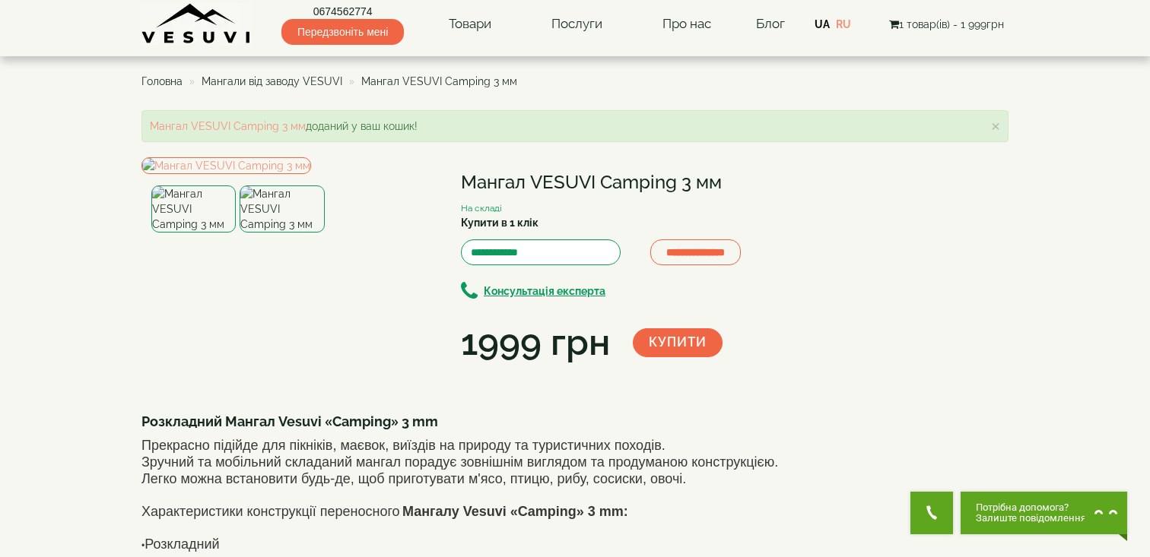
scroll to position [0, 0]
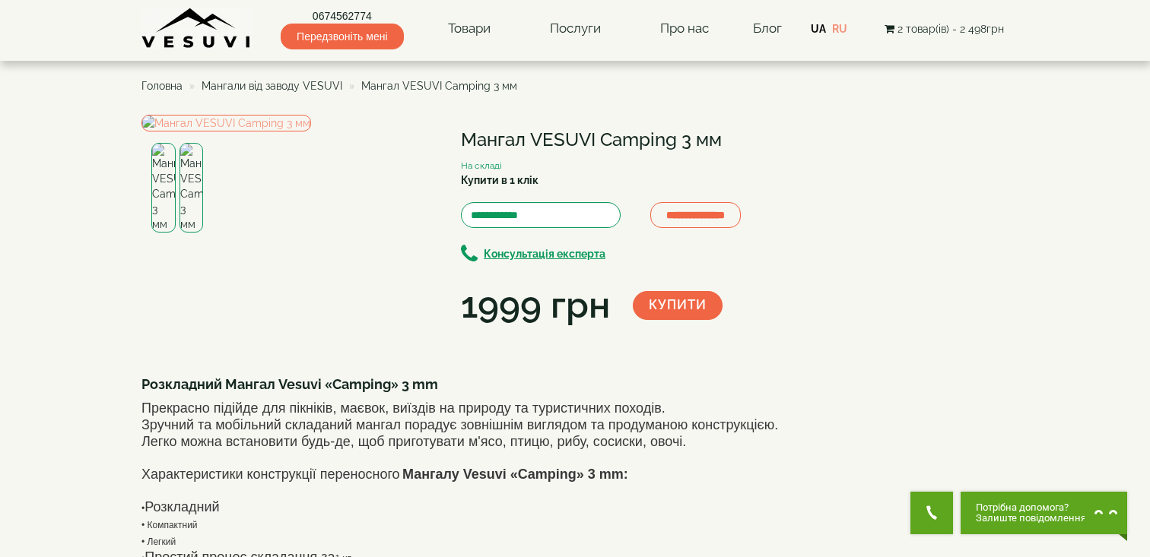
click at [898, 23] on span "2 товар(ів) - 2 498грн" at bounding box center [950, 29] width 106 height 12
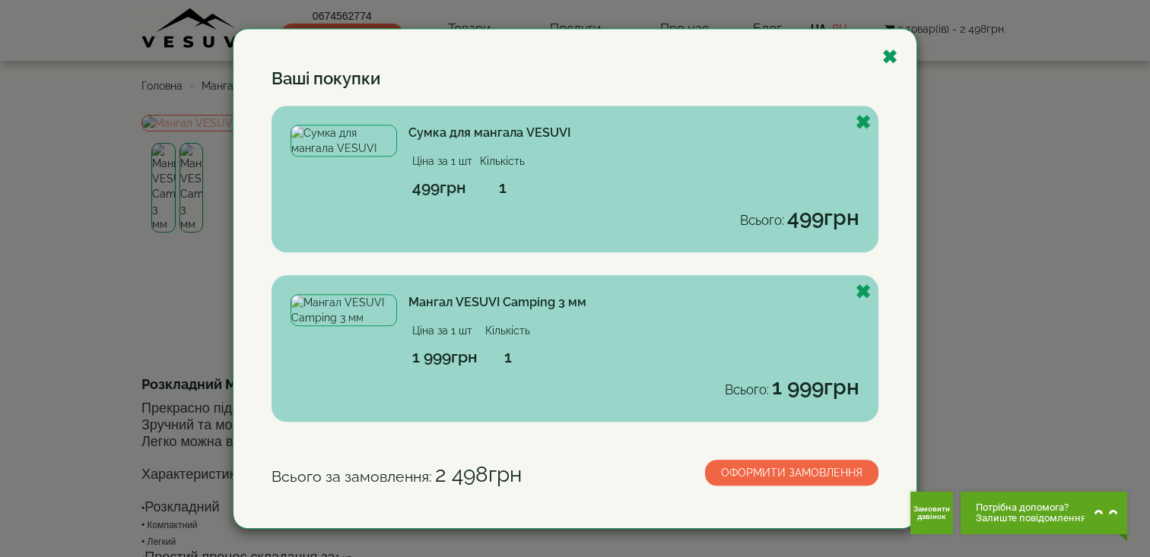
click at [1063, 173] on div "Ваші покупки Сумка для мангала VESUVI Ціна за 1 шт Кількість 499грн 1 Всього: 4…" at bounding box center [575, 278] width 1150 height 557
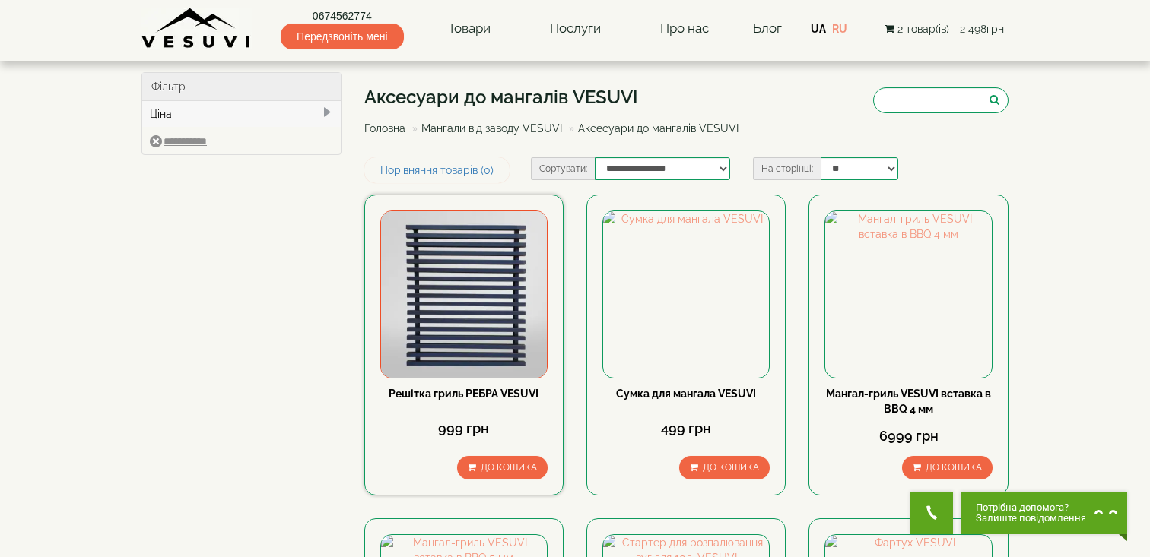
click at [489, 471] on span "До кошика" at bounding box center [509, 467] width 56 height 11
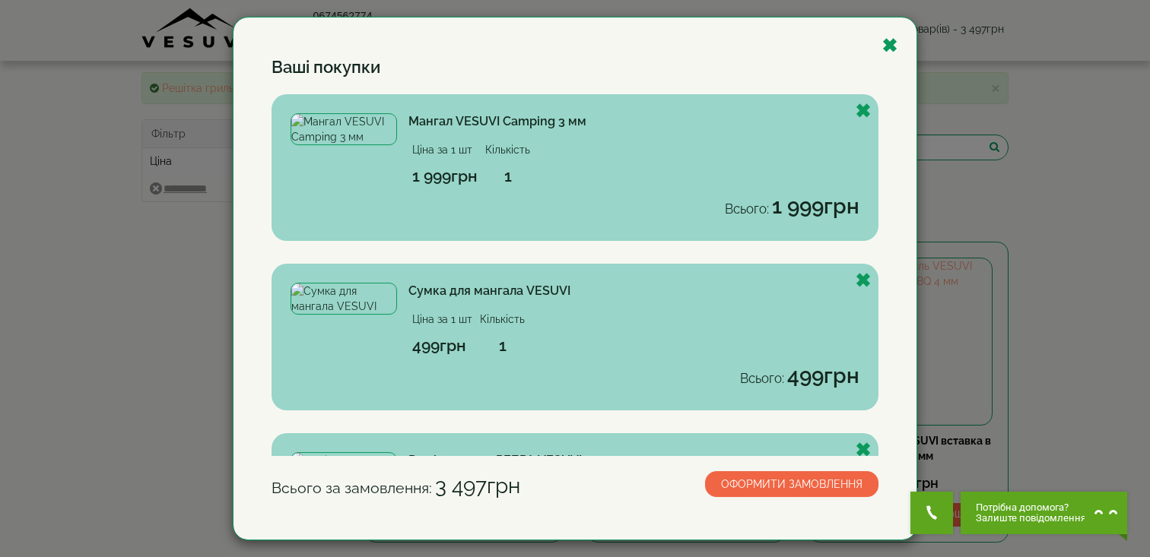
click at [890, 59] on div "Ваші покупки Мангал VESUVI Camping 3 мм Ціна за 1 шт Кількість 1 999грн 1 Всьог…" at bounding box center [574, 278] width 683 height 523
click at [890, 55] on button "Закрыть" at bounding box center [889, 46] width 16 height 19
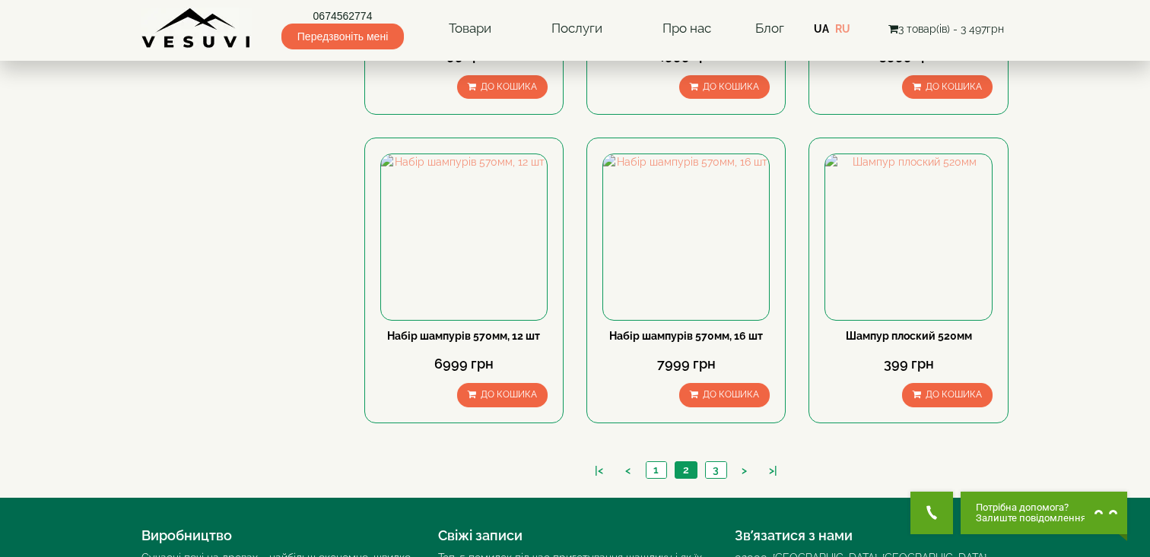
scroll to position [1446, 0]
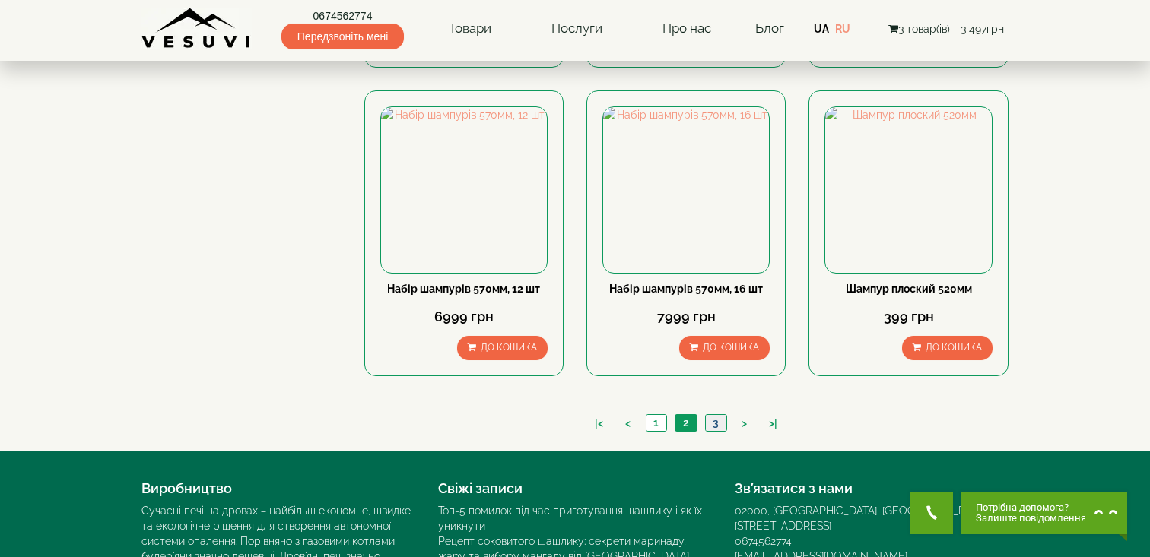
click at [719, 415] on link "3" at bounding box center [715, 423] width 21 height 16
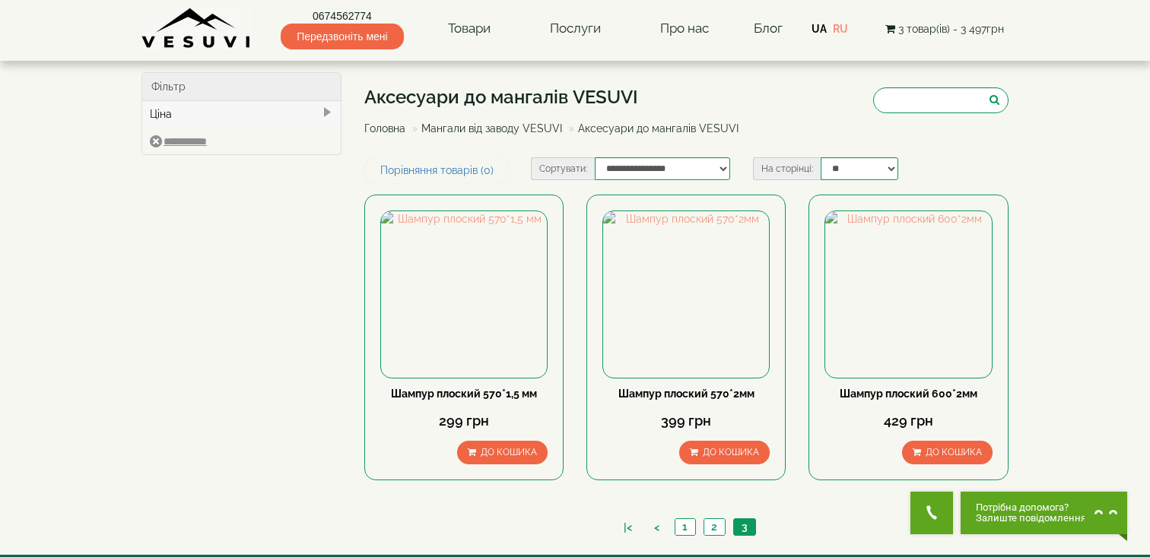
click at [918, 29] on span "3 товар(ів) - 3 497грн" at bounding box center [951, 29] width 106 height 12
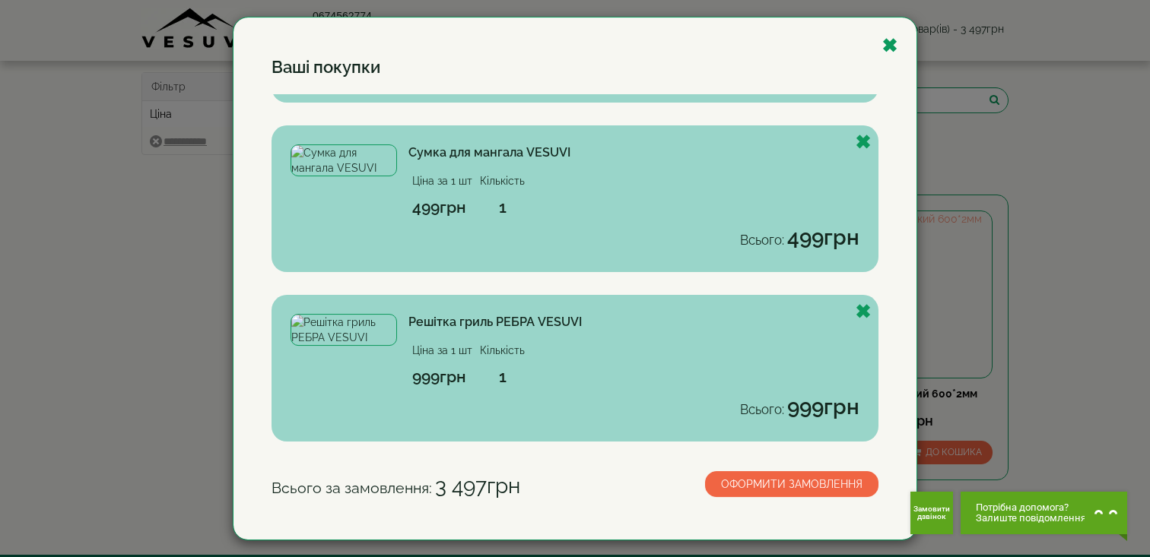
scroll to position [146, 0]
